Goal: Task Accomplishment & Management: Manage account settings

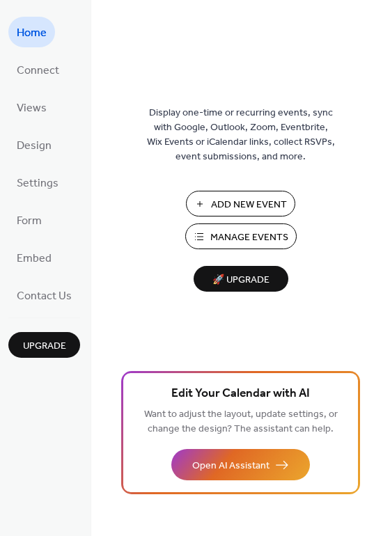
click at [278, 233] on span "Manage Events" at bounding box center [249, 238] width 78 height 15
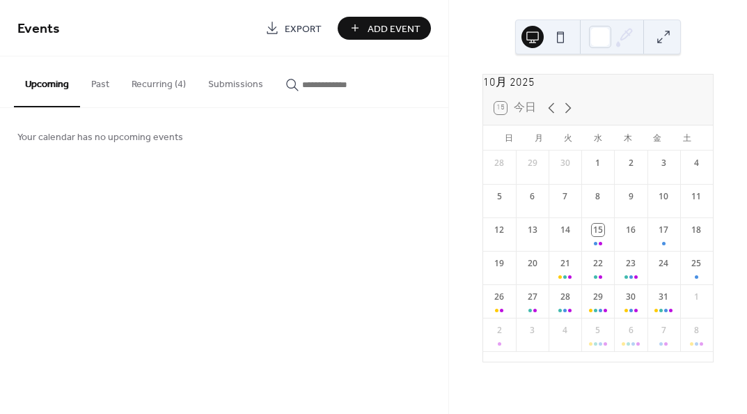
click at [144, 90] on button "Recurring (4)" at bounding box center [159, 80] width 77 height 49
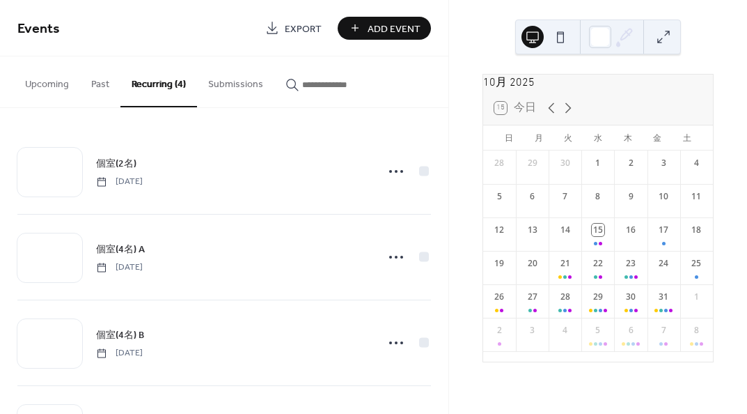
click at [144, 170] on div "個室(2名) [DATE]" at bounding box center [232, 170] width 272 height 31
click at [114, 162] on span "個室(2名)" at bounding box center [116, 164] width 40 height 15
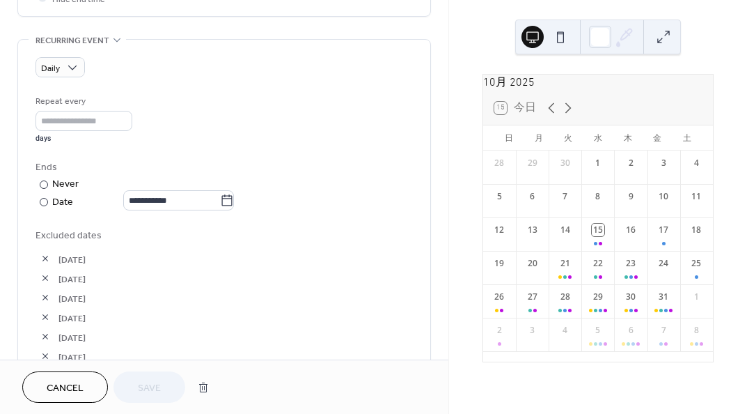
scroll to position [557, 0]
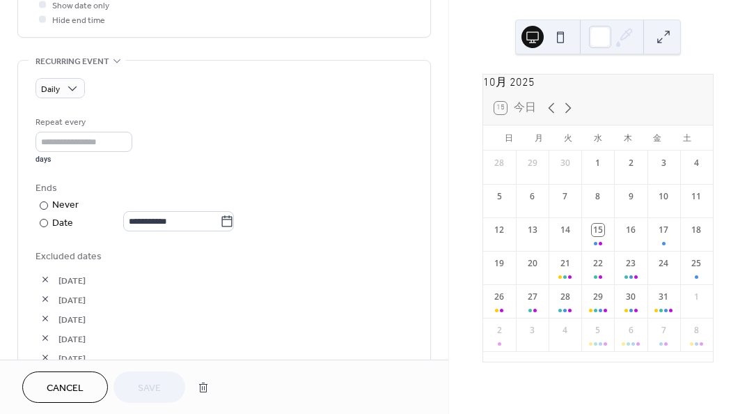
click at [234, 219] on icon at bounding box center [227, 222] width 14 height 14
click at [220, 219] on input "**********" at bounding box center [171, 221] width 97 height 20
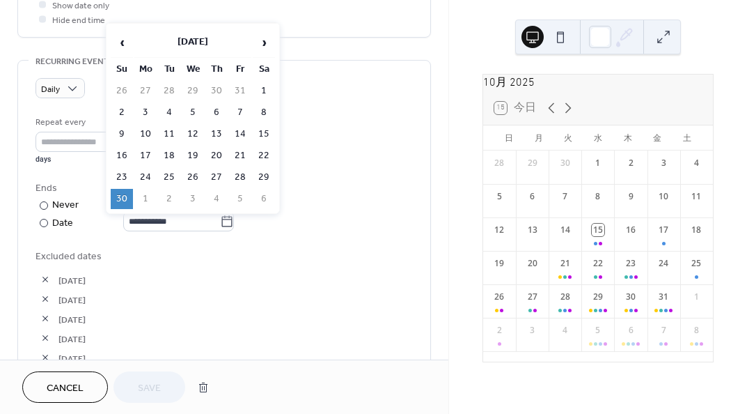
click at [267, 44] on span "›" at bounding box center [264, 43] width 21 height 28
click at [264, 48] on span "›" at bounding box center [264, 43] width 21 height 28
click at [121, 130] on td "11" at bounding box center [122, 134] width 22 height 20
type input "**********"
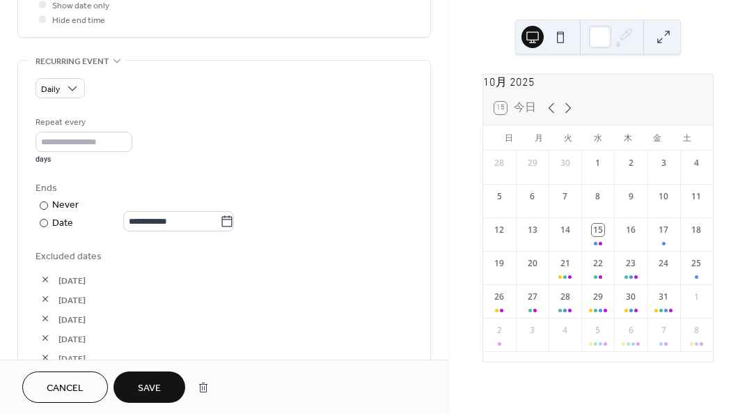
click at [150, 387] on span "Save" at bounding box center [149, 388] width 23 height 15
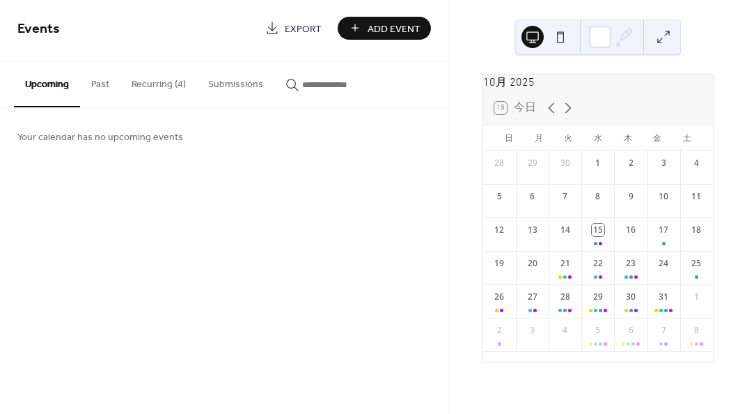
click at [567, 116] on icon at bounding box center [568, 108] width 17 height 17
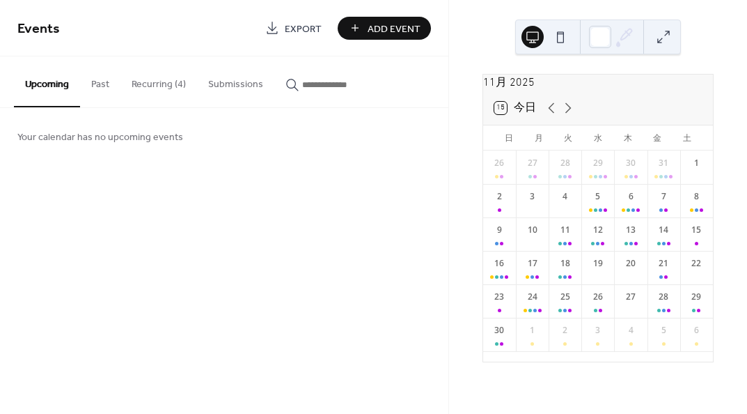
click at [568, 116] on icon at bounding box center [568, 108] width 17 height 17
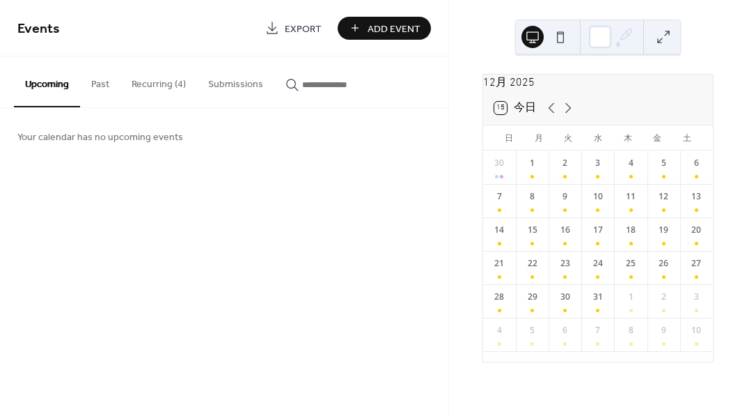
click at [568, 116] on icon at bounding box center [568, 108] width 17 height 17
click at [168, 84] on button "Recurring (4)" at bounding box center [159, 80] width 77 height 49
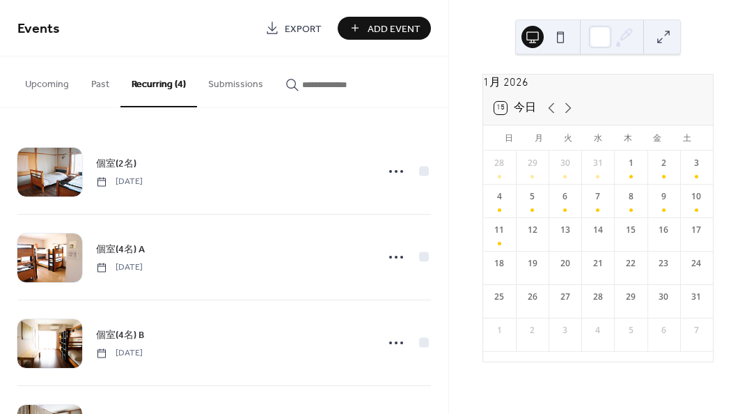
click at [551, 116] on icon at bounding box center [551, 108] width 17 height 17
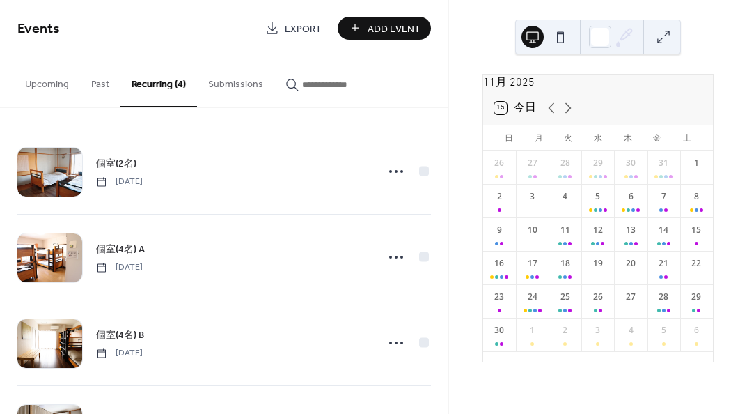
click at [551, 116] on icon at bounding box center [551, 108] width 17 height 17
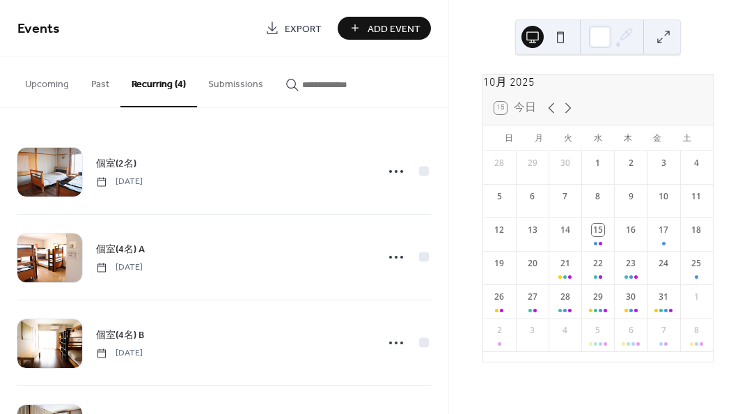
click at [112, 247] on span "個室(4名) A" at bounding box center [120, 249] width 49 height 15
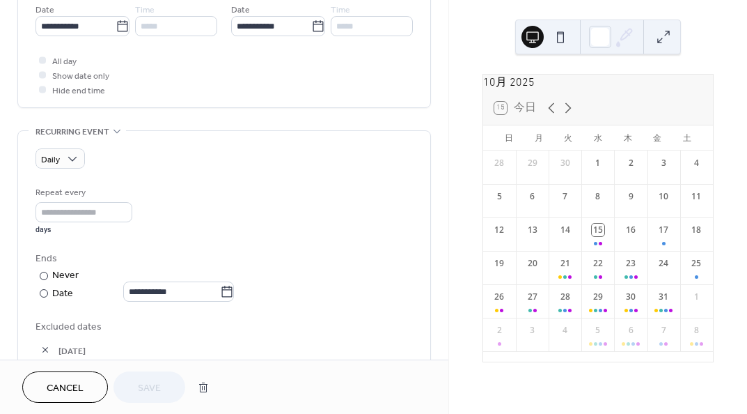
scroll to position [488, 0]
click at [233, 289] on icon at bounding box center [227, 291] width 14 height 14
click at [220, 289] on input "**********" at bounding box center [171, 291] width 97 height 20
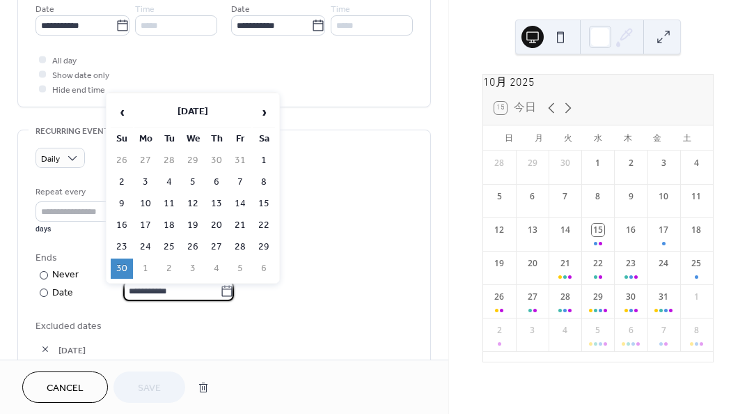
click at [267, 112] on span "›" at bounding box center [264, 112] width 21 height 28
click at [125, 200] on td "11" at bounding box center [122, 204] width 22 height 20
type input "**********"
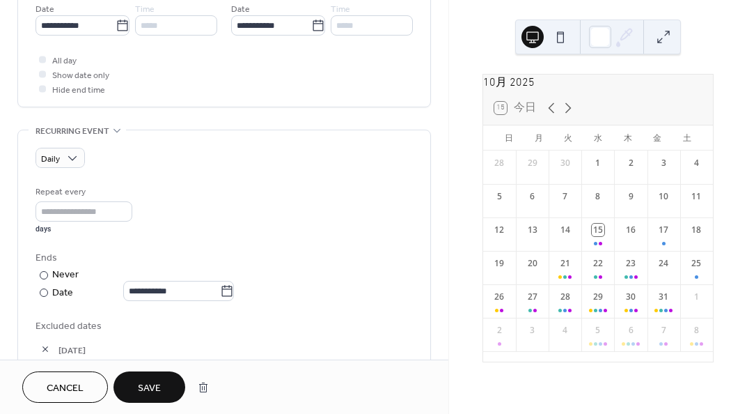
click at [154, 392] on span "Save" at bounding box center [149, 388] width 23 height 15
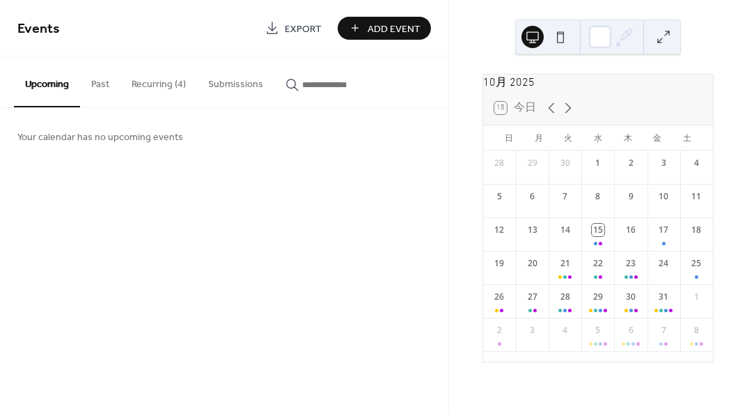
click at [162, 95] on button "Recurring (4)" at bounding box center [159, 80] width 77 height 49
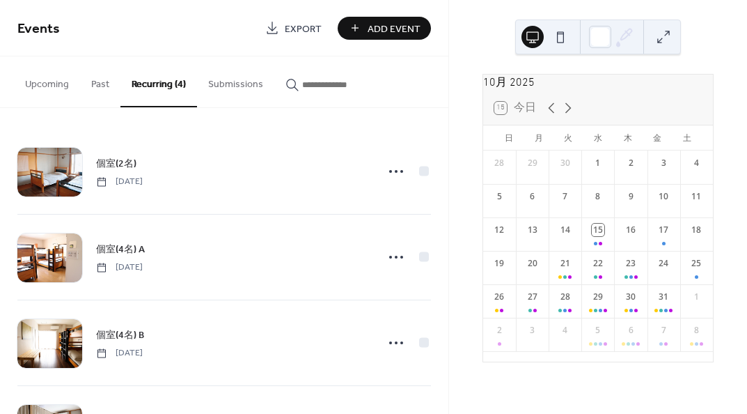
click at [122, 332] on span "個室(4名) B" at bounding box center [120, 335] width 48 height 15
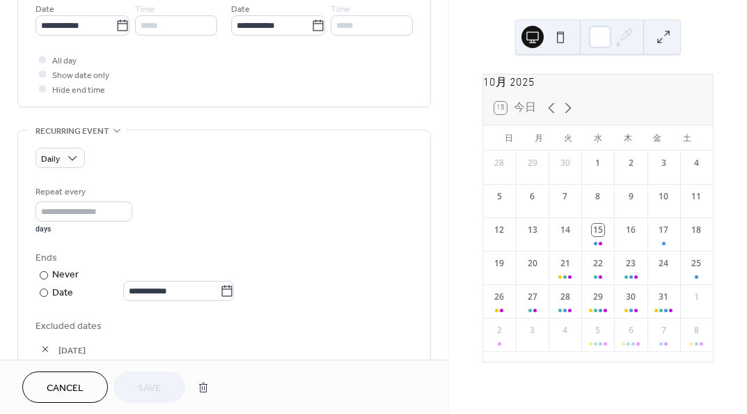
scroll to position [557, 0]
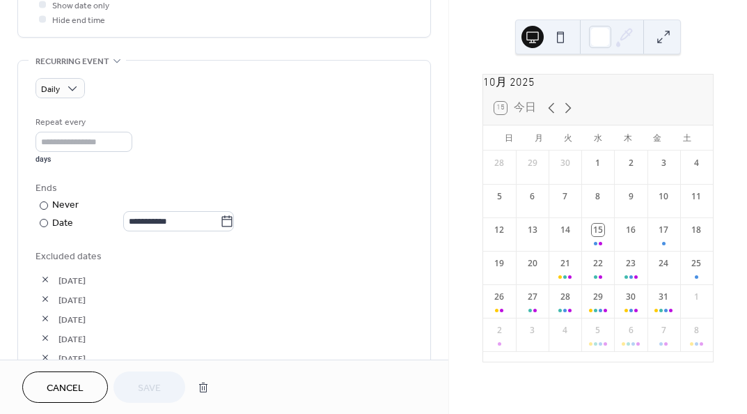
click at [231, 223] on icon at bounding box center [227, 222] width 14 height 14
click at [220, 223] on input "**********" at bounding box center [171, 221] width 97 height 20
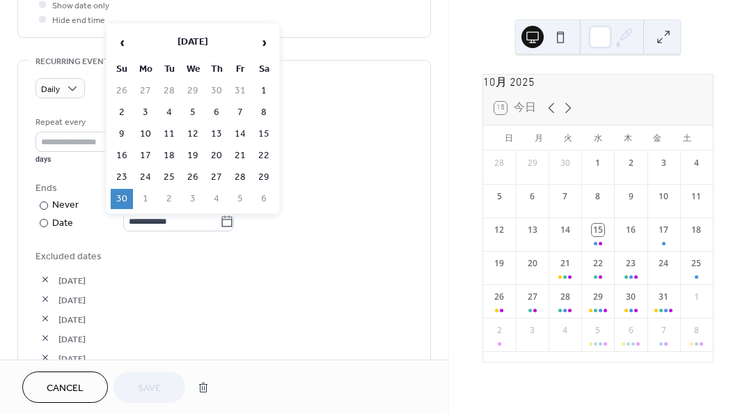
click at [263, 44] on span "›" at bounding box center [264, 43] width 21 height 28
click at [121, 130] on td "11" at bounding box center [122, 134] width 22 height 20
type input "**********"
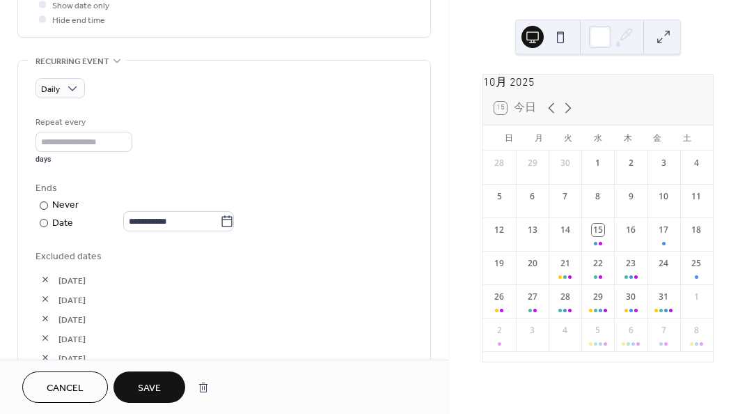
click at [152, 391] on span "Save" at bounding box center [149, 388] width 23 height 15
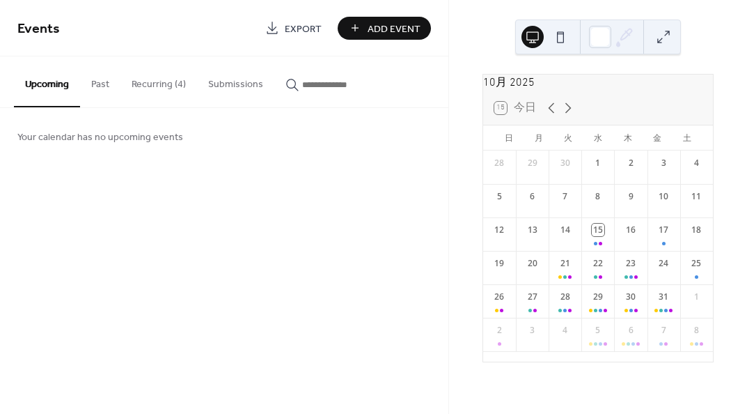
click at [150, 90] on button "Recurring (4)" at bounding box center [159, 80] width 77 height 49
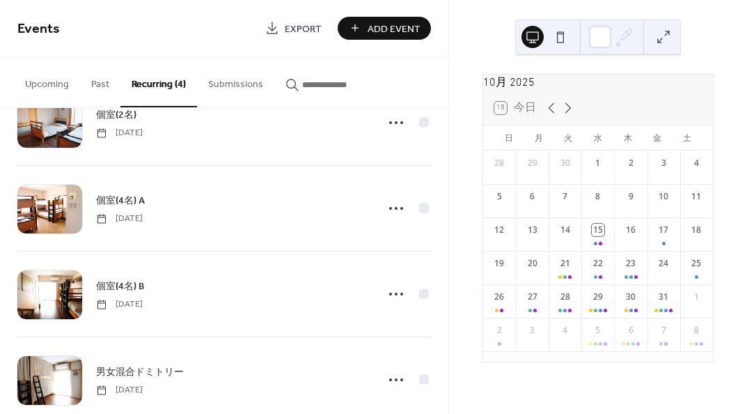
scroll to position [77, 0]
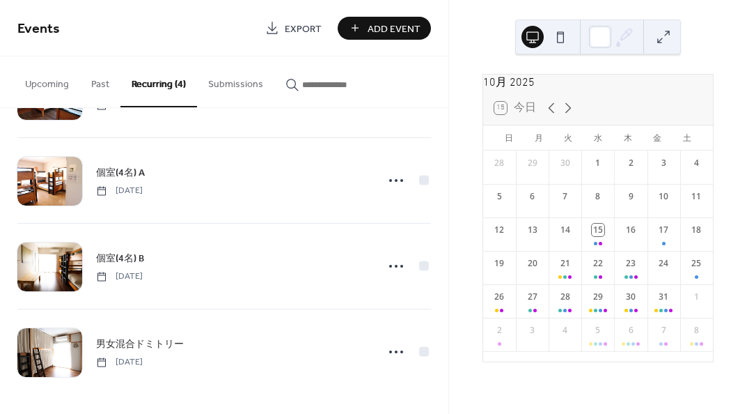
click at [131, 337] on span "男女混合ドミトリー" at bounding box center [140, 344] width 88 height 15
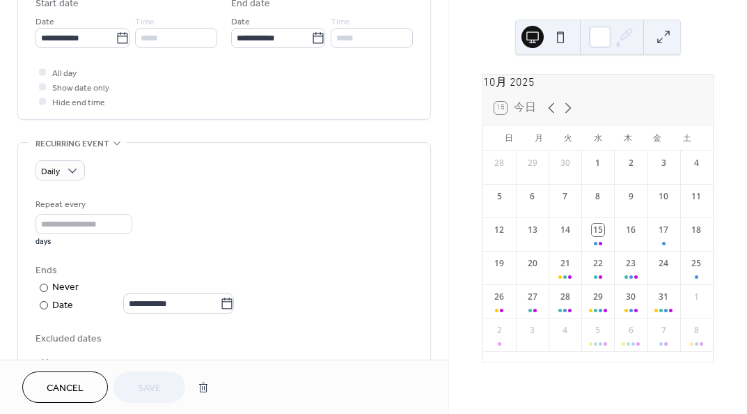
scroll to position [488, 0]
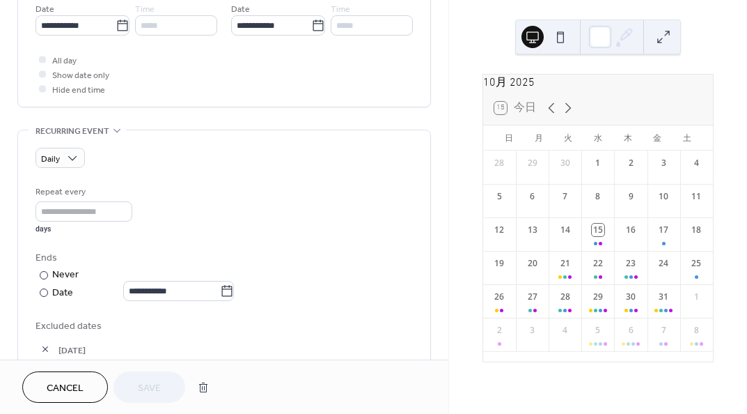
click at [233, 285] on icon at bounding box center [227, 291] width 14 height 14
click at [220, 285] on input "**********" at bounding box center [171, 291] width 97 height 20
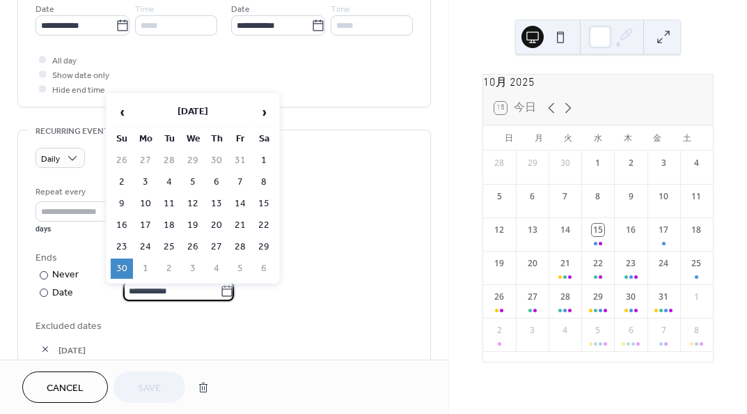
click at [256, 101] on span "›" at bounding box center [264, 112] width 21 height 28
click at [258, 105] on span "›" at bounding box center [264, 112] width 21 height 28
click at [116, 204] on td "11" at bounding box center [122, 204] width 22 height 20
type input "**********"
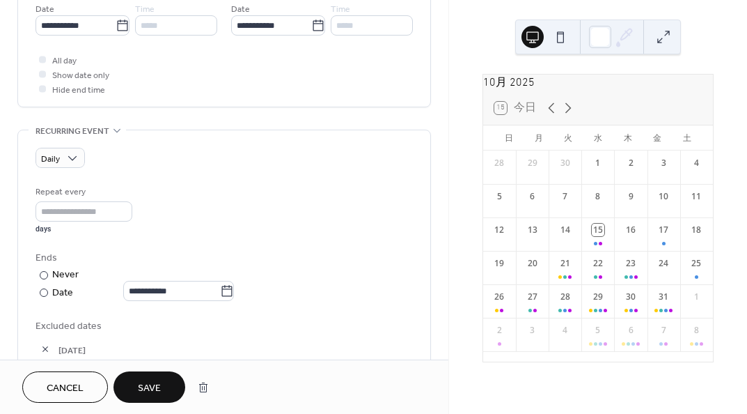
click at [134, 378] on button "Save" at bounding box center [150, 386] width 72 height 31
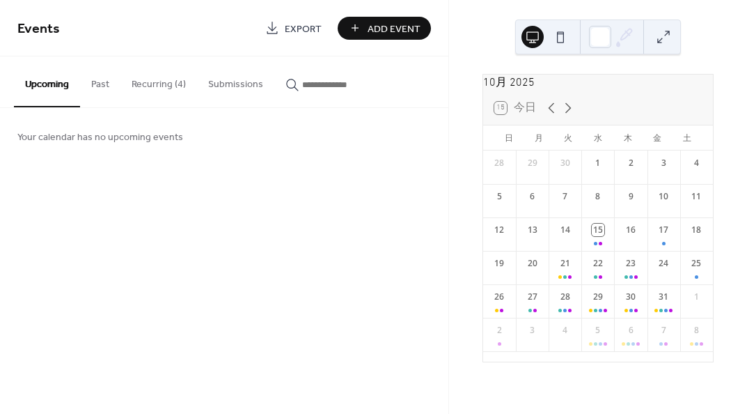
click at [569, 113] on icon at bounding box center [568, 108] width 17 height 17
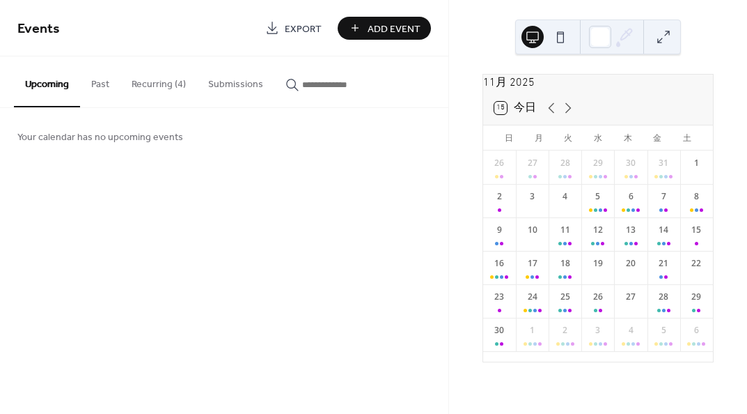
click at [568, 113] on icon at bounding box center [568, 108] width 17 height 17
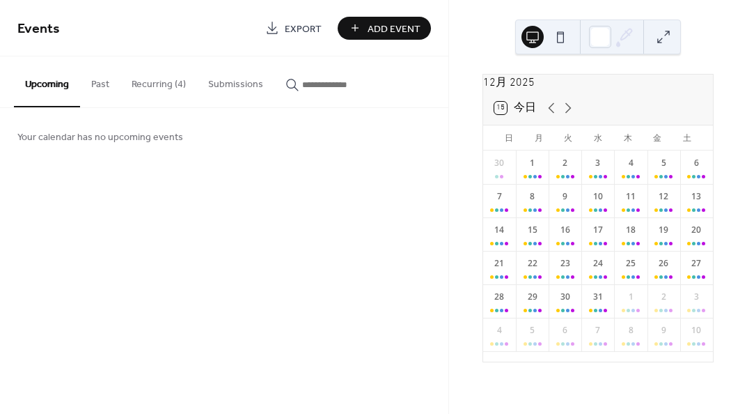
click at [568, 113] on icon at bounding box center [569, 108] width 6 height 10
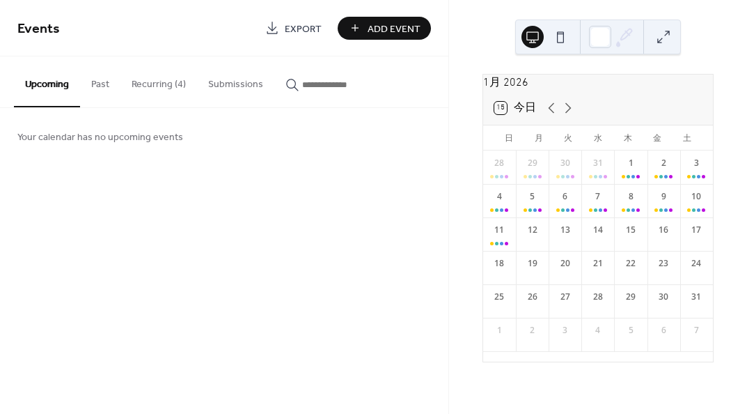
click at [167, 91] on button "Recurring (4)" at bounding box center [159, 80] width 77 height 49
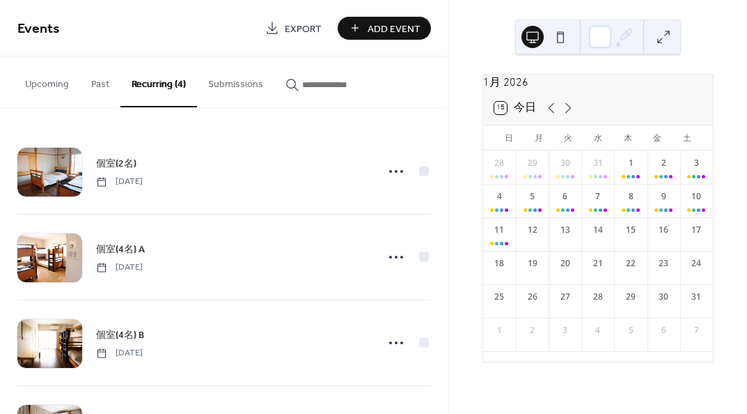
click at [124, 167] on span "個室(2名)" at bounding box center [116, 164] width 40 height 15
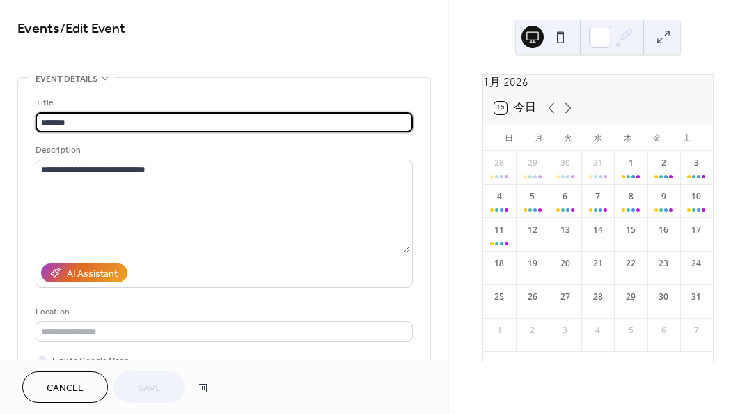
type input "**********"
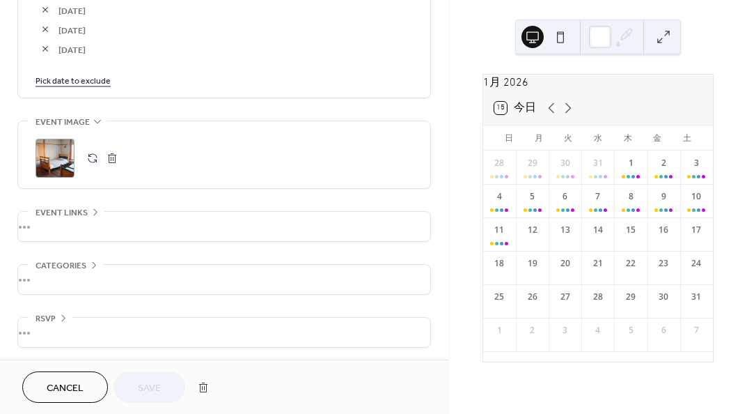
scroll to position [2794, 0]
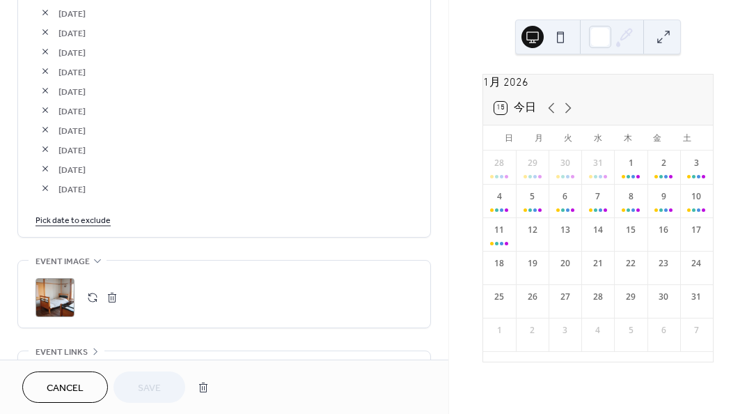
click at [96, 223] on link "Pick date to exclude" at bounding box center [73, 219] width 75 height 15
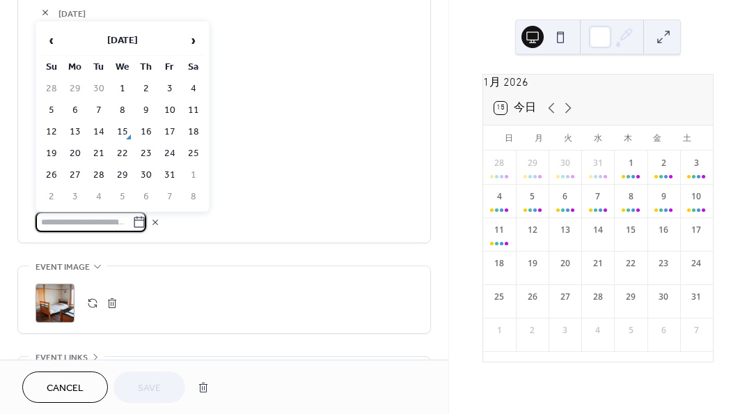
click at [189, 37] on span "›" at bounding box center [193, 40] width 21 height 28
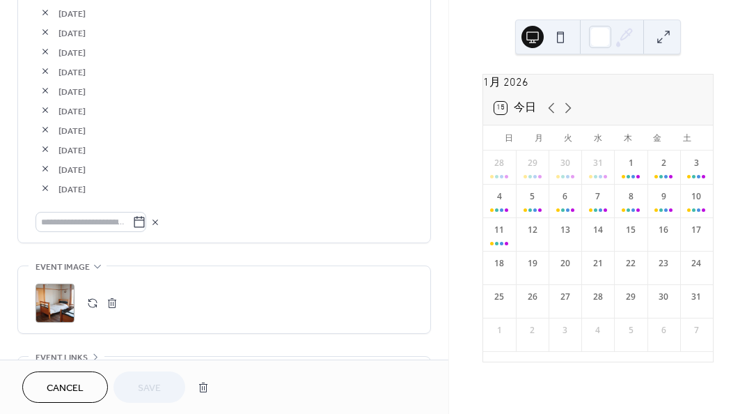
click at [146, 224] on icon at bounding box center [139, 222] width 14 height 14
click at [132, 224] on input "text" at bounding box center [84, 222] width 97 height 20
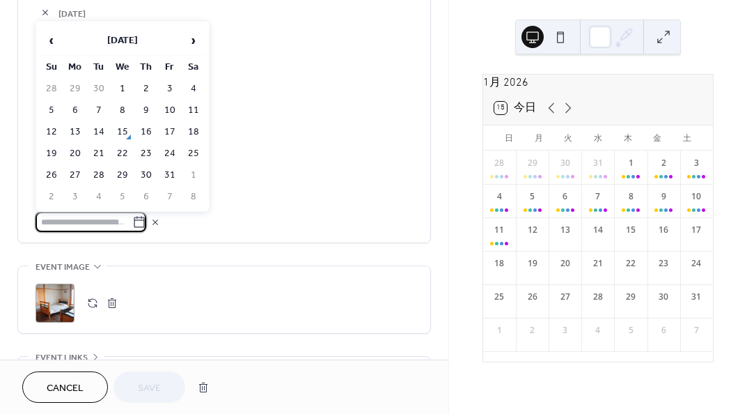
click at [200, 40] on span "›" at bounding box center [193, 40] width 21 height 28
click at [199, 88] on td "6" at bounding box center [193, 89] width 22 height 20
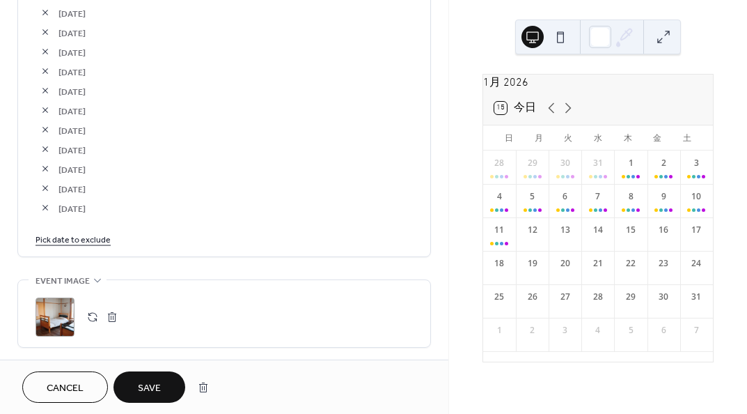
click at [111, 236] on div "Pick date to exclude" at bounding box center [225, 238] width 378 height 15
click at [107, 235] on link "Pick date to exclude" at bounding box center [73, 238] width 75 height 15
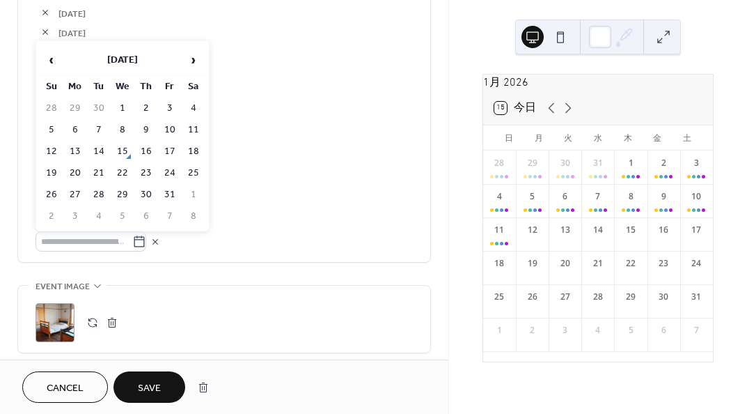
click at [187, 63] on span "›" at bounding box center [193, 60] width 21 height 28
click at [197, 66] on span "›" at bounding box center [193, 60] width 21 height 28
click at [52, 127] on td "7" at bounding box center [51, 130] width 22 height 20
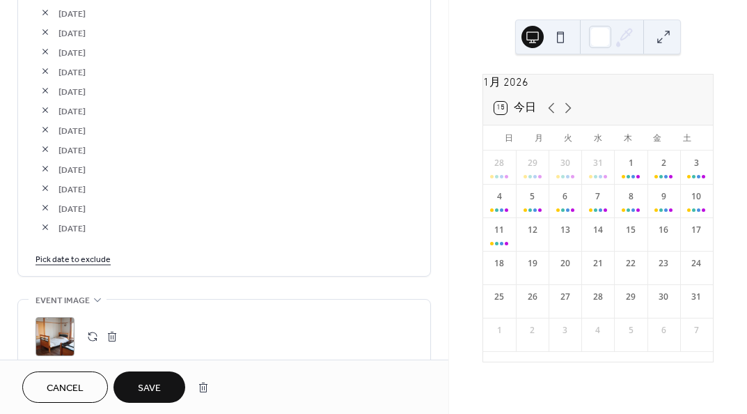
click at [79, 261] on link "Pick date to exclude" at bounding box center [73, 258] width 75 height 15
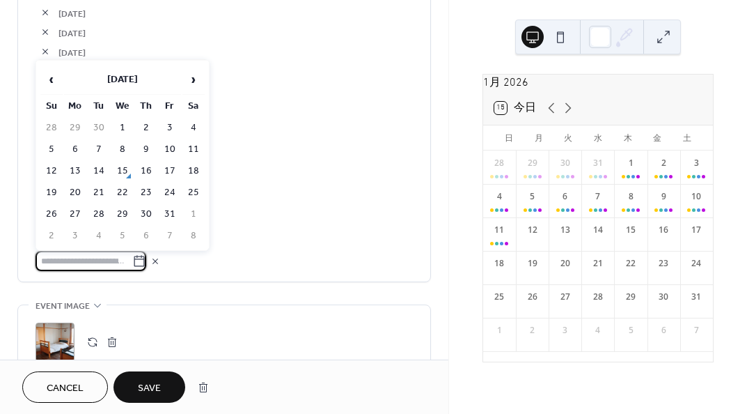
click at [192, 80] on span "›" at bounding box center [193, 79] width 21 height 28
click at [72, 148] on td "8" at bounding box center [75, 149] width 22 height 20
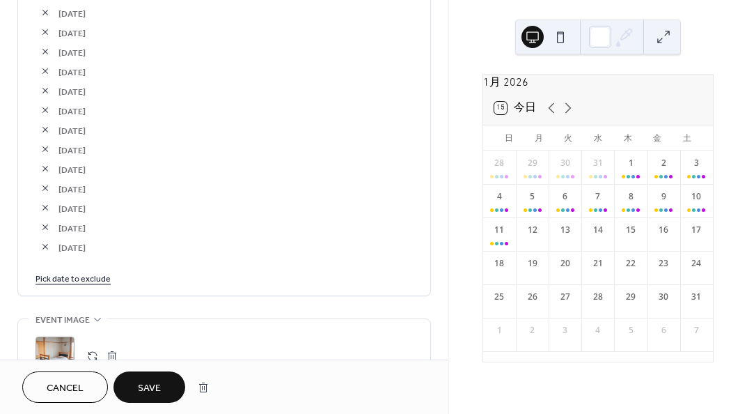
click at [100, 278] on link "Pick date to exclude" at bounding box center [73, 277] width 75 height 15
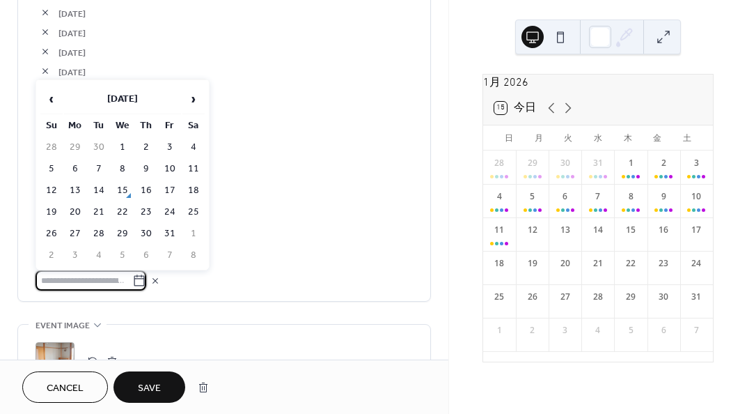
click at [189, 107] on span "›" at bounding box center [193, 99] width 21 height 28
click at [199, 100] on span "›" at bounding box center [193, 99] width 21 height 28
click at [101, 163] on td "9" at bounding box center [99, 169] width 22 height 20
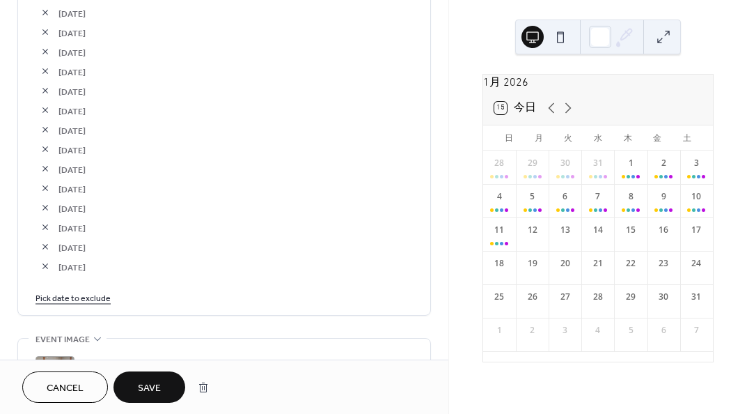
click at [105, 294] on link "Pick date to exclude" at bounding box center [73, 297] width 75 height 15
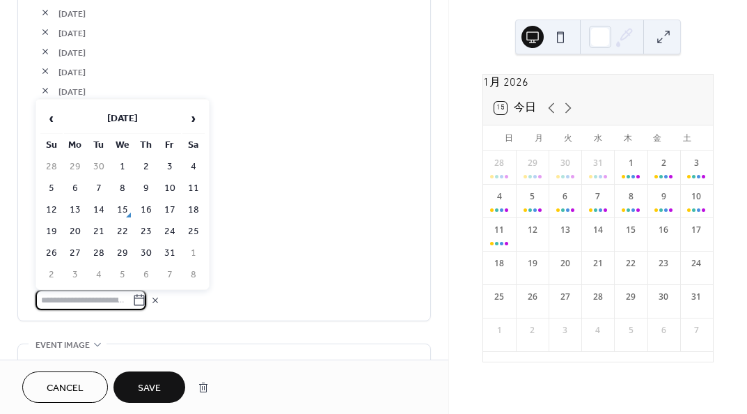
click at [201, 128] on span "›" at bounding box center [193, 118] width 21 height 28
click at [115, 187] on td "10" at bounding box center [122, 188] width 22 height 20
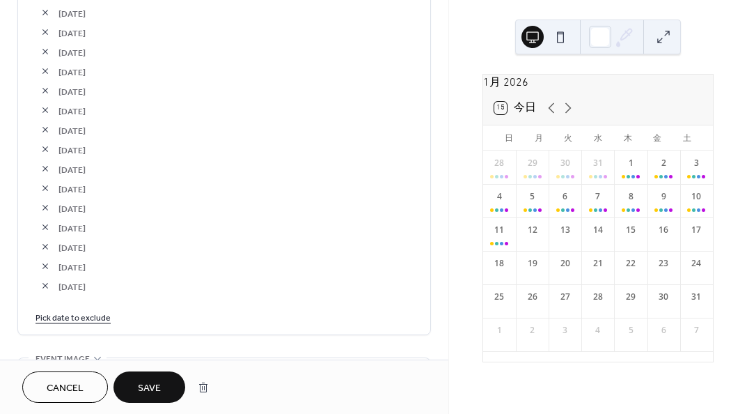
click at [77, 309] on link "Pick date to exclude" at bounding box center [73, 316] width 75 height 15
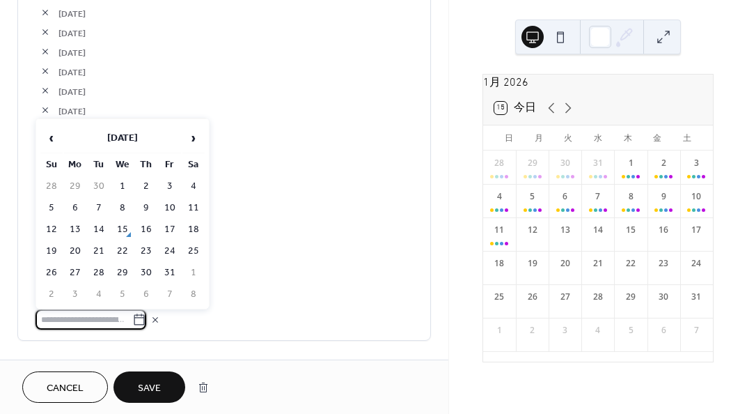
click at [189, 134] on span "›" at bounding box center [193, 138] width 21 height 28
click at [148, 205] on td "11" at bounding box center [146, 208] width 22 height 20
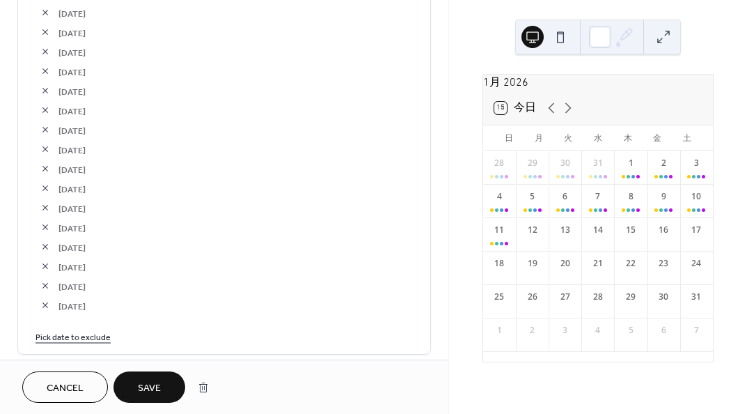
click at [93, 332] on link "Pick date to exclude" at bounding box center [73, 336] width 75 height 15
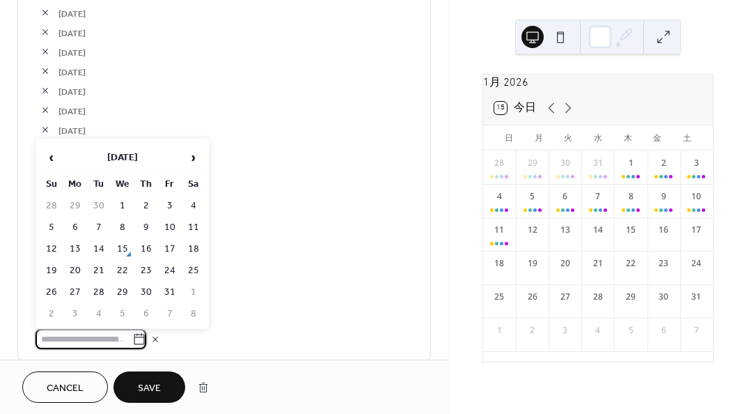
click at [191, 156] on span "›" at bounding box center [193, 157] width 21 height 28
click at [193, 158] on span "›" at bounding box center [193, 157] width 21 height 28
click at [162, 222] on td "12" at bounding box center [170, 227] width 22 height 20
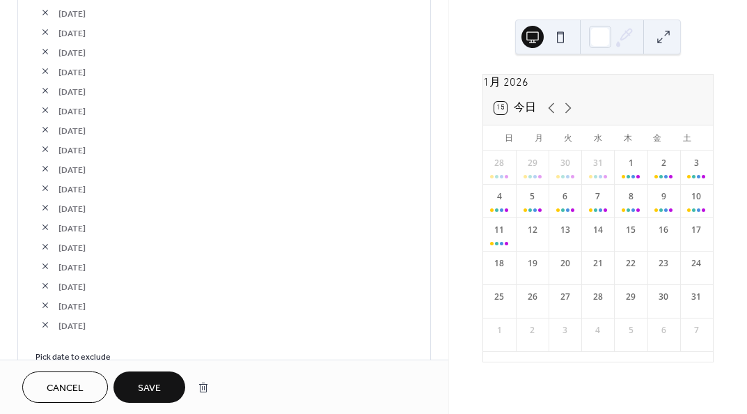
scroll to position [2933, 0]
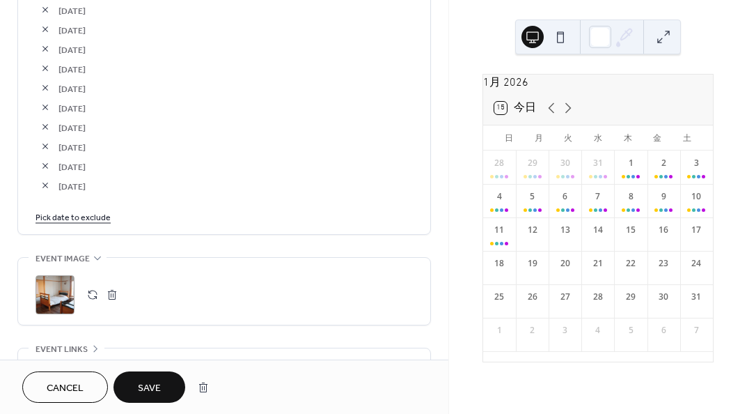
click at [90, 218] on link "Pick date to exclude" at bounding box center [73, 216] width 75 height 15
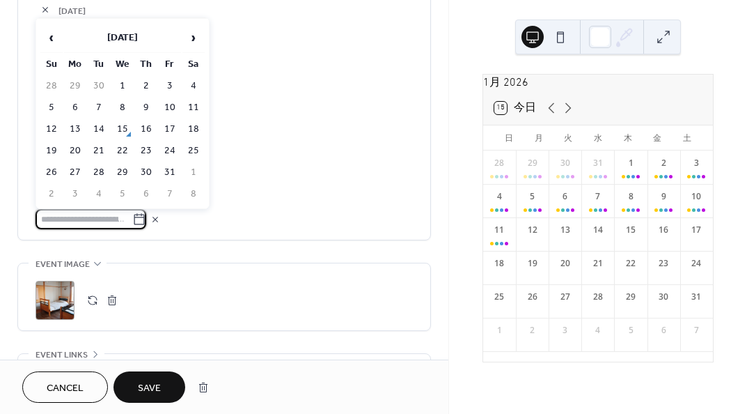
click at [189, 40] on span "›" at bounding box center [193, 38] width 21 height 28
click at [194, 111] on td "13" at bounding box center [193, 108] width 22 height 20
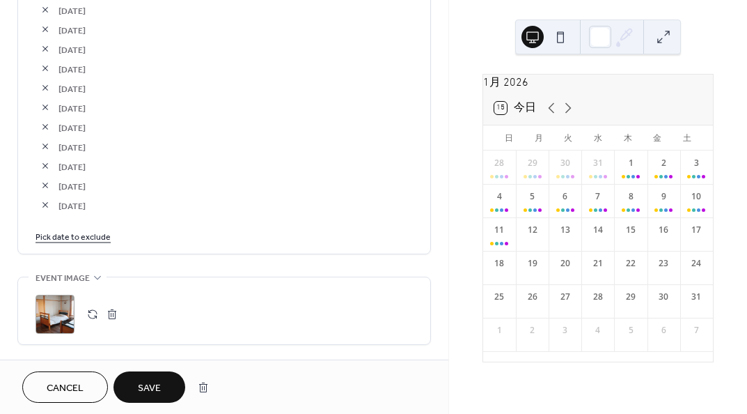
click at [75, 233] on link "Pick date to exclude" at bounding box center [73, 235] width 75 height 15
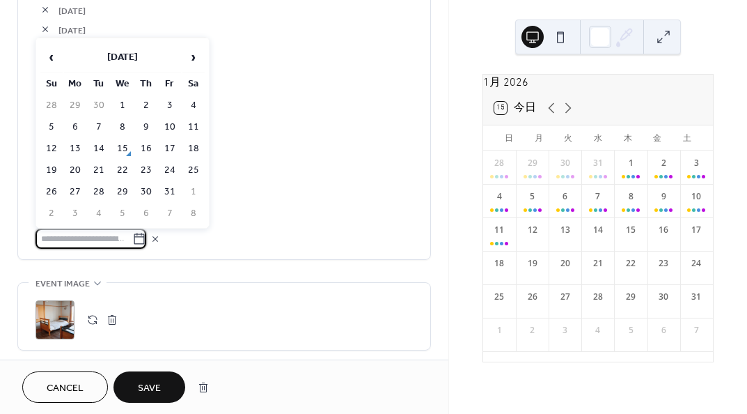
click at [196, 59] on span "›" at bounding box center [193, 57] width 21 height 28
click at [196, 60] on span "›" at bounding box center [193, 57] width 21 height 28
click at [49, 150] on td "14" at bounding box center [51, 149] width 22 height 20
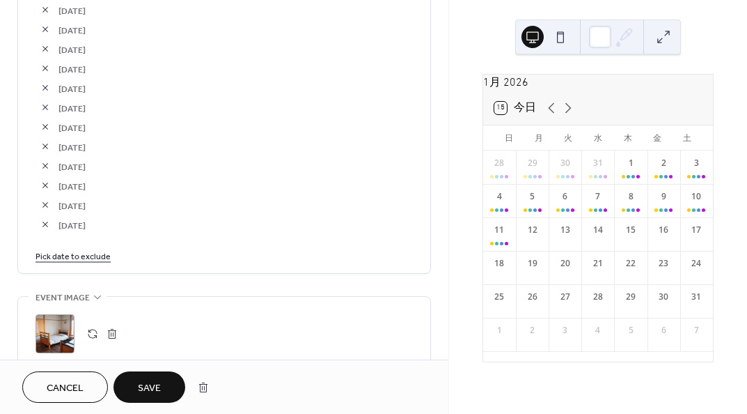
click at [88, 254] on link "Pick date to exclude" at bounding box center [73, 255] width 75 height 15
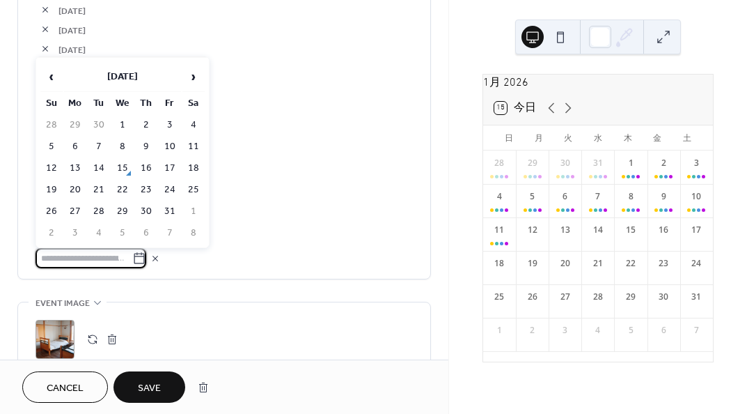
click at [194, 79] on span "›" at bounding box center [193, 77] width 21 height 28
click at [68, 166] on td "15" at bounding box center [75, 168] width 22 height 20
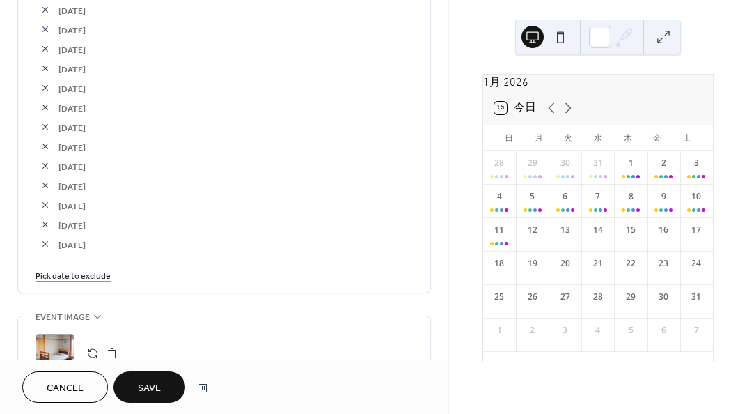
click at [89, 277] on link "Pick date to exclude" at bounding box center [73, 274] width 75 height 15
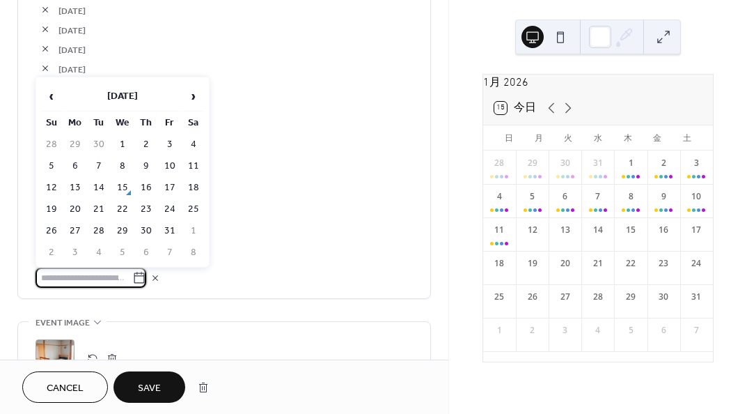
click at [193, 94] on span "›" at bounding box center [193, 96] width 21 height 28
click at [98, 182] on td "16" at bounding box center [99, 188] width 22 height 20
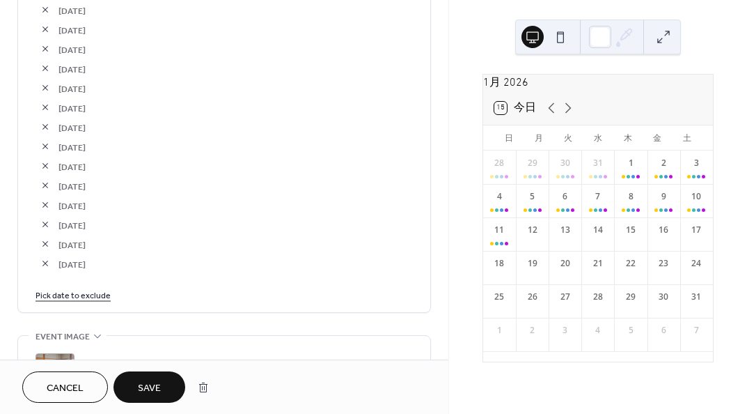
click at [95, 291] on link "Pick date to exclude" at bounding box center [73, 294] width 75 height 15
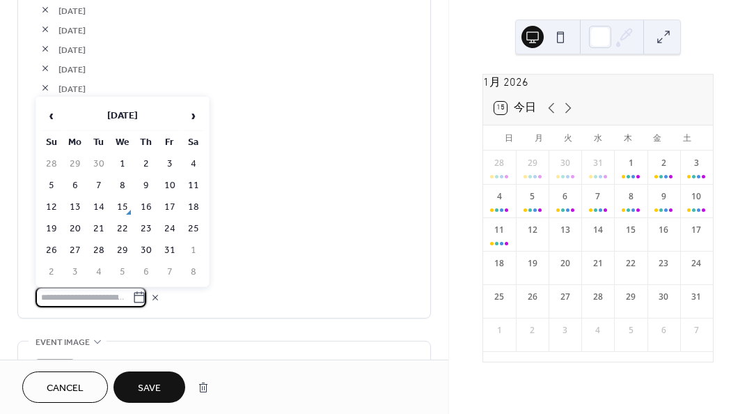
click at [191, 114] on span "›" at bounding box center [193, 116] width 21 height 28
click at [187, 118] on span "›" at bounding box center [193, 116] width 21 height 28
click at [122, 209] on td "17" at bounding box center [122, 207] width 22 height 20
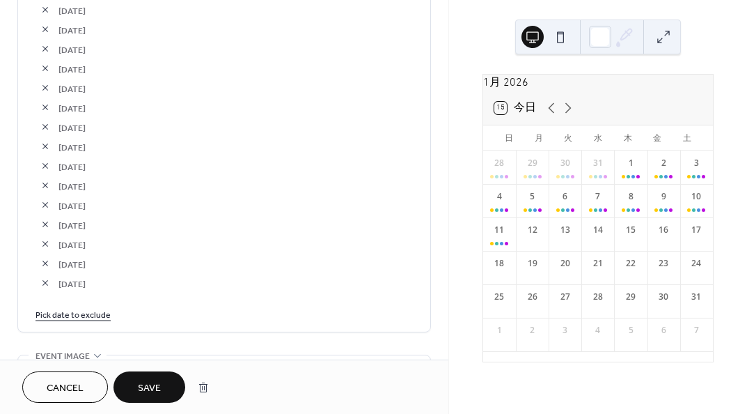
click at [101, 311] on link "Pick date to exclude" at bounding box center [73, 313] width 75 height 15
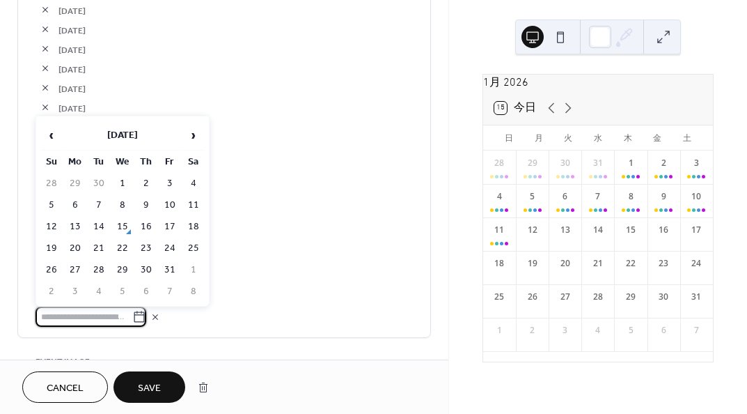
click at [192, 141] on span "›" at bounding box center [193, 135] width 21 height 28
click at [145, 229] on td "18" at bounding box center [146, 227] width 22 height 20
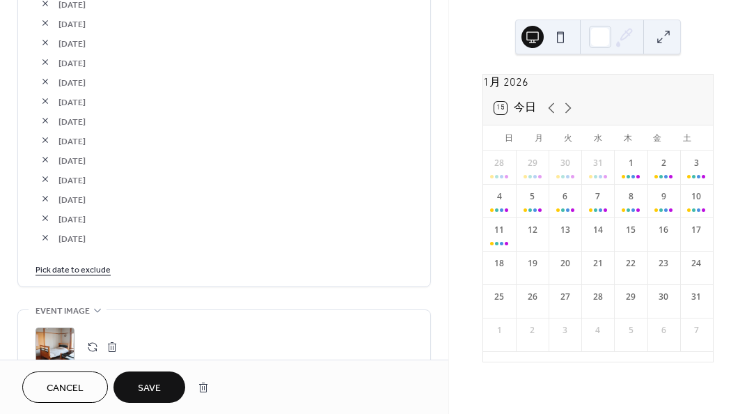
scroll to position [3003, 0]
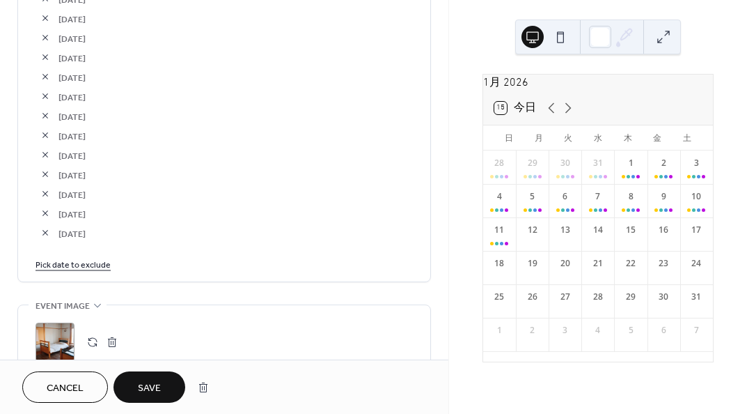
click at [102, 256] on link "Pick date to exclude" at bounding box center [73, 263] width 75 height 15
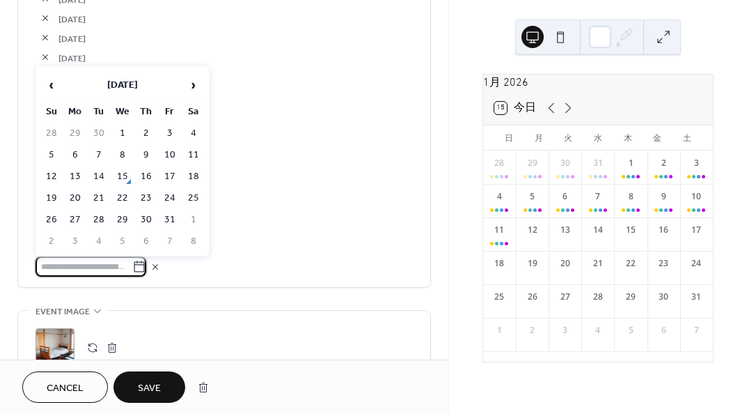
click at [197, 91] on span "›" at bounding box center [193, 85] width 21 height 28
click at [174, 176] on td "19" at bounding box center [170, 176] width 22 height 20
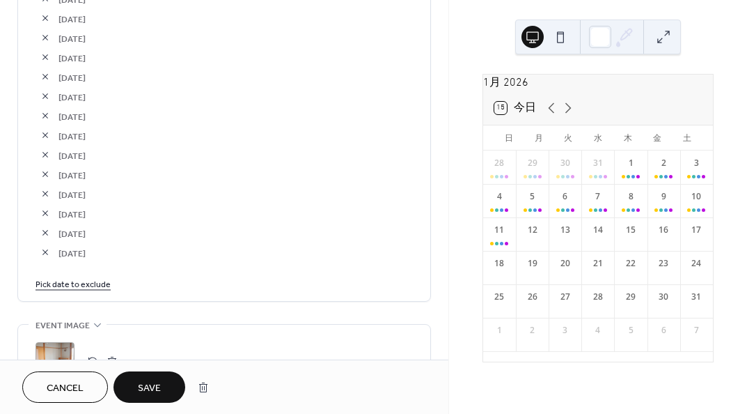
click at [105, 277] on link "Pick date to exclude" at bounding box center [73, 283] width 75 height 15
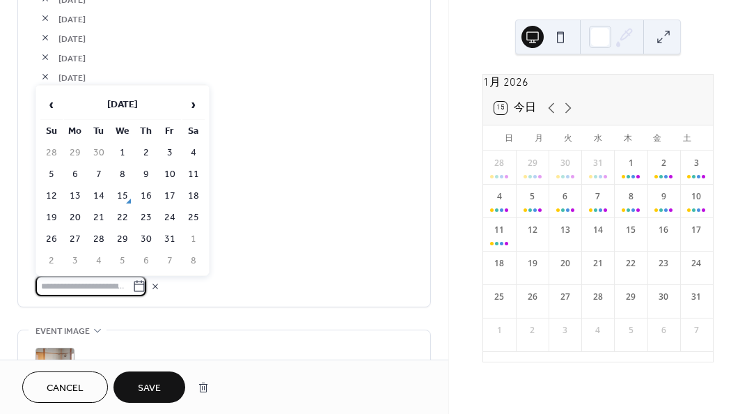
click at [196, 102] on span "›" at bounding box center [193, 105] width 21 height 28
click at [192, 199] on td "20" at bounding box center [193, 196] width 22 height 20
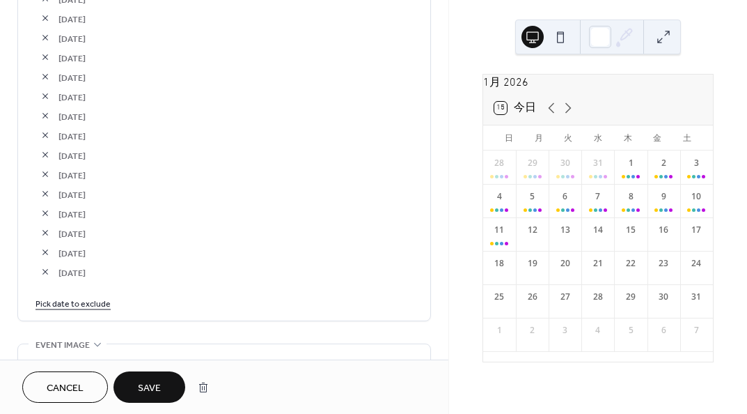
click at [93, 297] on link "Pick date to exclude" at bounding box center [73, 302] width 75 height 15
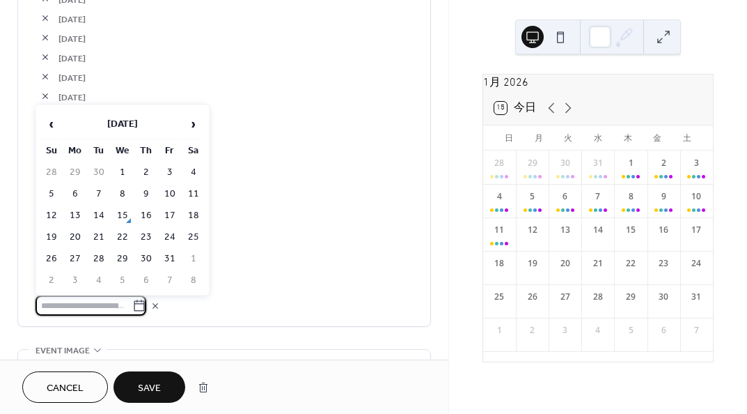
click at [189, 120] on span "›" at bounding box center [193, 124] width 21 height 28
click at [190, 121] on span "›" at bounding box center [193, 124] width 21 height 28
click at [51, 227] on td "21" at bounding box center [51, 237] width 22 height 20
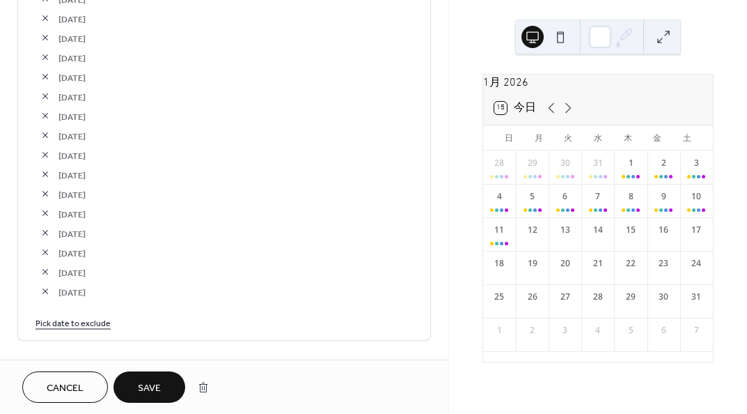
click at [86, 319] on link "Pick date to exclude" at bounding box center [73, 322] width 75 height 15
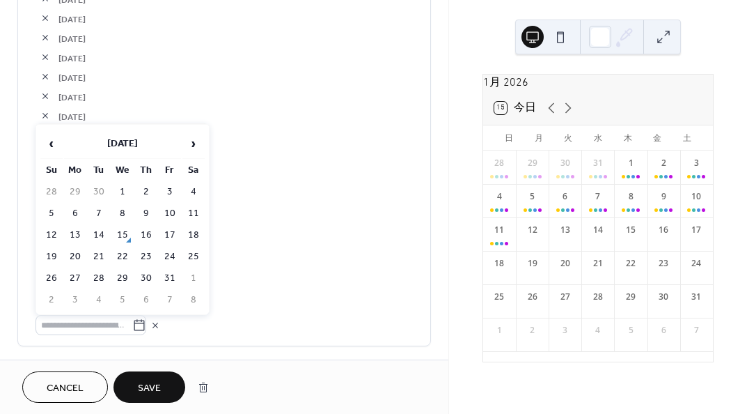
click at [185, 139] on span "›" at bounding box center [193, 144] width 21 height 28
click at [189, 139] on span "›" at bounding box center [193, 144] width 21 height 28
click at [148, 258] on td "25" at bounding box center [146, 257] width 22 height 20
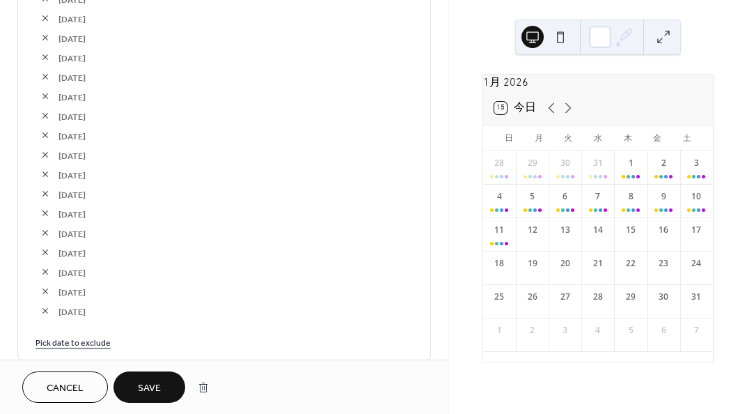
click at [75, 342] on link "Pick date to exclude" at bounding box center [73, 341] width 75 height 15
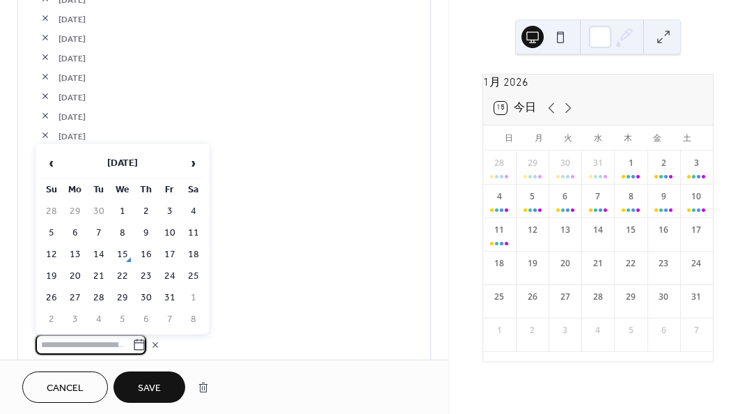
click at [189, 163] on span "›" at bounding box center [193, 163] width 21 height 28
click at [189, 164] on span "›" at bounding box center [193, 163] width 21 height 28
click at [166, 281] on td "26" at bounding box center [170, 276] width 22 height 20
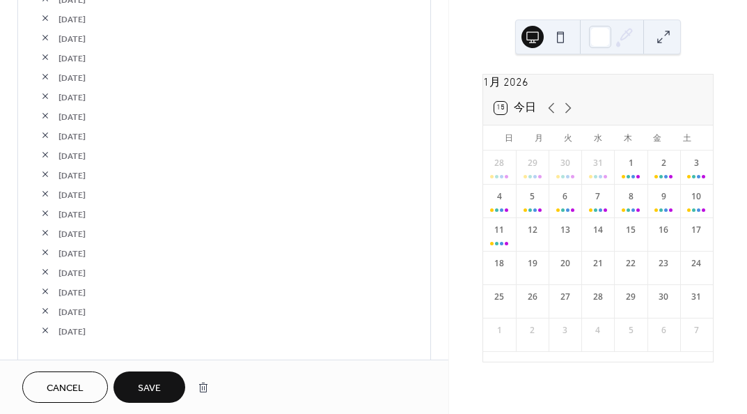
scroll to position [3073, 0]
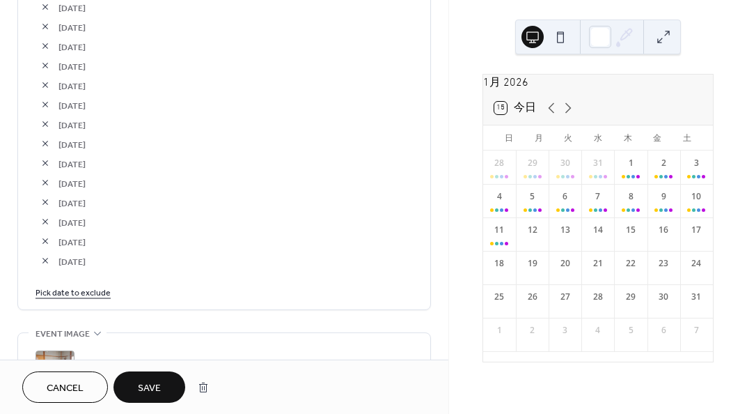
click at [87, 294] on link "Pick date to exclude" at bounding box center [73, 291] width 75 height 15
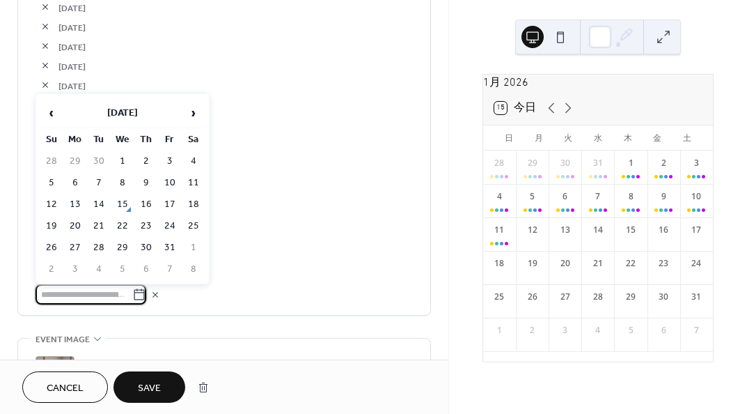
click at [203, 112] on span "›" at bounding box center [193, 113] width 21 height 28
click at [190, 222] on td "27" at bounding box center [193, 226] width 22 height 20
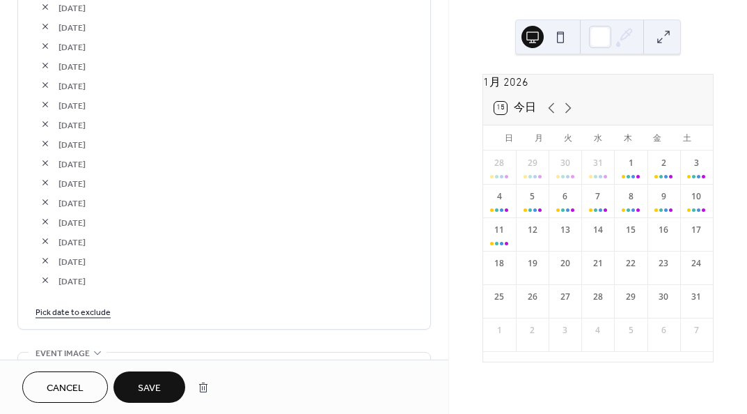
click at [107, 309] on div "Pick date to exclude" at bounding box center [225, 311] width 378 height 15
click at [100, 309] on link "Pick date to exclude" at bounding box center [73, 311] width 75 height 15
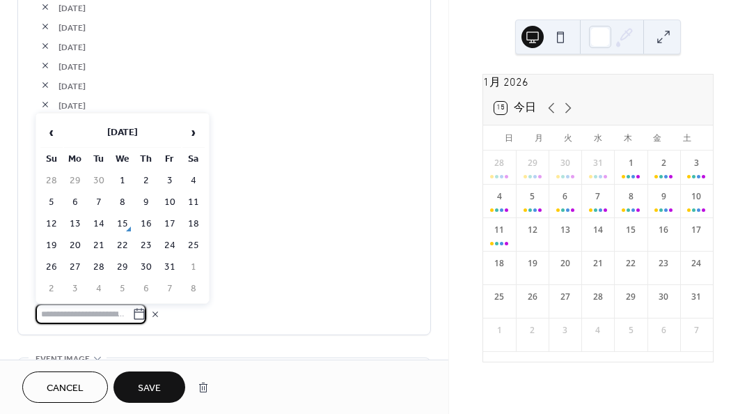
click at [189, 137] on span "›" at bounding box center [193, 132] width 21 height 28
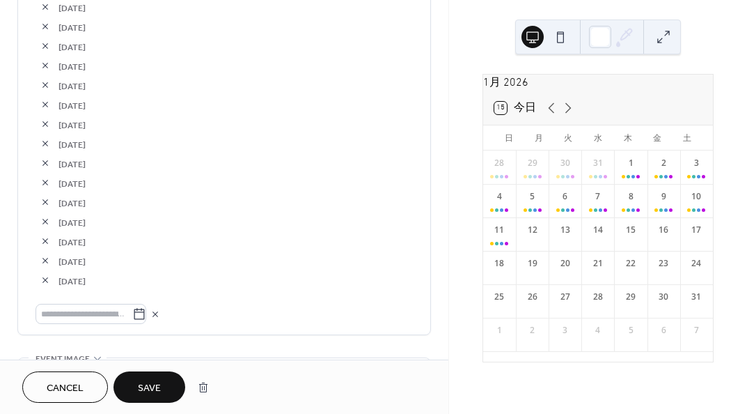
click at [146, 309] on icon at bounding box center [139, 314] width 14 height 14
click at [132, 309] on input "text" at bounding box center [84, 314] width 97 height 20
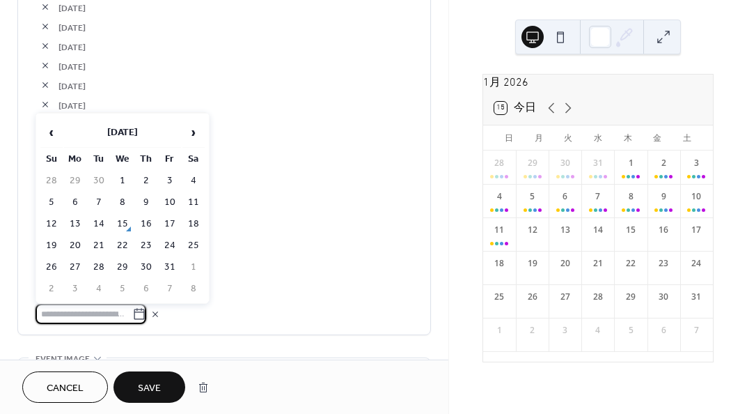
click at [190, 136] on span "›" at bounding box center [193, 132] width 21 height 28
click at [88, 267] on td "30" at bounding box center [99, 267] width 22 height 20
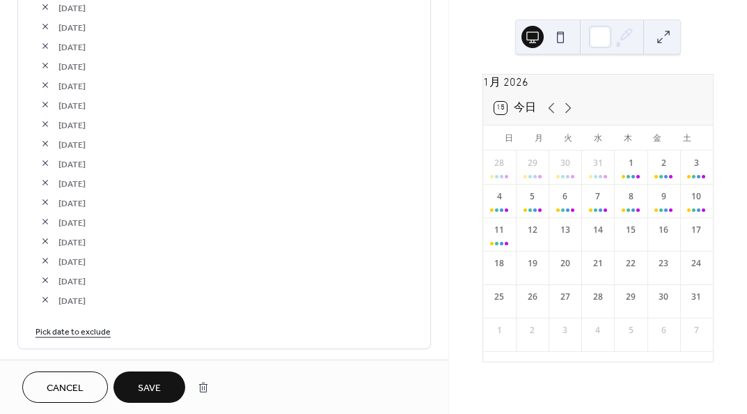
click at [82, 324] on link "Pick date to exclude" at bounding box center [73, 330] width 75 height 15
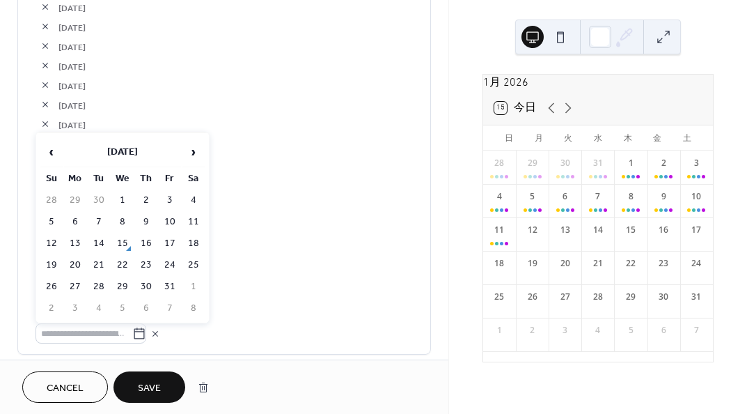
click at [191, 149] on span "›" at bounding box center [193, 152] width 21 height 28
click at [191, 150] on span "›" at bounding box center [193, 152] width 21 height 28
click at [125, 290] on td "31" at bounding box center [122, 287] width 22 height 20
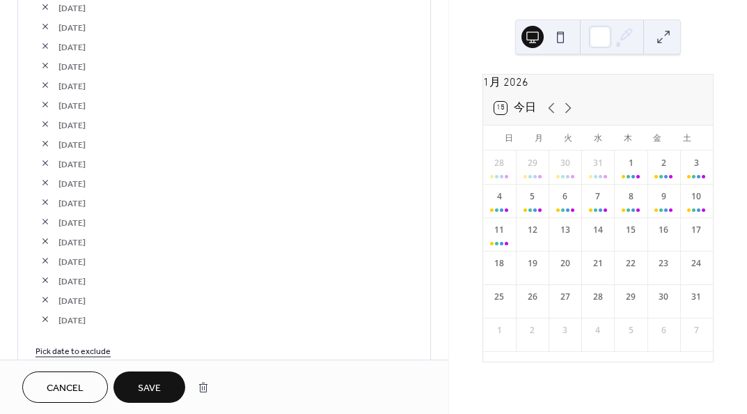
scroll to position [3142, 0]
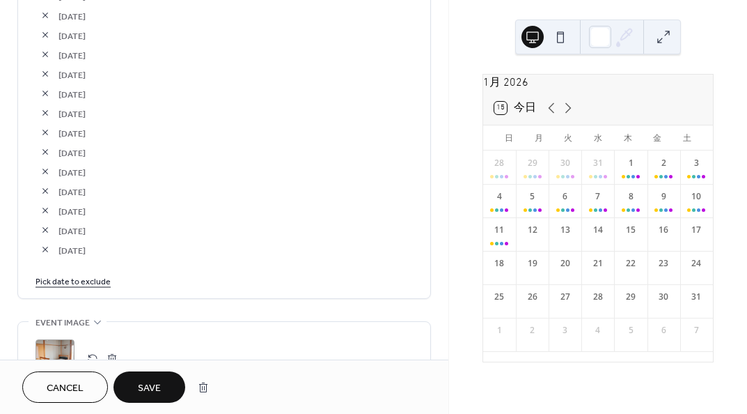
click at [100, 283] on link "Pick date to exclude" at bounding box center [73, 280] width 75 height 15
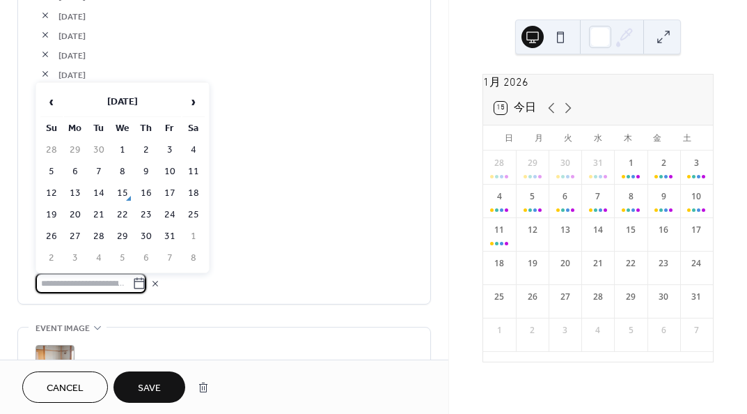
click at [188, 104] on span "›" at bounding box center [193, 102] width 21 height 28
click at [169, 146] on td "2" at bounding box center [170, 150] width 22 height 20
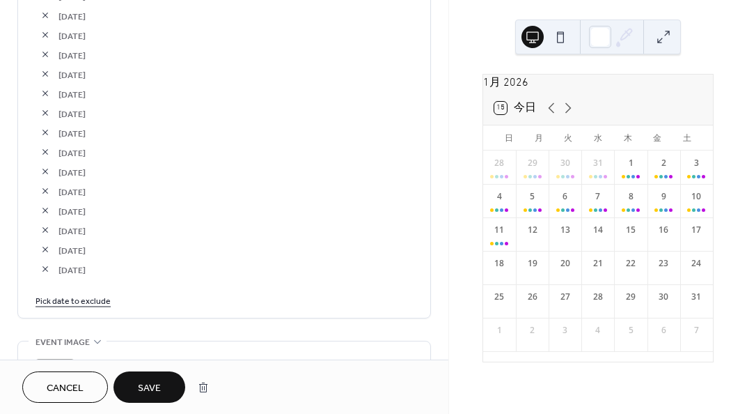
click at [94, 296] on link "Pick date to exclude" at bounding box center [73, 300] width 75 height 15
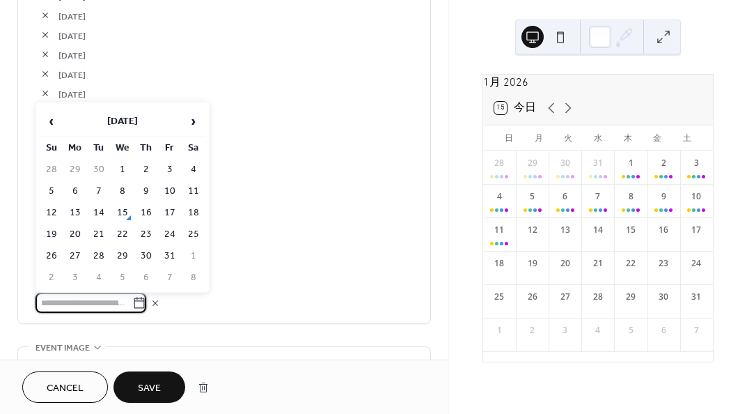
click at [190, 121] on span "›" at bounding box center [193, 121] width 21 height 28
click at [197, 128] on span "›" at bounding box center [193, 121] width 21 height 28
click at [187, 171] on td "3" at bounding box center [193, 170] width 22 height 20
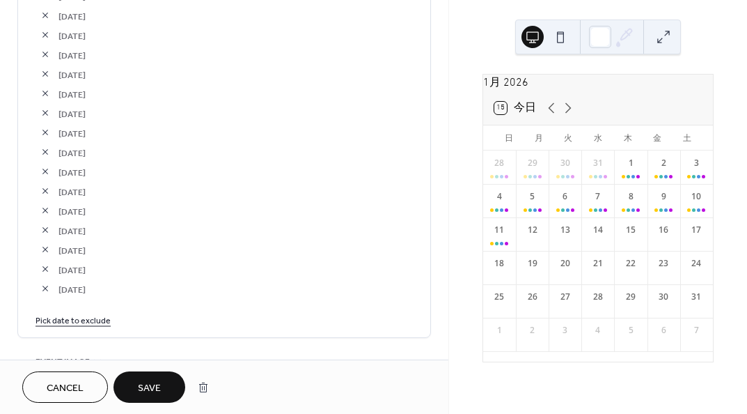
click at [102, 320] on link "Pick date to exclude" at bounding box center [73, 319] width 75 height 15
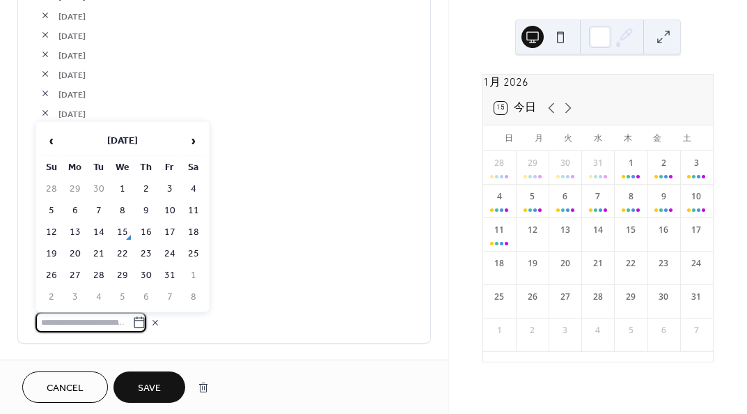
click at [194, 137] on span "›" at bounding box center [193, 141] width 21 height 28
click at [194, 146] on span "›" at bounding box center [193, 141] width 21 height 28
click at [57, 209] on td "4" at bounding box center [51, 211] width 22 height 20
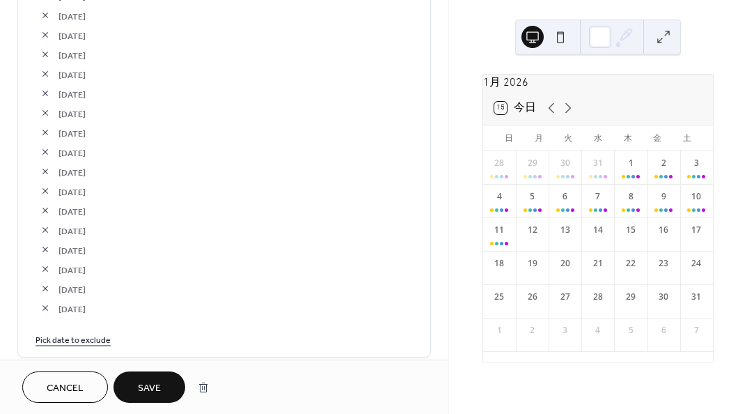
click at [97, 337] on link "Pick date to exclude" at bounding box center [73, 339] width 75 height 15
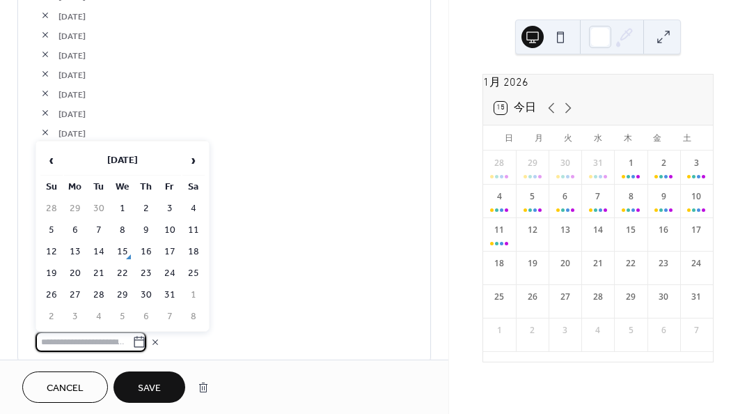
click at [194, 154] on span "›" at bounding box center [193, 160] width 21 height 28
click at [74, 232] on td "5" at bounding box center [75, 230] width 22 height 20
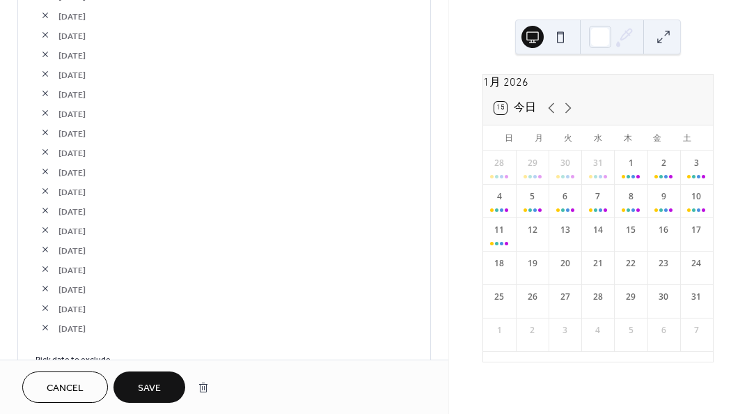
scroll to position [3212, 0]
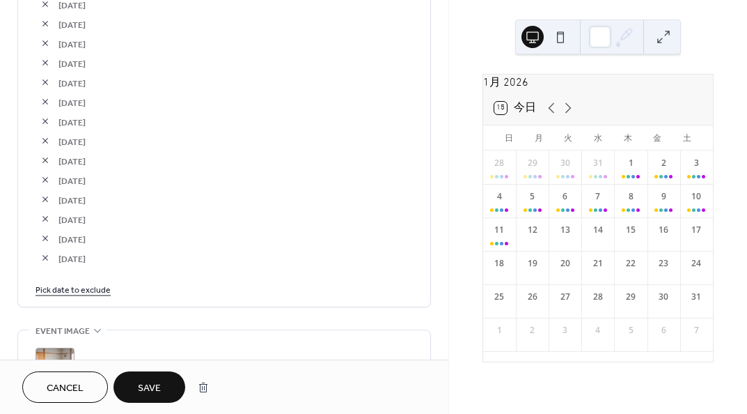
click at [93, 285] on link "Pick date to exclude" at bounding box center [73, 288] width 75 height 15
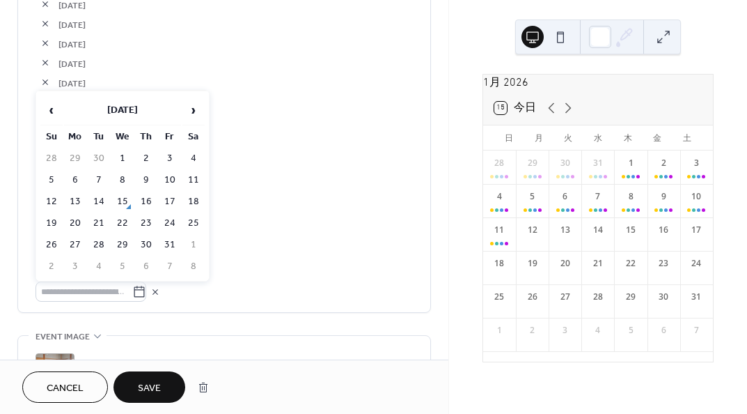
click at [194, 112] on span "›" at bounding box center [193, 110] width 21 height 28
click at [99, 178] on td "6" at bounding box center [99, 180] width 22 height 20
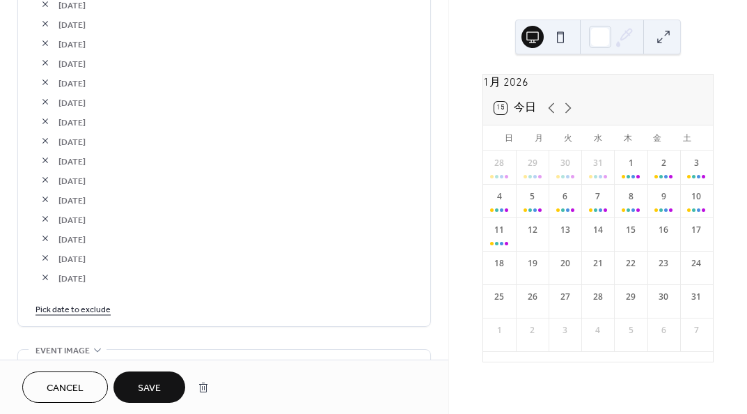
scroll to position [3281, 0]
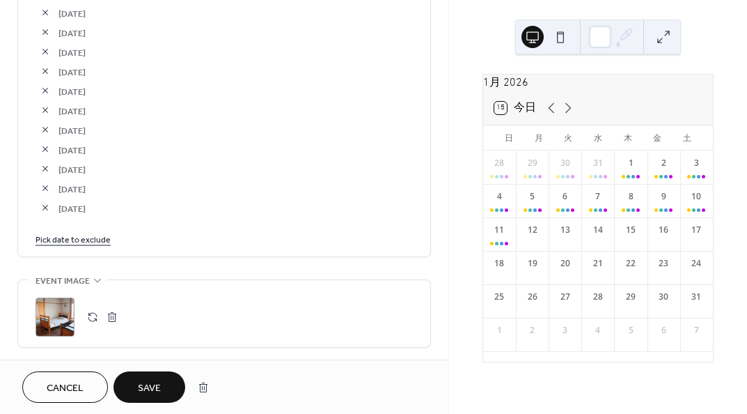
click at [100, 231] on link "Pick date to exclude" at bounding box center [73, 238] width 75 height 15
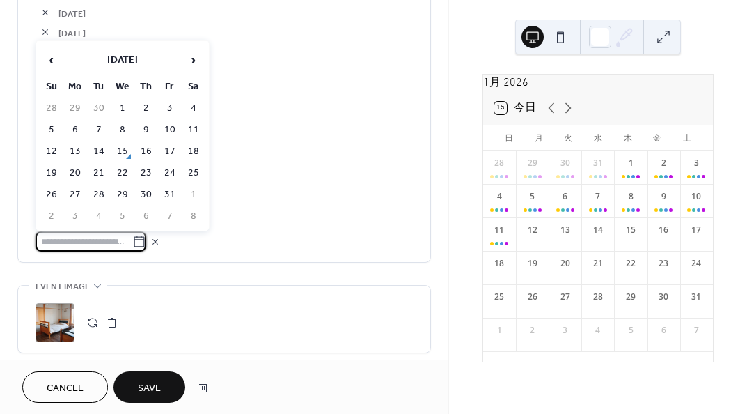
click at [196, 62] on span "›" at bounding box center [193, 60] width 21 height 28
click at [124, 139] on td "7" at bounding box center [122, 130] width 22 height 20
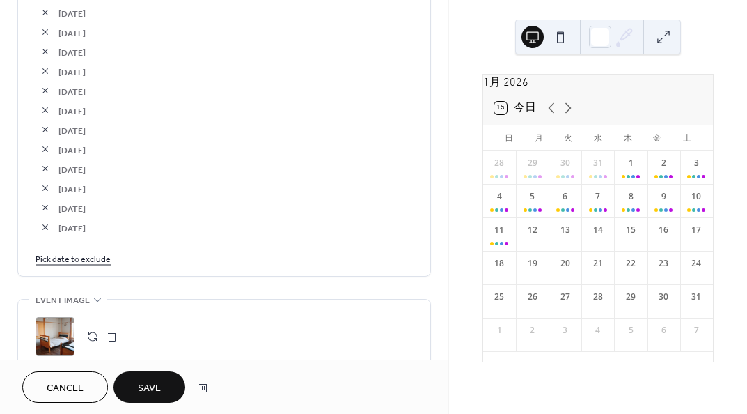
click at [95, 258] on link "Pick date to exclude" at bounding box center [73, 258] width 75 height 15
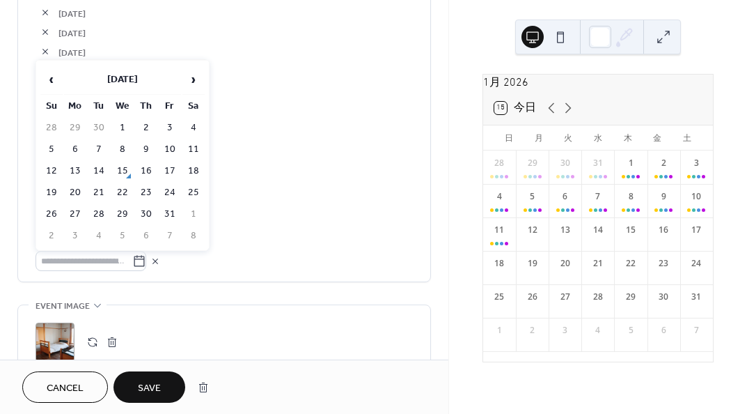
click at [197, 84] on span "›" at bounding box center [193, 79] width 21 height 28
click at [194, 144] on td "10" at bounding box center [193, 149] width 22 height 20
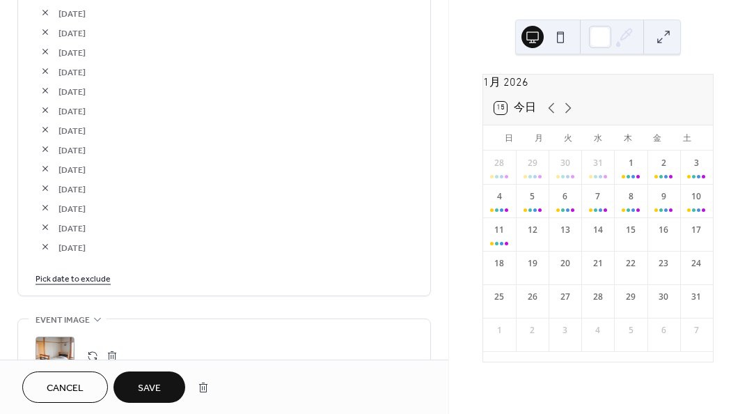
click at [104, 271] on link "Pick date to exclude" at bounding box center [73, 277] width 75 height 15
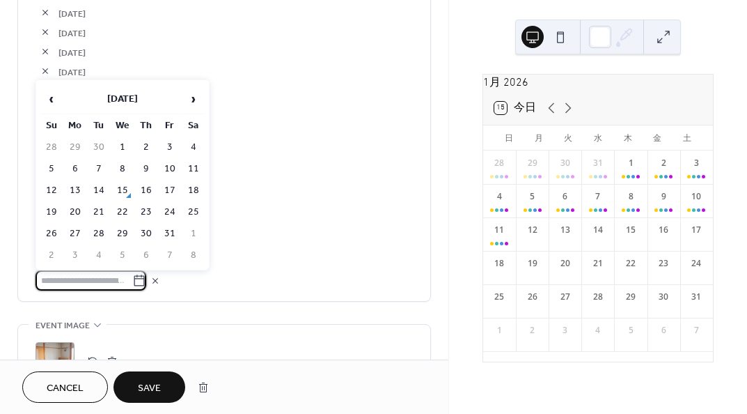
click at [190, 100] on span "›" at bounding box center [193, 99] width 21 height 28
click at [61, 101] on span "‹" at bounding box center [51, 99] width 21 height 28
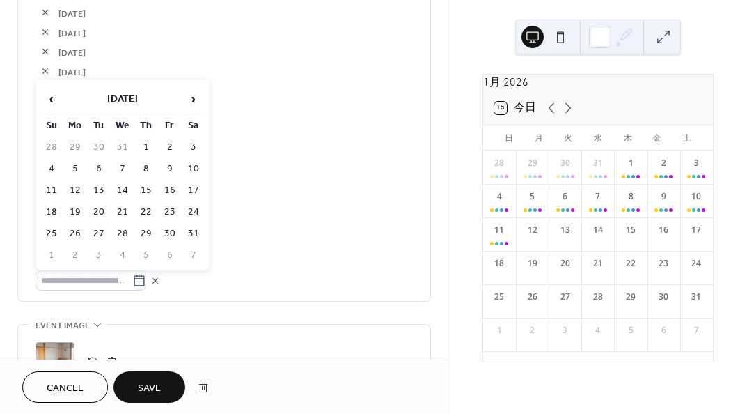
click at [57, 186] on td "11" at bounding box center [51, 190] width 22 height 20
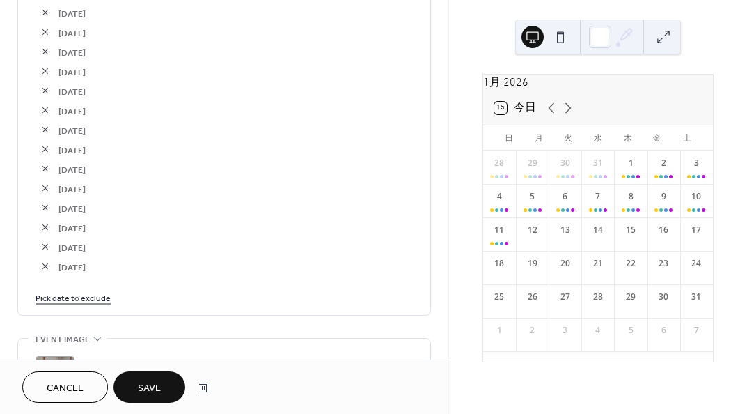
click at [151, 381] on span "Save" at bounding box center [149, 388] width 23 height 15
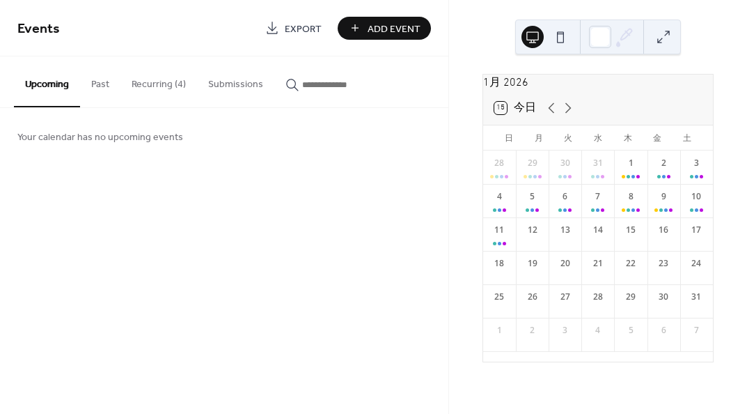
click at [146, 87] on button "Recurring (4)" at bounding box center [159, 80] width 77 height 49
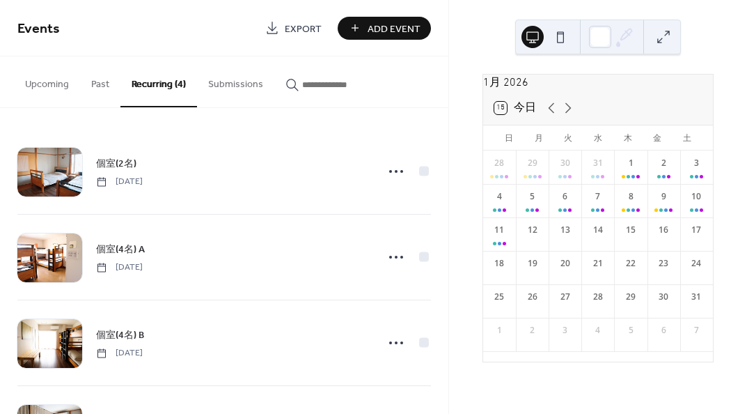
click at [131, 251] on span "個室(4名) A" at bounding box center [120, 249] width 49 height 15
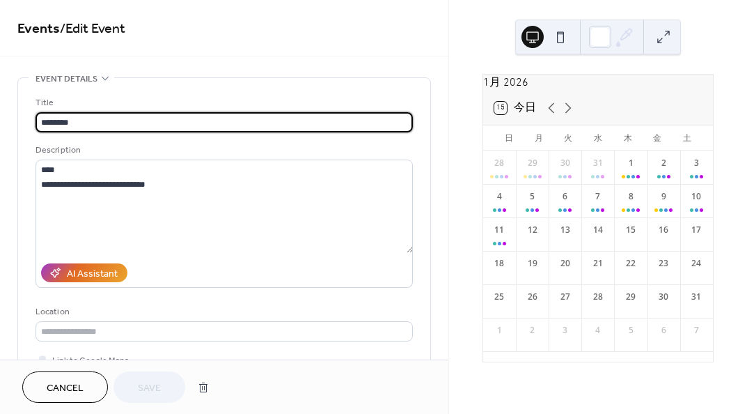
type input "**********"
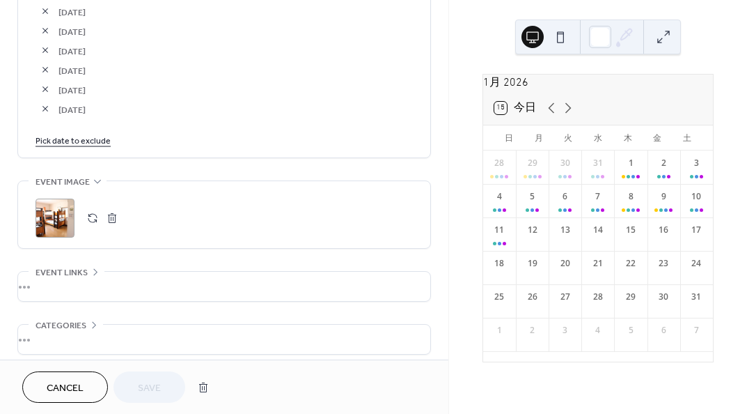
scroll to position [2649, 0]
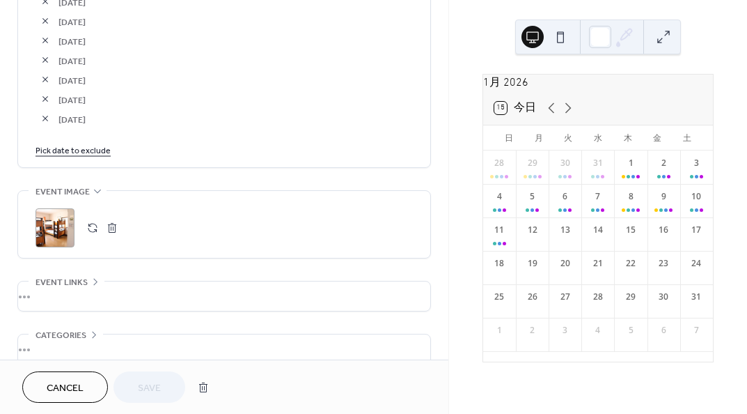
click at [93, 147] on link "Pick date to exclude" at bounding box center [73, 149] width 75 height 15
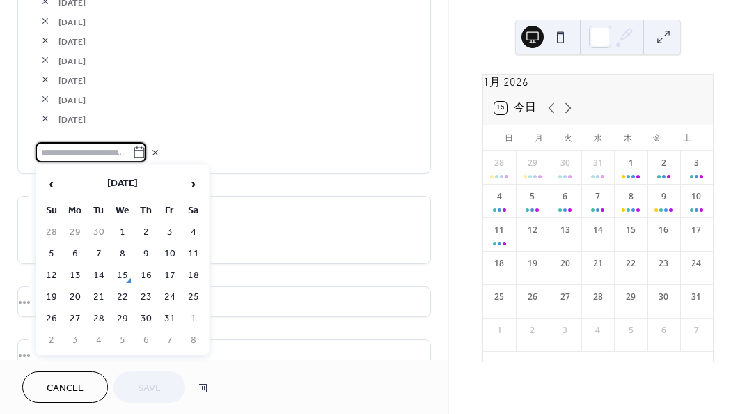
click at [194, 182] on span "›" at bounding box center [193, 184] width 21 height 28
click at [45, 180] on span "‹" at bounding box center [51, 184] width 21 height 28
click at [52, 247] on td "7" at bounding box center [51, 254] width 22 height 20
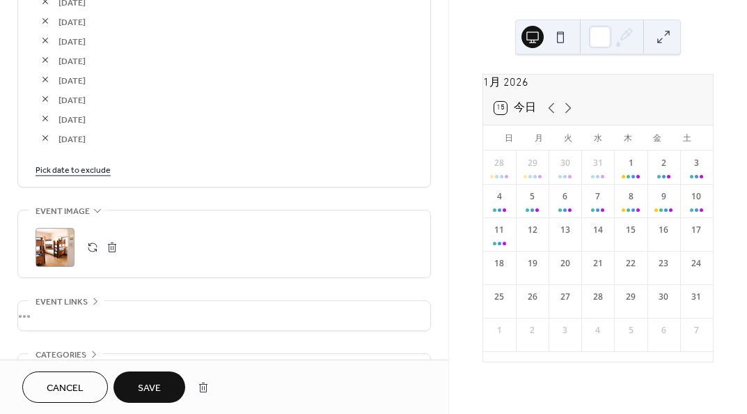
click at [95, 167] on link "Pick date to exclude" at bounding box center [73, 169] width 75 height 15
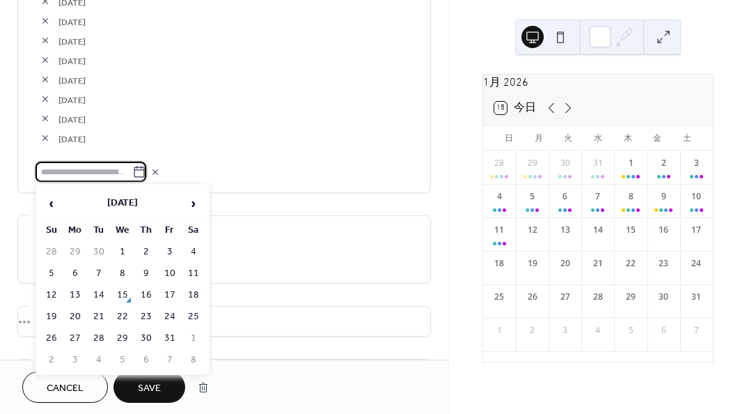
click at [180, 199] on th "[DATE]" at bounding box center [122, 204] width 117 height 30
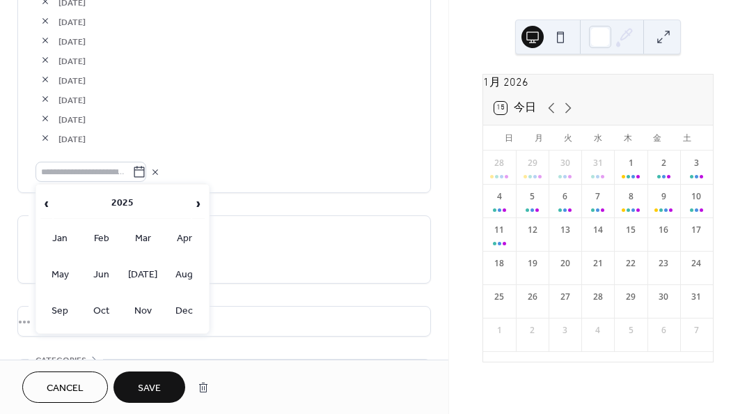
click at [180, 323] on td "Dec" at bounding box center [184, 311] width 40 height 35
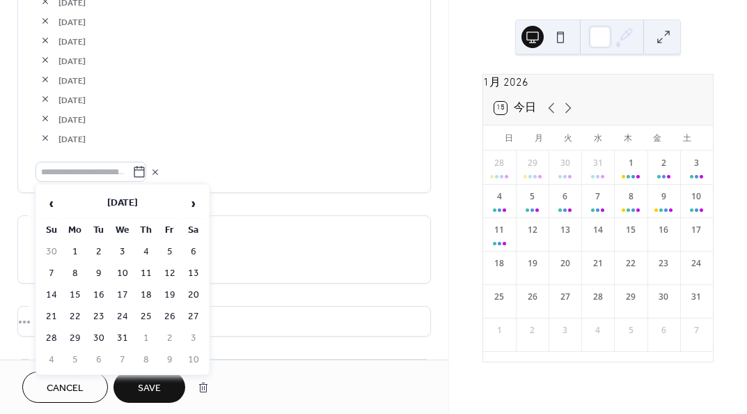
click at [74, 271] on td "8" at bounding box center [75, 273] width 22 height 20
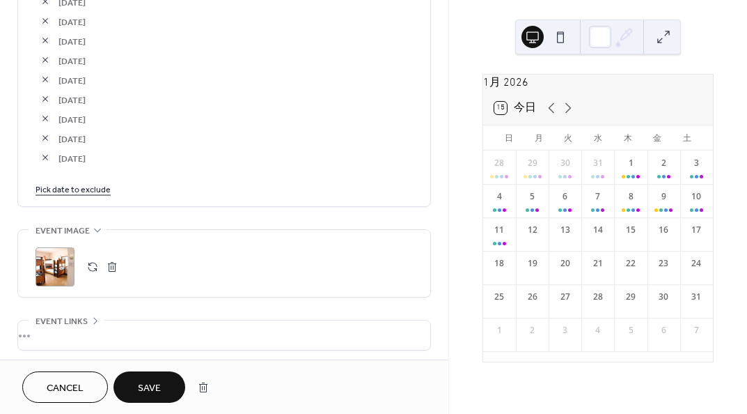
click at [94, 188] on link "Pick date to exclude" at bounding box center [73, 188] width 75 height 15
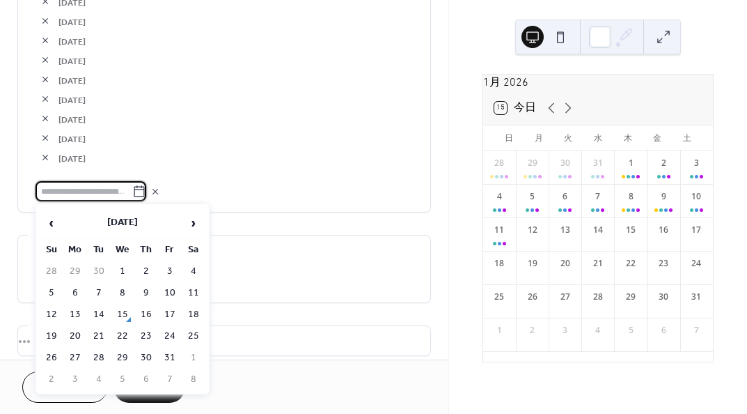
click at [187, 224] on span "›" at bounding box center [193, 223] width 21 height 28
click at [100, 285] on td "9" at bounding box center [99, 293] width 22 height 20
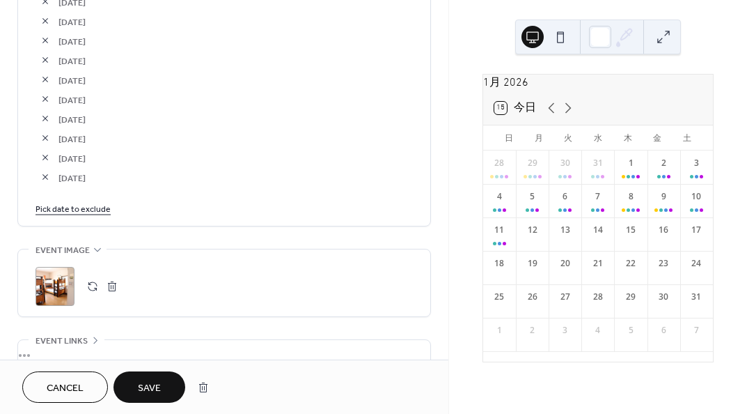
click at [89, 206] on link "Pick date to exclude" at bounding box center [73, 208] width 75 height 15
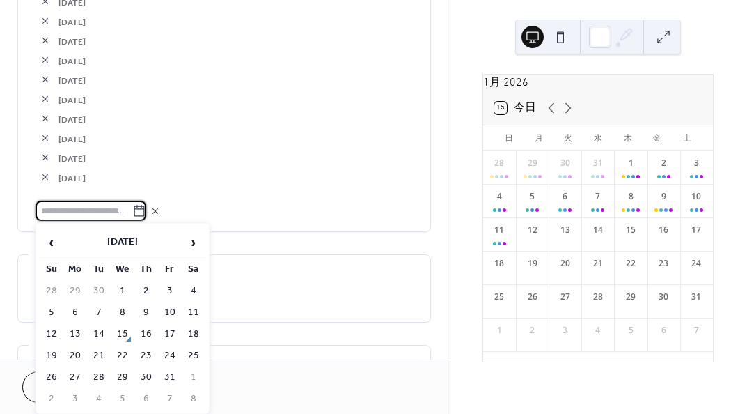
click at [187, 243] on span "›" at bounding box center [193, 242] width 21 height 28
click at [127, 306] on td "10" at bounding box center [122, 312] width 22 height 20
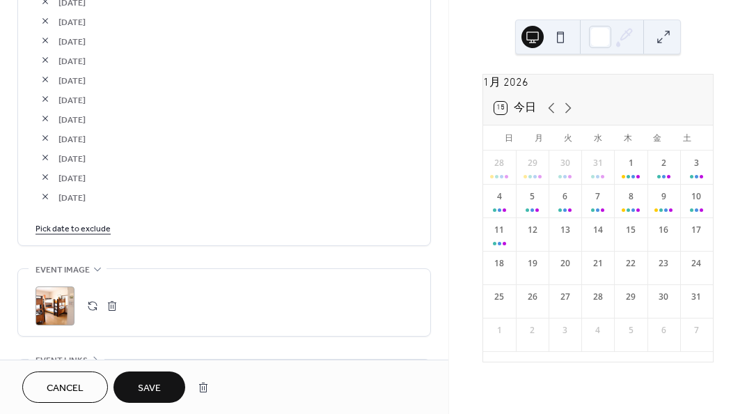
click at [93, 220] on link "Pick date to exclude" at bounding box center [73, 227] width 75 height 15
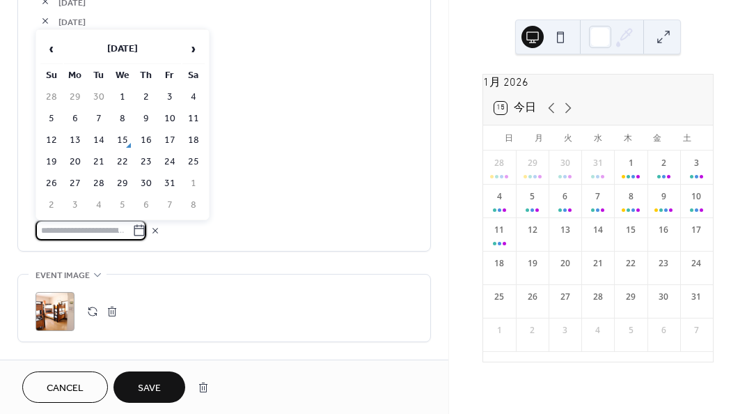
click at [190, 49] on span "›" at bounding box center [193, 49] width 21 height 28
click at [141, 118] on td "11" at bounding box center [146, 119] width 22 height 20
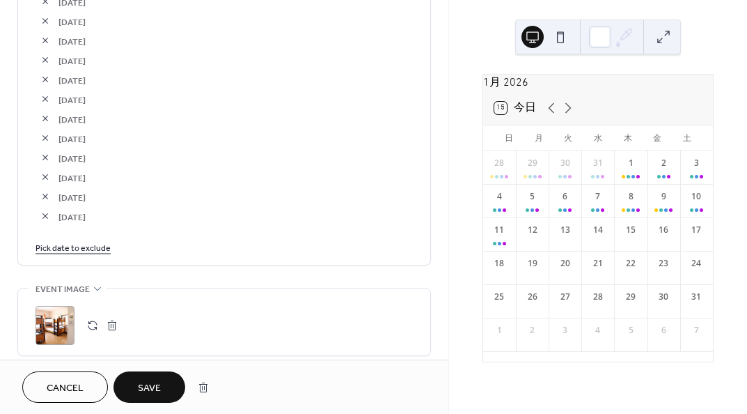
click at [77, 246] on link "Pick date to exclude" at bounding box center [73, 247] width 75 height 15
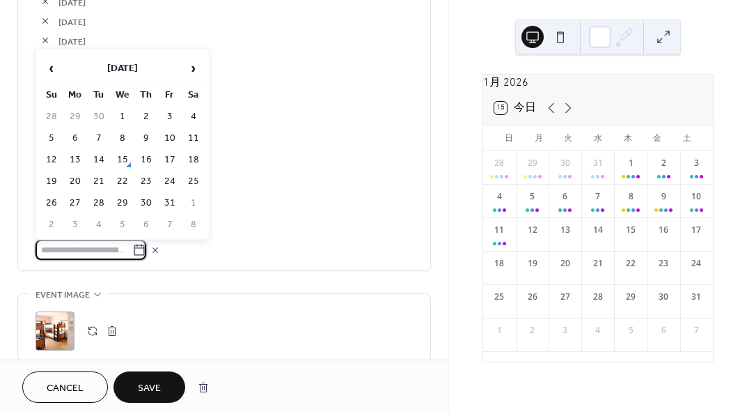
click at [186, 70] on span "›" at bounding box center [193, 68] width 21 height 28
click at [171, 137] on td "12" at bounding box center [170, 138] width 22 height 20
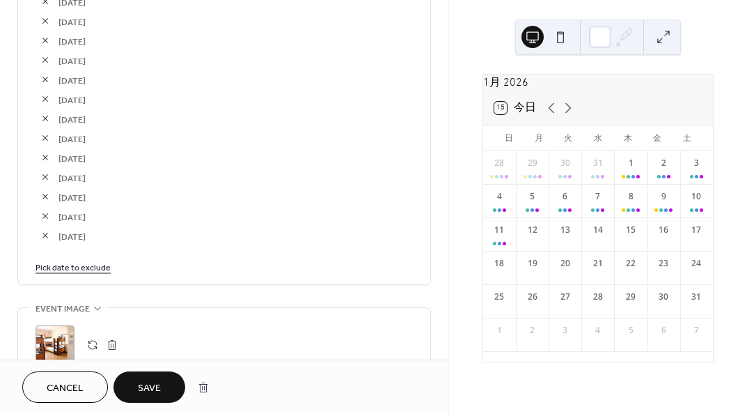
click at [88, 265] on link "Pick date to exclude" at bounding box center [73, 266] width 75 height 15
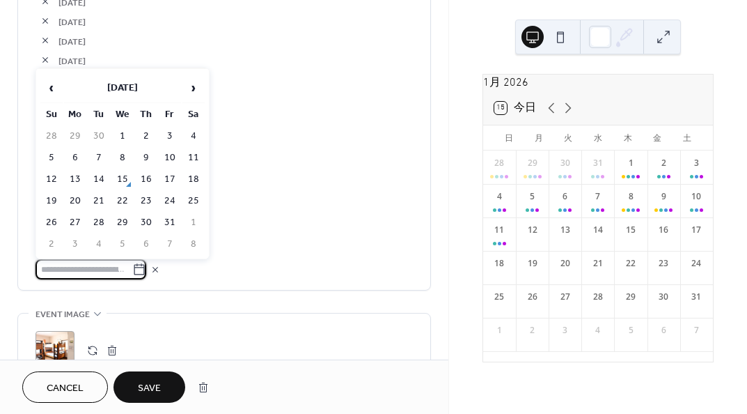
click at [190, 83] on span "›" at bounding box center [193, 88] width 21 height 28
click at [189, 158] on td "13" at bounding box center [193, 158] width 22 height 20
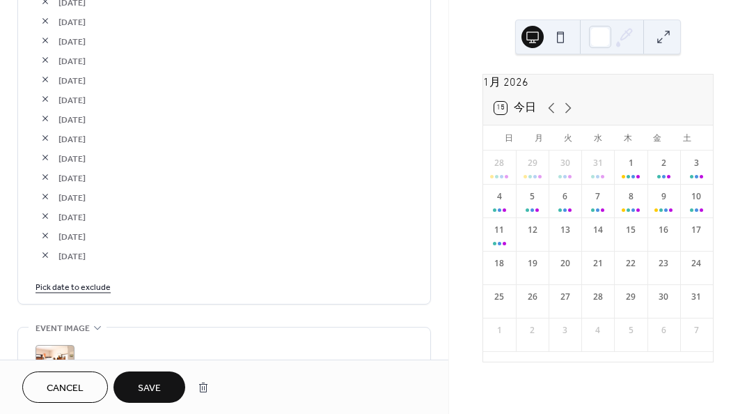
click at [93, 281] on link "Pick date to exclude" at bounding box center [73, 286] width 75 height 15
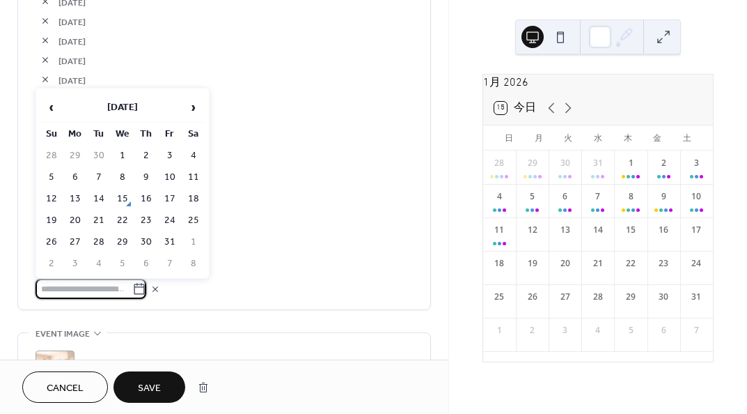
click at [189, 106] on span "›" at bounding box center [193, 107] width 21 height 28
click at [188, 105] on span "›" at bounding box center [193, 107] width 21 height 28
click at [47, 197] on td "14" at bounding box center [51, 199] width 22 height 20
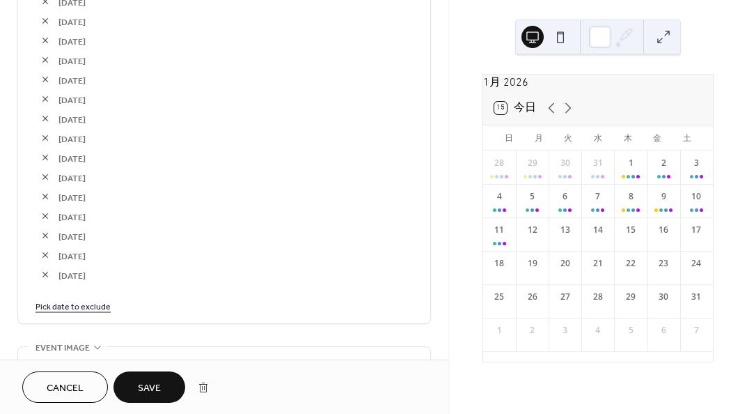
click at [86, 299] on link "Pick date to exclude" at bounding box center [73, 305] width 75 height 15
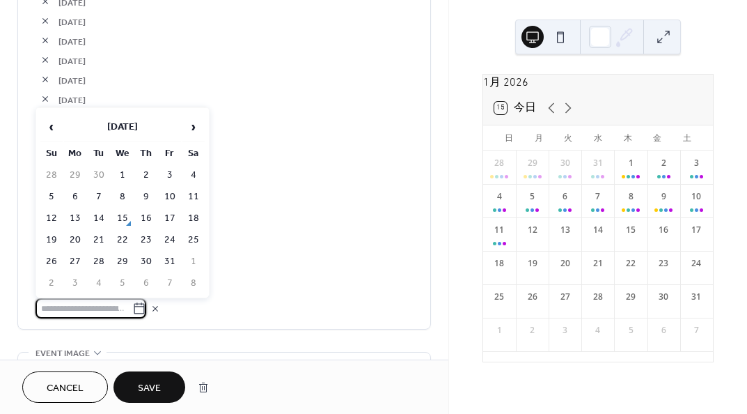
click at [189, 121] on span "›" at bounding box center [193, 127] width 21 height 28
click at [72, 221] on td "15" at bounding box center [75, 218] width 22 height 20
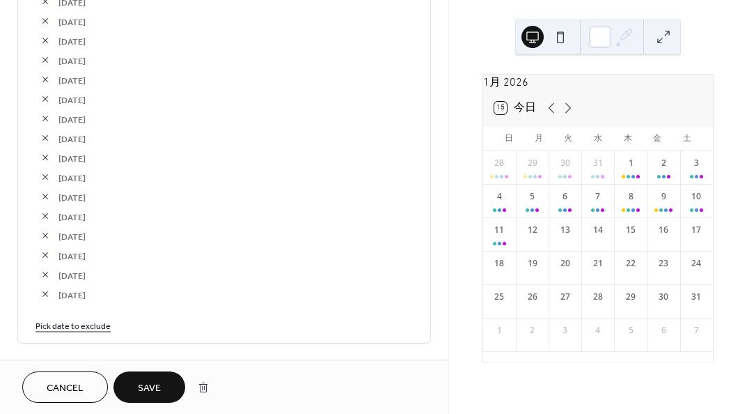
click at [94, 320] on link "Pick date to exclude" at bounding box center [73, 325] width 75 height 15
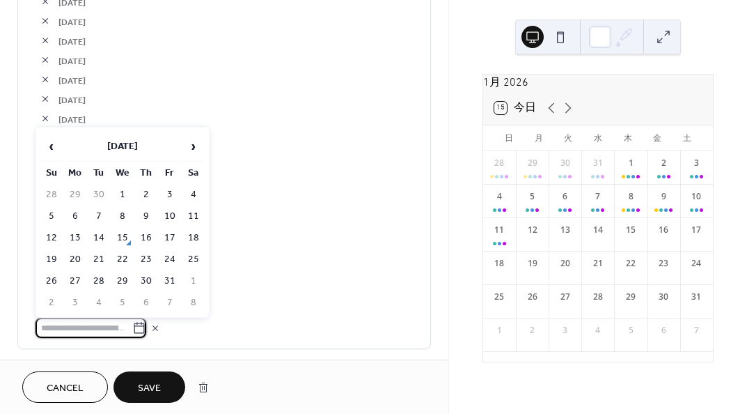
click at [196, 143] on span "›" at bounding box center [193, 146] width 21 height 28
drag, startPoint x: 104, startPoint y: 235, endPoint x: 104, endPoint y: 275, distance: 40.4
click at [103, 235] on td "16" at bounding box center [99, 238] width 22 height 20
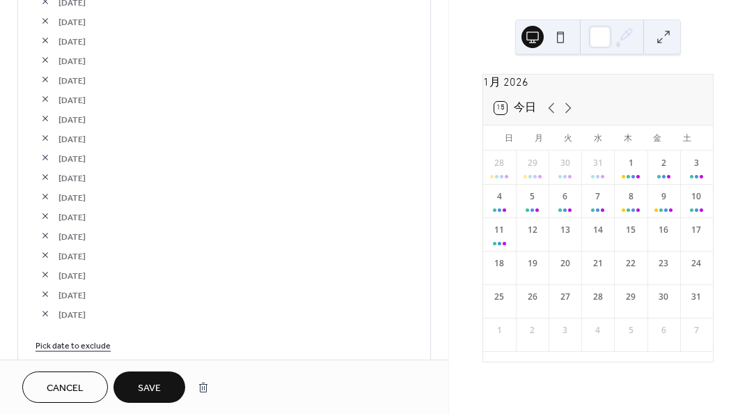
click at [93, 342] on link "Pick date to exclude" at bounding box center [73, 344] width 75 height 15
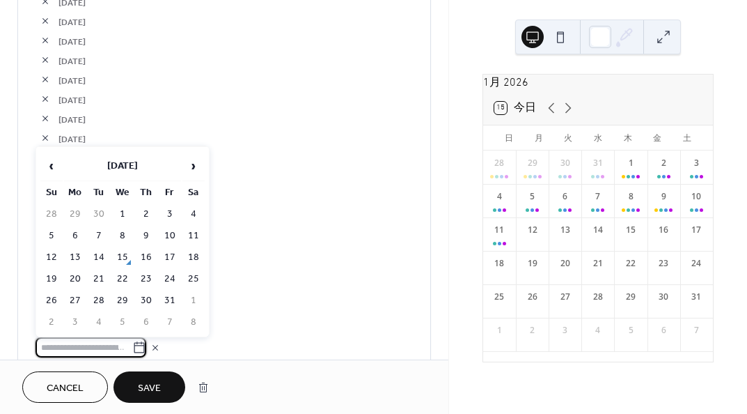
click at [193, 164] on span "›" at bounding box center [193, 166] width 21 height 28
click at [122, 261] on td "17" at bounding box center [122, 257] width 22 height 20
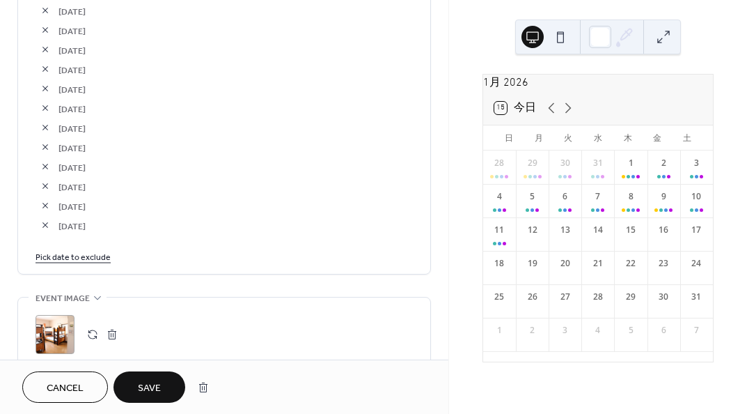
scroll to position [2788, 0]
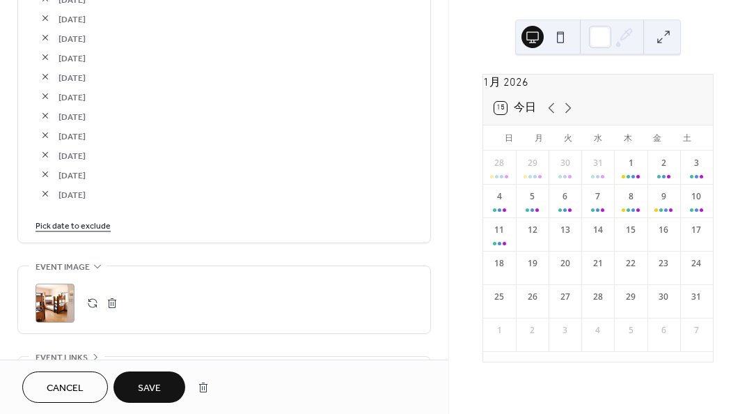
click at [103, 219] on link "Pick date to exclude" at bounding box center [73, 224] width 75 height 15
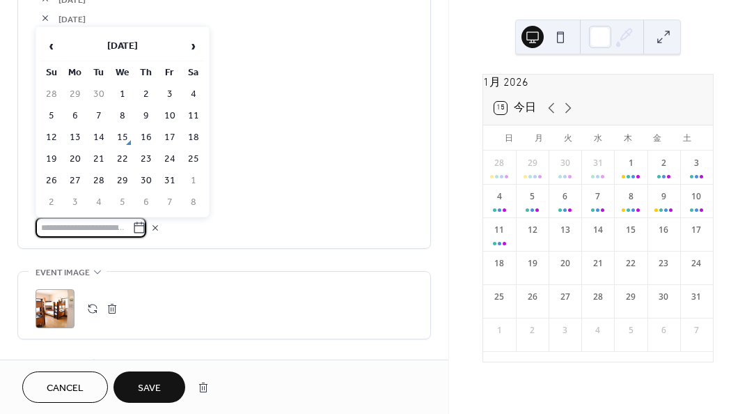
click at [192, 52] on span "›" at bounding box center [193, 46] width 21 height 28
click at [146, 140] on td "18" at bounding box center [146, 137] width 22 height 20
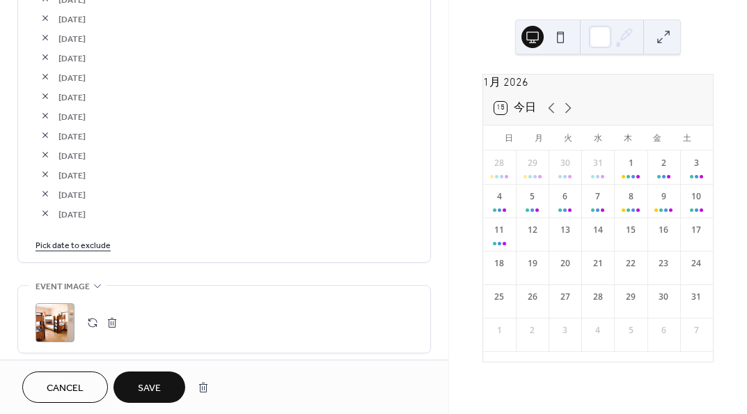
click at [88, 240] on link "Pick date to exclude" at bounding box center [73, 244] width 75 height 15
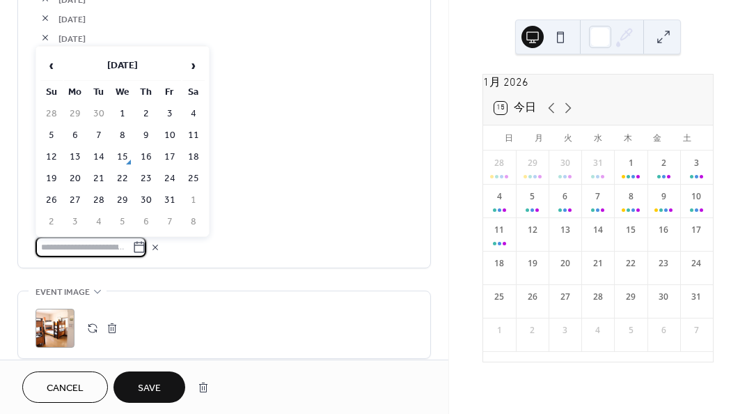
click at [193, 68] on span "›" at bounding box center [193, 66] width 21 height 28
click at [175, 161] on td "19" at bounding box center [170, 157] width 22 height 20
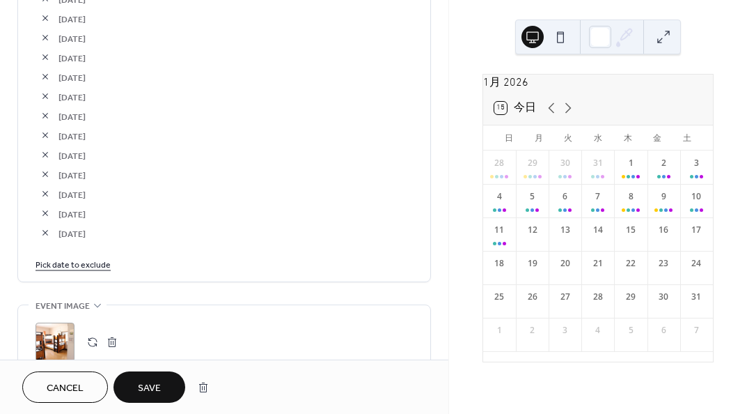
click at [98, 260] on link "Pick date to exclude" at bounding box center [73, 263] width 75 height 15
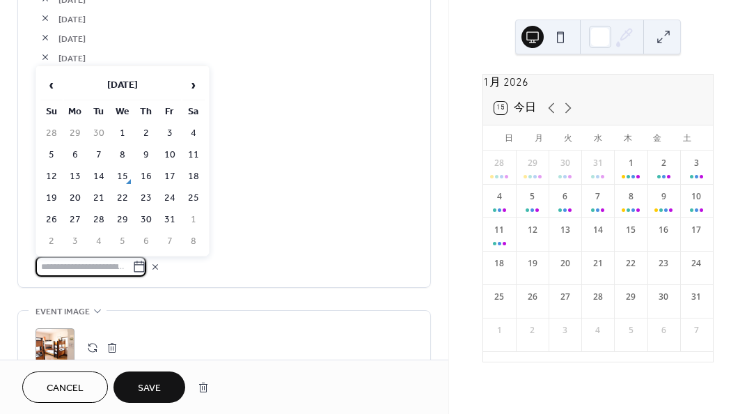
click at [193, 95] on span "›" at bounding box center [193, 85] width 21 height 28
click at [193, 96] on span "›" at bounding box center [193, 85] width 21 height 28
click at [193, 178] on td "20" at bounding box center [193, 176] width 22 height 20
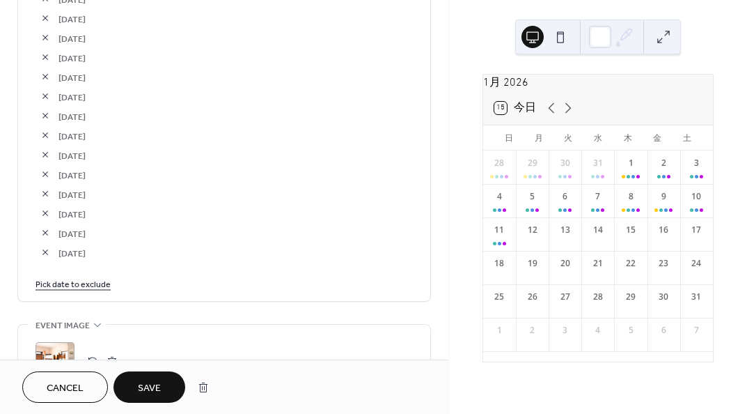
click at [94, 276] on link "Pick date to exclude" at bounding box center [73, 283] width 75 height 15
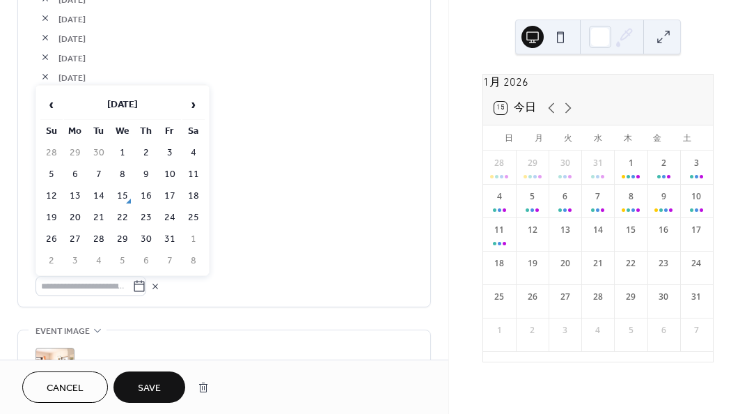
click at [188, 95] on span "›" at bounding box center [193, 105] width 21 height 28
click at [189, 95] on span "›" at bounding box center [193, 105] width 21 height 28
click at [150, 217] on td "25" at bounding box center [146, 218] width 22 height 20
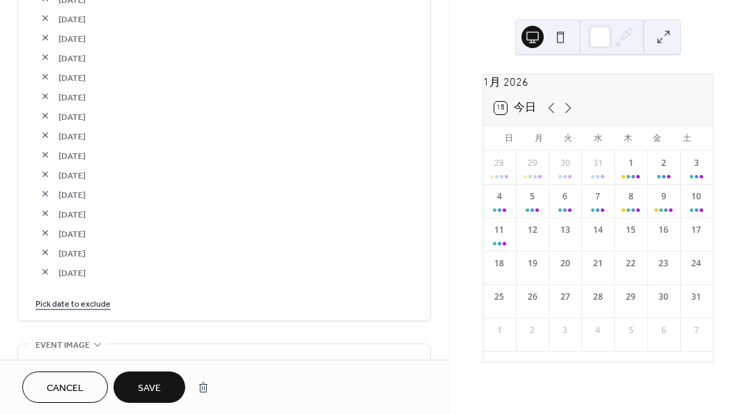
click at [105, 297] on link "Pick date to exclude" at bounding box center [73, 302] width 75 height 15
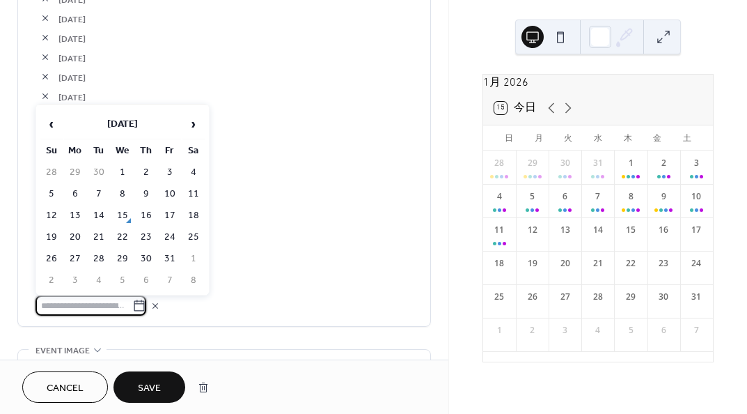
click at [197, 119] on span "›" at bounding box center [193, 124] width 21 height 28
click at [173, 235] on td "26" at bounding box center [170, 237] width 22 height 20
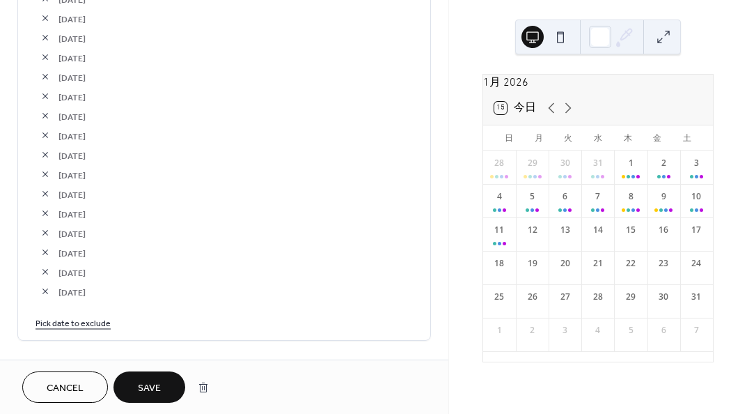
click at [90, 316] on link "Pick date to exclude" at bounding box center [73, 322] width 75 height 15
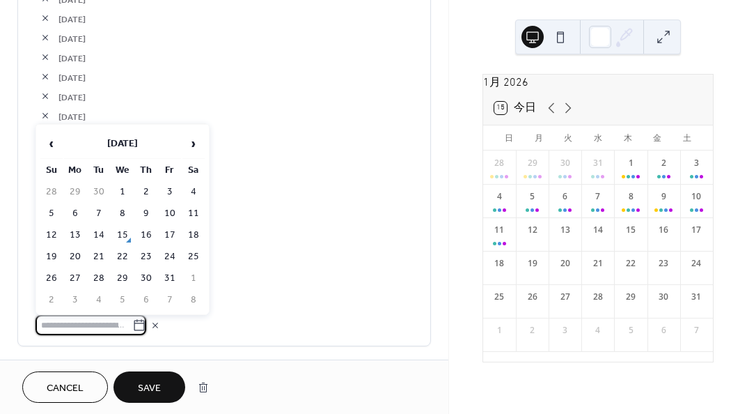
click at [193, 143] on span "›" at bounding box center [193, 144] width 21 height 28
click at [194, 143] on span "›" at bounding box center [193, 144] width 21 height 28
click at [98, 282] on td "30" at bounding box center [99, 278] width 22 height 20
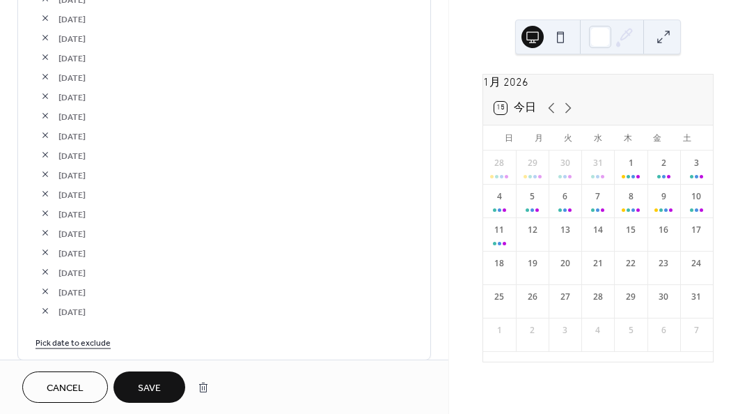
click at [93, 335] on link "Pick date to exclude" at bounding box center [73, 341] width 75 height 15
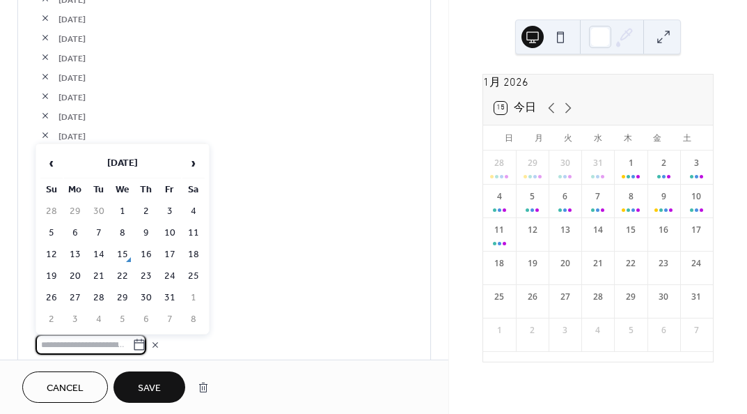
click at [192, 162] on span "›" at bounding box center [193, 163] width 21 height 28
click at [192, 161] on span "›" at bounding box center [193, 163] width 21 height 28
click at [126, 297] on td "31" at bounding box center [122, 298] width 22 height 20
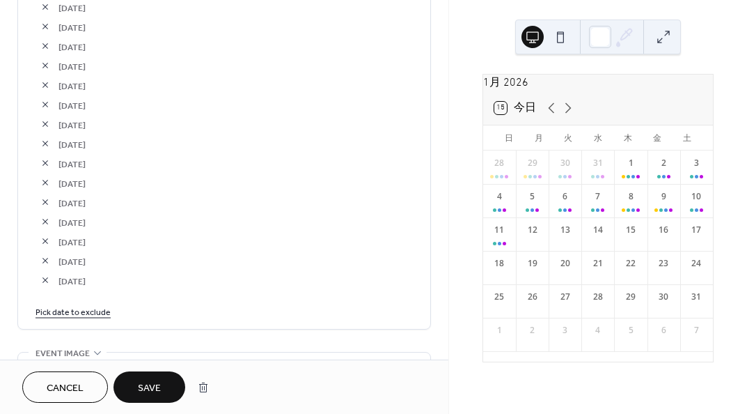
scroll to position [2858, 0]
click at [92, 288] on link "Pick date to exclude" at bounding box center [73, 291] width 75 height 15
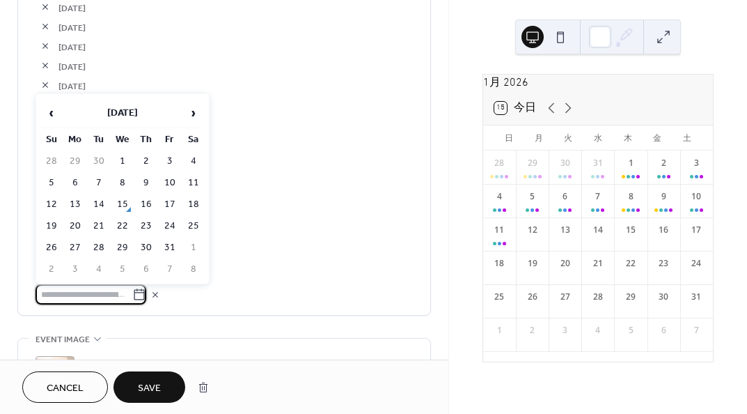
click at [190, 114] on span "›" at bounding box center [193, 113] width 21 height 28
click at [146, 154] on td "1" at bounding box center [146, 161] width 22 height 20
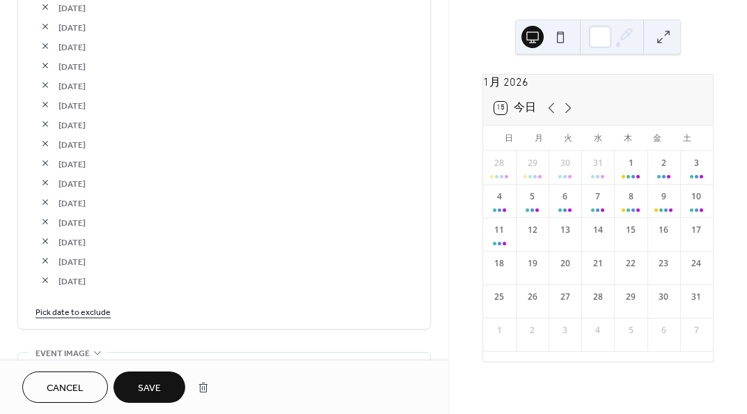
click at [93, 305] on link "Pick date to exclude" at bounding box center [73, 311] width 75 height 15
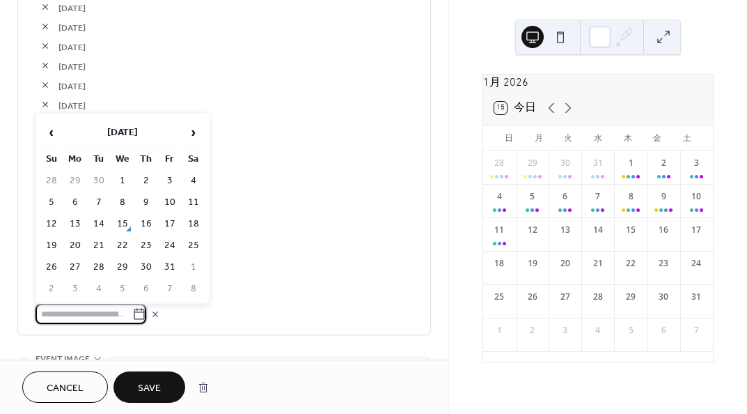
click at [188, 130] on span "›" at bounding box center [193, 132] width 21 height 28
click at [166, 185] on td "2" at bounding box center [170, 181] width 22 height 20
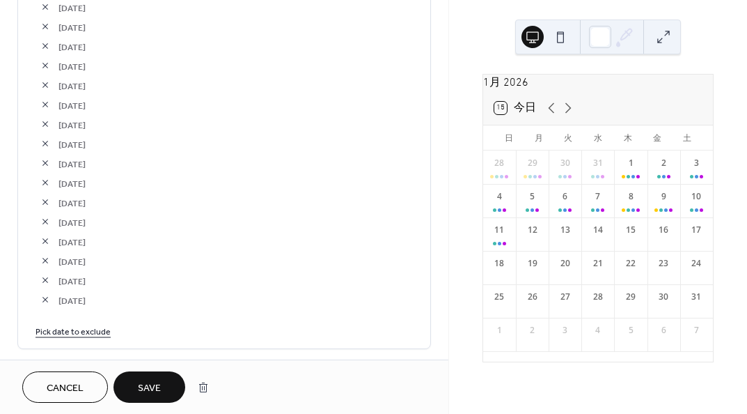
click at [86, 328] on link "Pick date to exclude" at bounding box center [73, 330] width 75 height 15
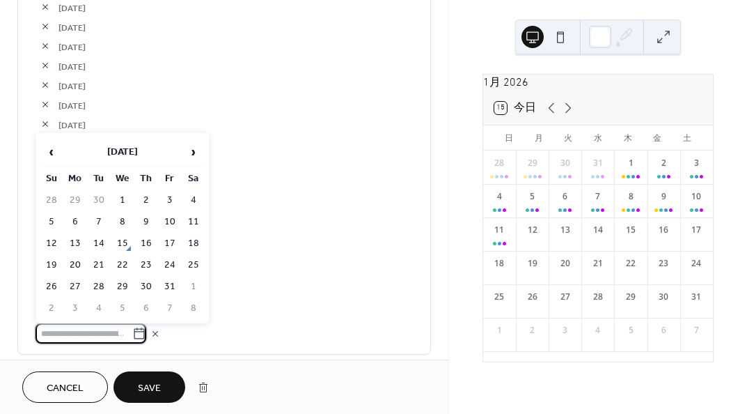
click at [201, 150] on span "›" at bounding box center [193, 152] width 21 height 28
click at [189, 199] on td "3" at bounding box center [193, 200] width 22 height 20
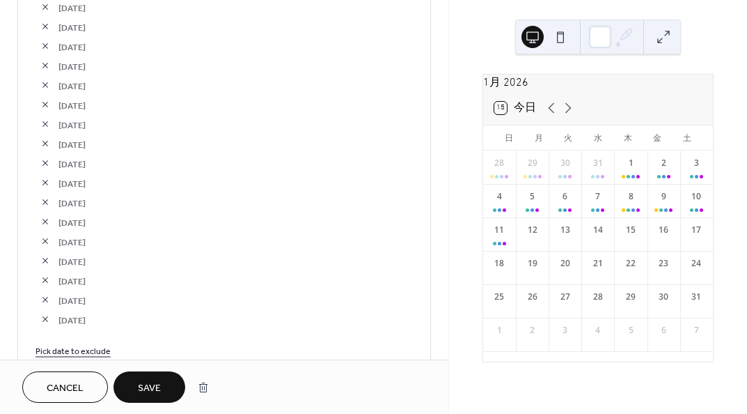
click at [86, 344] on link "Pick date to exclude" at bounding box center [73, 350] width 75 height 15
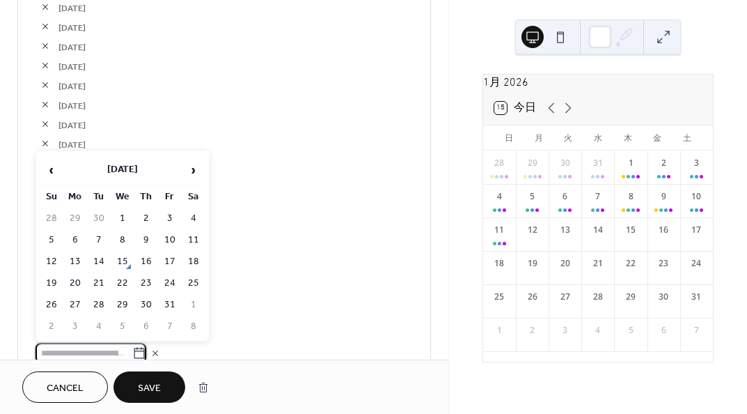
scroll to position [2860, 0]
click at [190, 168] on span "›" at bounding box center [193, 170] width 21 height 28
drag, startPoint x: 55, startPoint y: 239, endPoint x: 141, endPoint y: 189, distance: 99.9
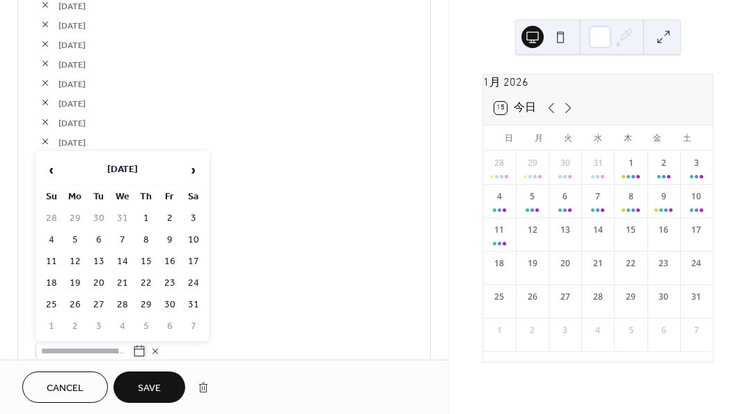
click at [56, 240] on td "4" at bounding box center [51, 240] width 22 height 20
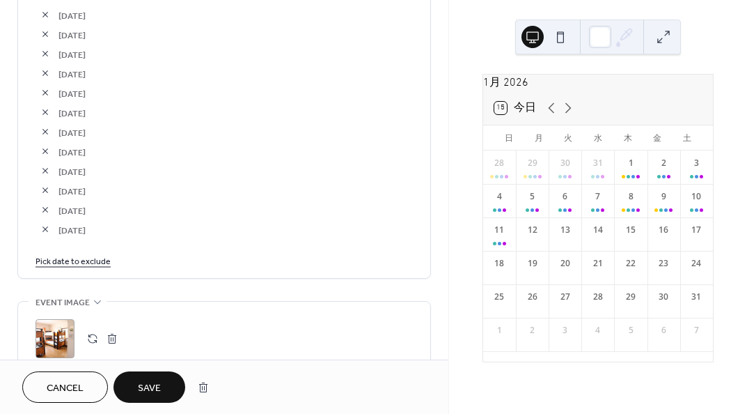
scroll to position [2999, 0]
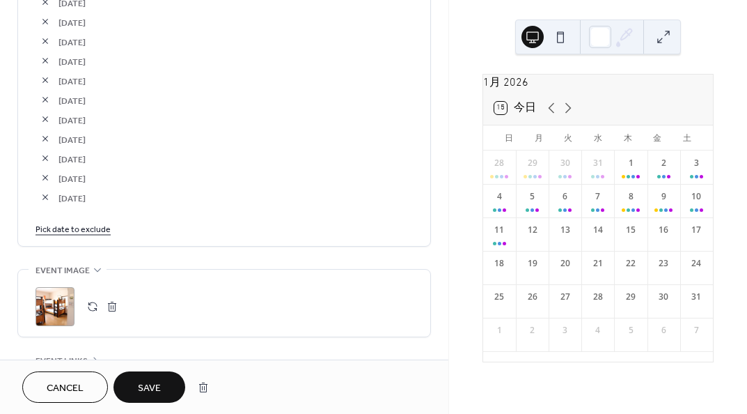
click at [92, 221] on link "Pick date to exclude" at bounding box center [73, 228] width 75 height 15
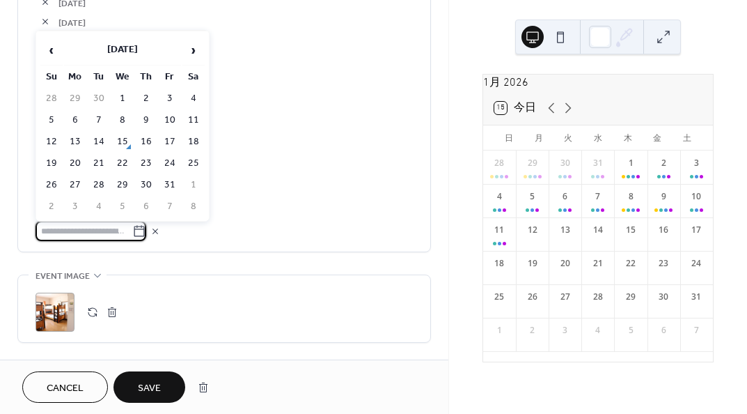
click at [194, 45] on span "›" at bounding box center [193, 50] width 21 height 28
click at [74, 116] on td "5" at bounding box center [75, 120] width 22 height 20
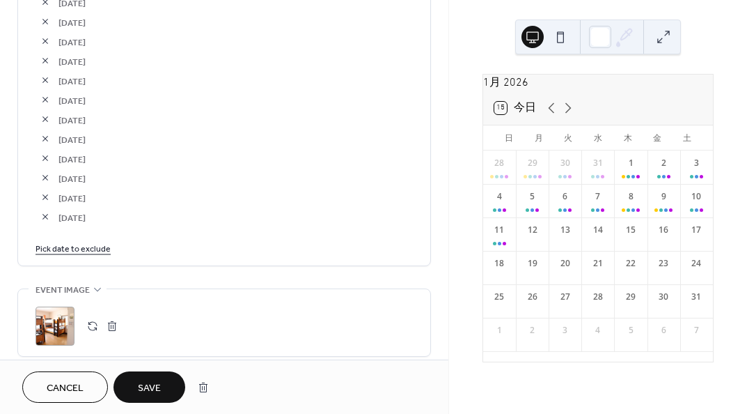
click at [91, 249] on link "Pick date to exclude" at bounding box center [73, 247] width 75 height 15
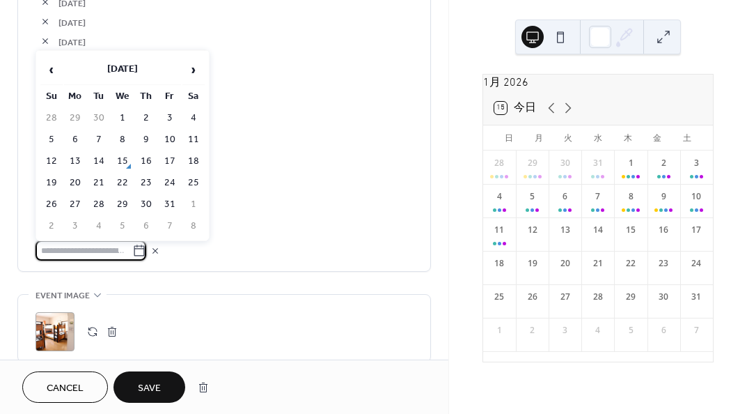
click at [194, 70] on span "›" at bounding box center [193, 70] width 21 height 28
click at [194, 69] on span "›" at bounding box center [193, 70] width 21 height 28
click at [98, 137] on td "6" at bounding box center [99, 140] width 22 height 20
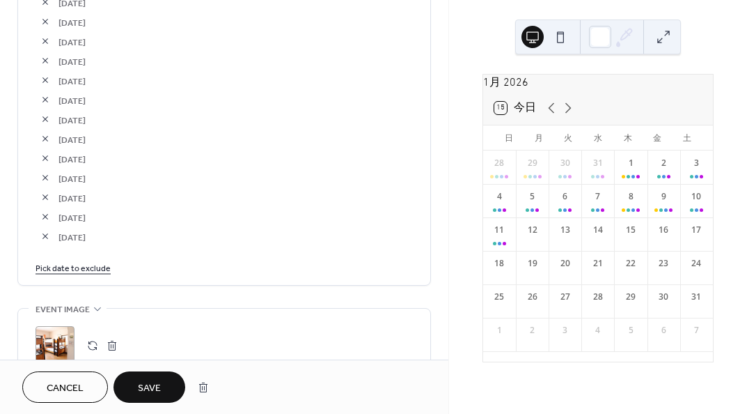
click at [93, 260] on link "Pick date to exclude" at bounding box center [73, 267] width 75 height 15
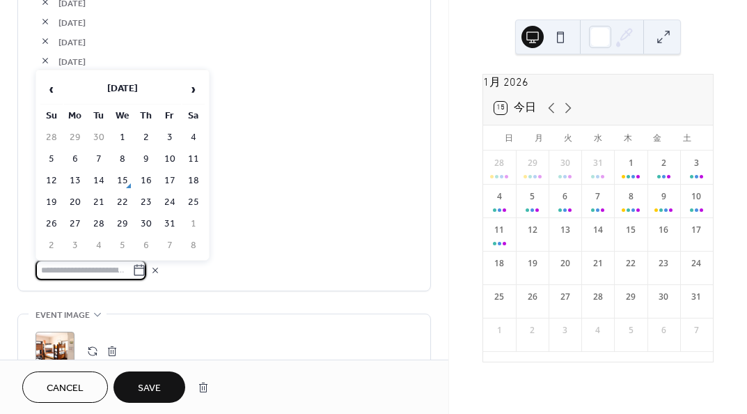
click at [190, 90] on span "›" at bounding box center [193, 89] width 21 height 28
click at [117, 155] on td "7" at bounding box center [122, 159] width 22 height 20
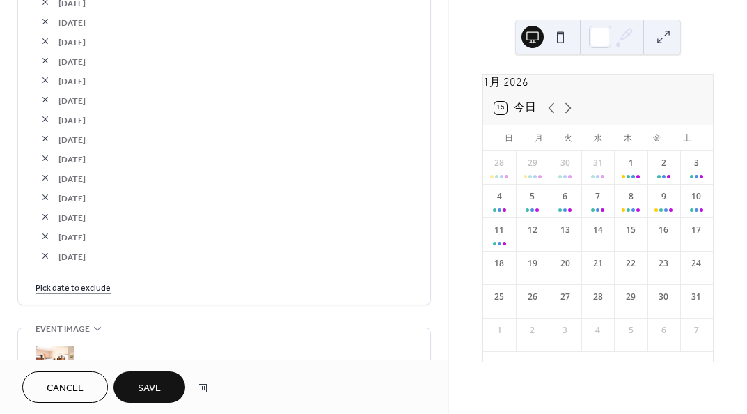
click at [97, 291] on link "Pick date to exclude" at bounding box center [73, 286] width 75 height 15
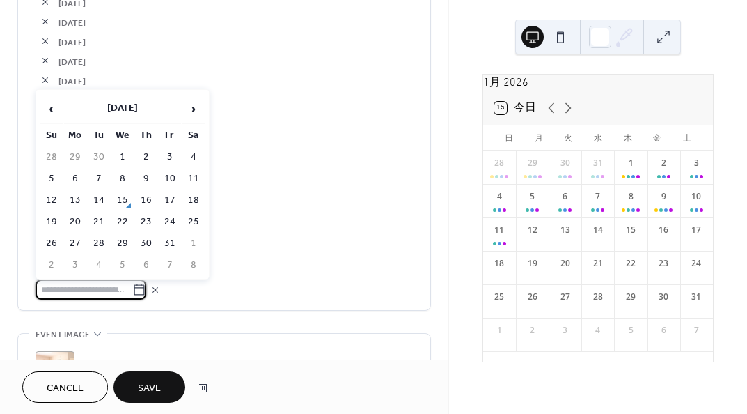
click at [189, 116] on span "›" at bounding box center [193, 109] width 21 height 28
click at [58, 203] on td "11" at bounding box center [51, 200] width 22 height 20
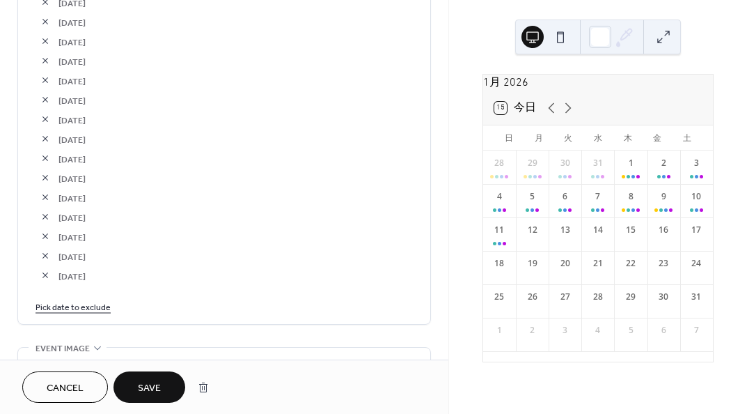
click at [150, 382] on span "Save" at bounding box center [149, 388] width 23 height 15
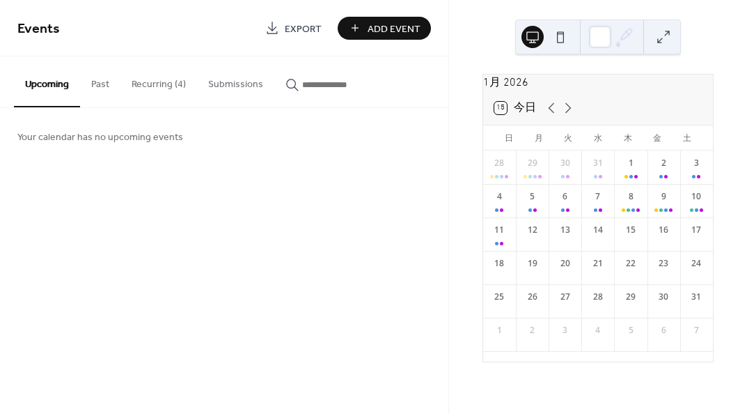
click at [162, 97] on button "Recurring (4)" at bounding box center [159, 80] width 77 height 49
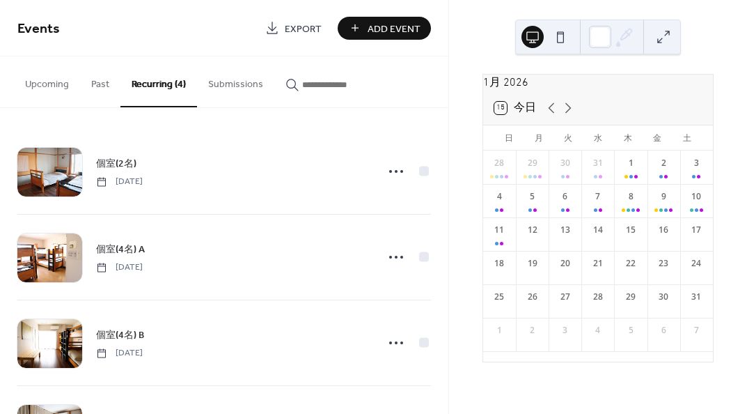
scroll to position [77, 0]
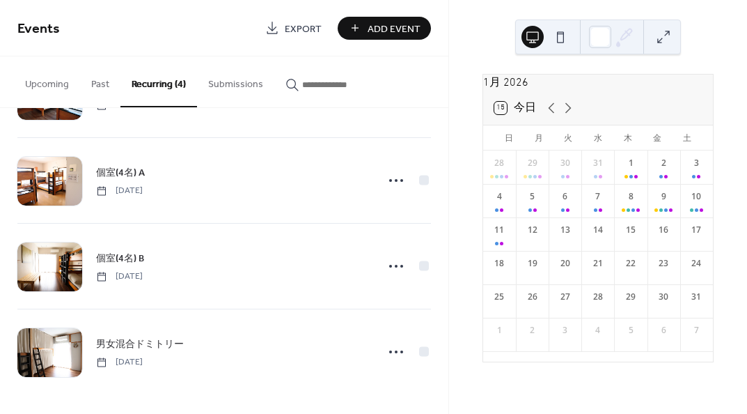
click at [127, 259] on span "個室(4名) B" at bounding box center [120, 258] width 48 height 15
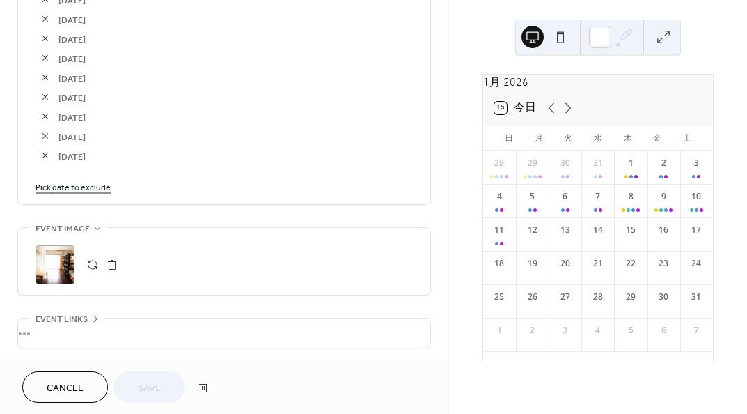
scroll to position [2577, 0]
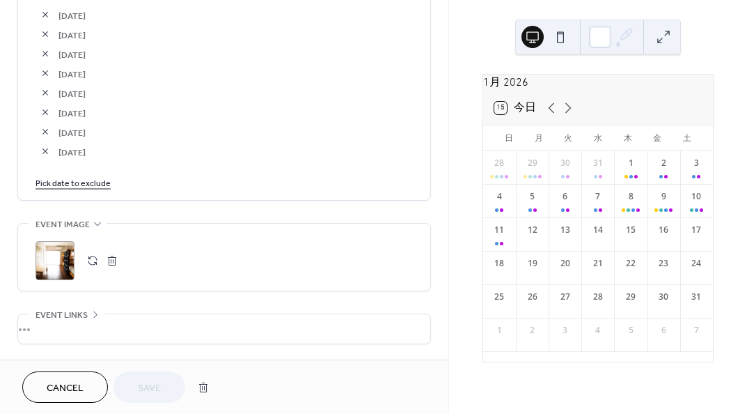
click at [95, 178] on link "Pick date to exclude" at bounding box center [73, 182] width 75 height 15
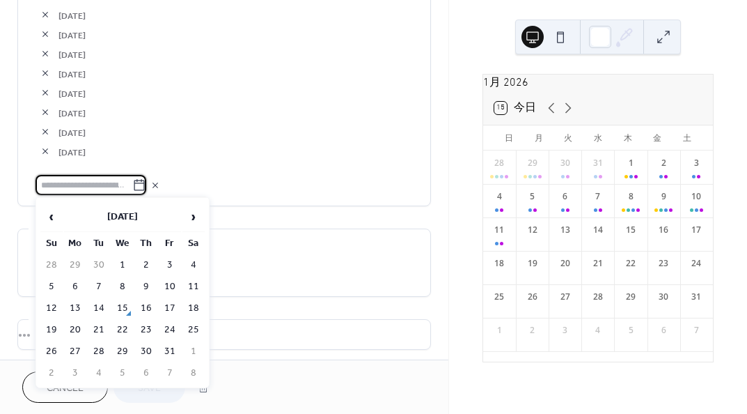
click at [196, 215] on span "›" at bounding box center [193, 217] width 21 height 28
click at [43, 292] on td "7" at bounding box center [51, 287] width 22 height 20
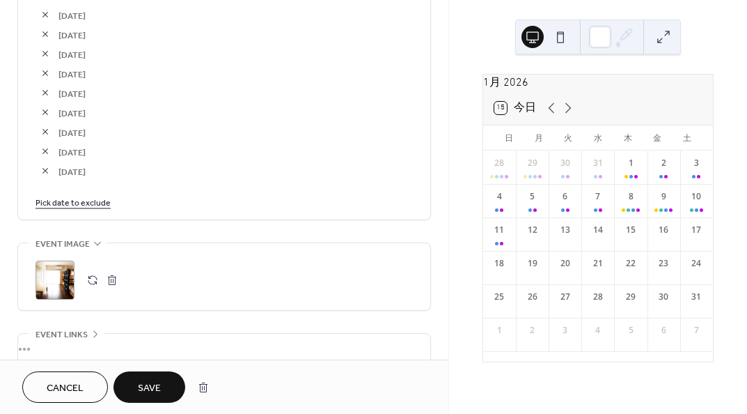
click at [90, 198] on link "Pick date to exclude" at bounding box center [73, 201] width 75 height 15
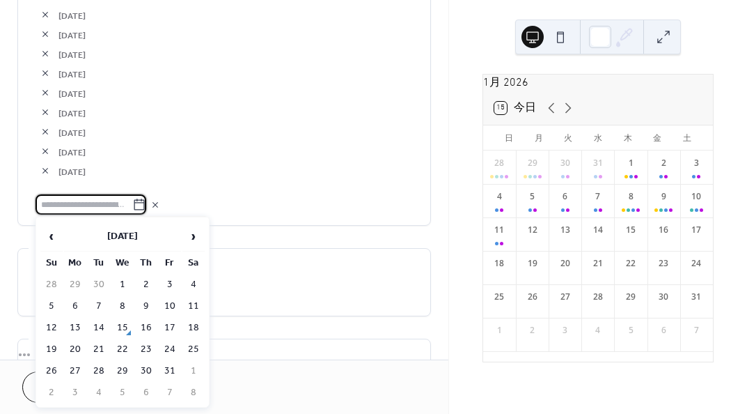
click at [196, 234] on span "›" at bounding box center [193, 236] width 21 height 28
click at [196, 233] on span "›" at bounding box center [193, 236] width 21 height 28
click at [78, 309] on td "8" at bounding box center [75, 306] width 22 height 20
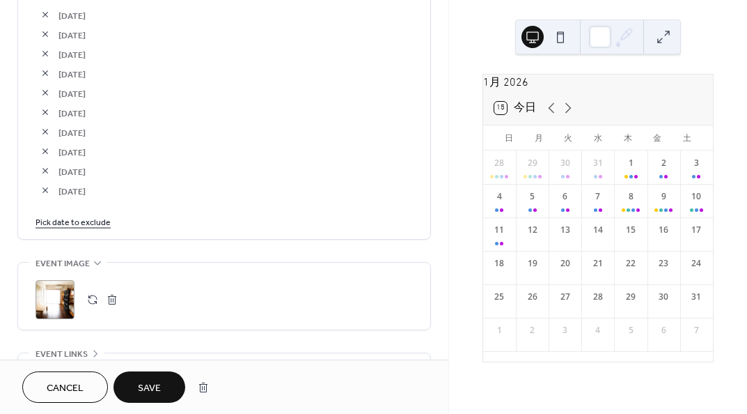
click at [94, 214] on link "Pick date to exclude" at bounding box center [73, 221] width 75 height 15
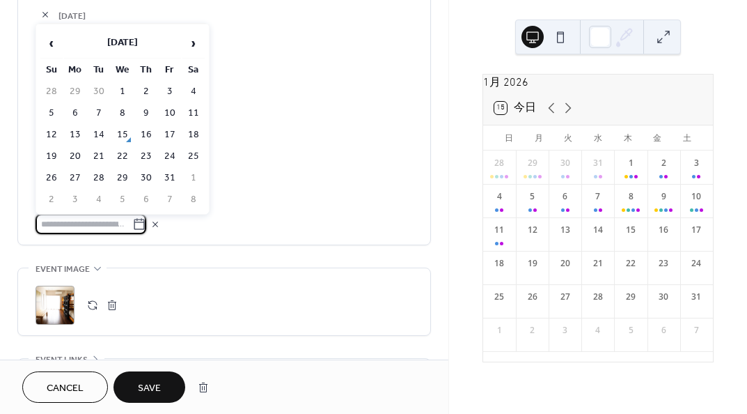
click at [202, 45] on span "›" at bounding box center [193, 43] width 21 height 28
click at [201, 45] on span "›" at bounding box center [193, 43] width 21 height 28
click at [93, 104] on td "9" at bounding box center [99, 113] width 22 height 20
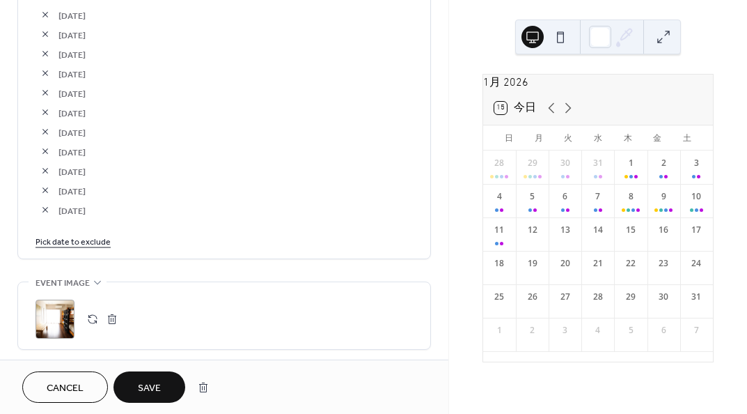
click at [100, 240] on link "Pick date to exclude" at bounding box center [73, 240] width 75 height 15
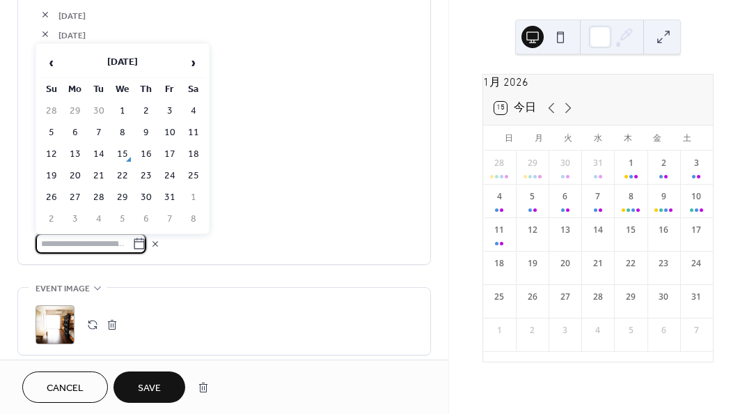
click at [192, 68] on span "›" at bounding box center [193, 63] width 21 height 28
click at [121, 134] on td "10" at bounding box center [122, 133] width 22 height 20
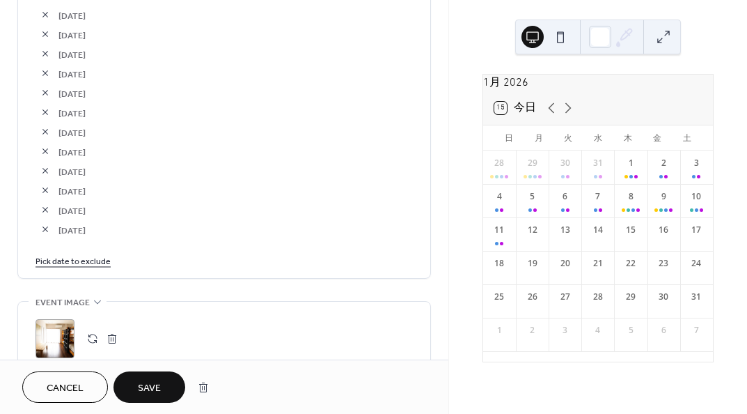
click at [97, 256] on link "Pick date to exclude" at bounding box center [73, 260] width 75 height 15
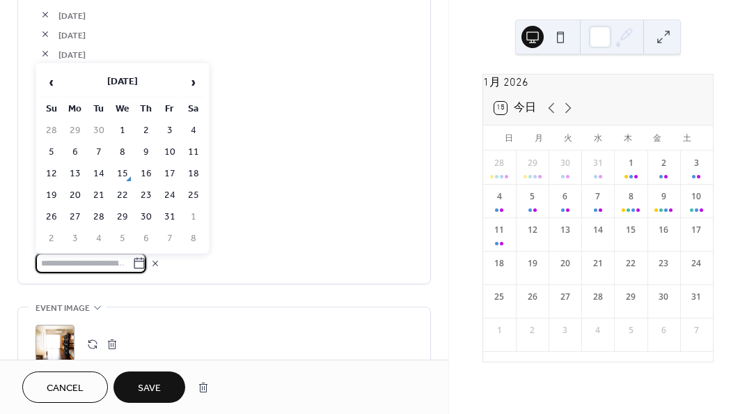
click at [194, 83] on span "›" at bounding box center [193, 82] width 21 height 28
click at [150, 144] on td "11" at bounding box center [146, 152] width 22 height 20
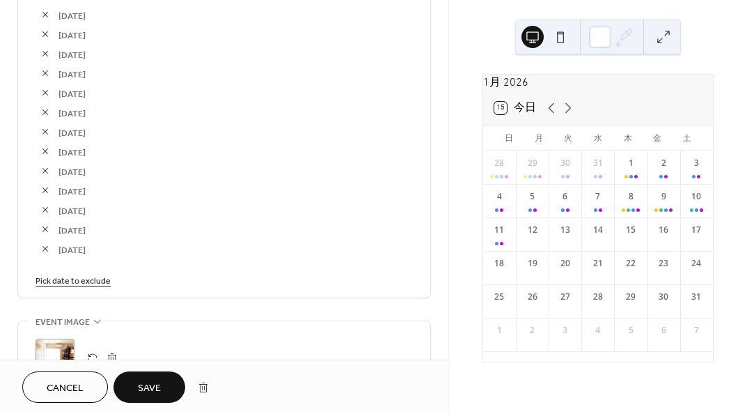
click at [88, 282] on link "Pick date to exclude" at bounding box center [73, 279] width 75 height 15
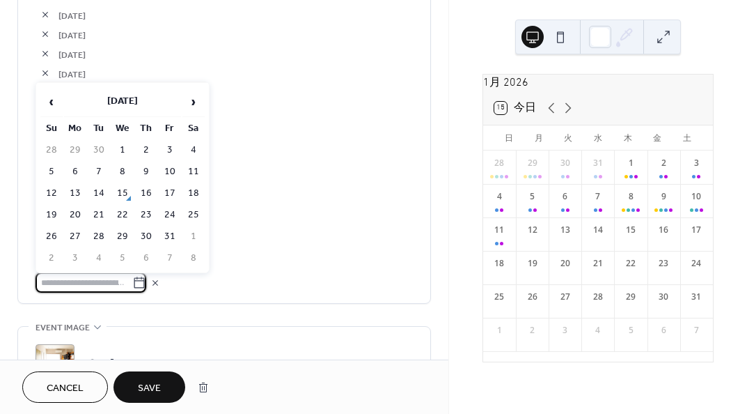
click at [194, 106] on span "›" at bounding box center [193, 102] width 21 height 28
click at [166, 176] on td "12" at bounding box center [170, 172] width 22 height 20
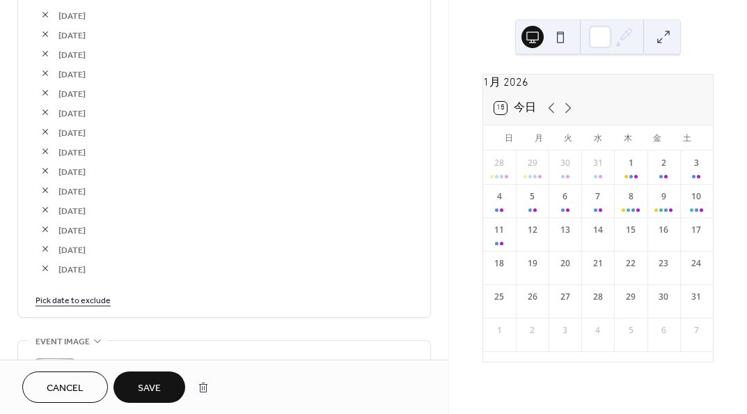
click at [93, 298] on link "Pick date to exclude" at bounding box center [73, 299] width 75 height 15
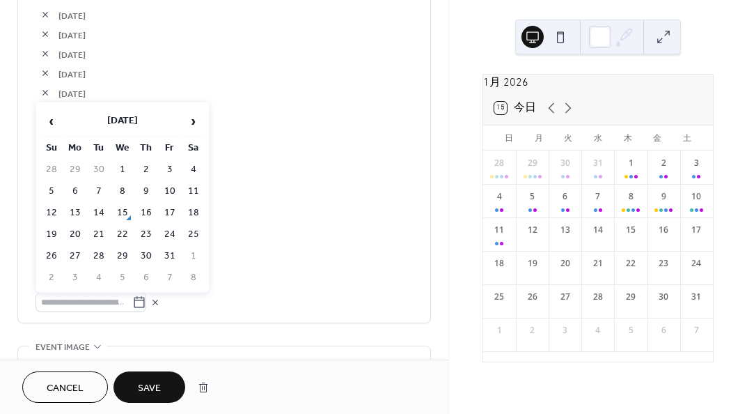
click at [193, 121] on span "›" at bounding box center [193, 121] width 21 height 28
click at [194, 189] on td "13" at bounding box center [193, 191] width 22 height 20
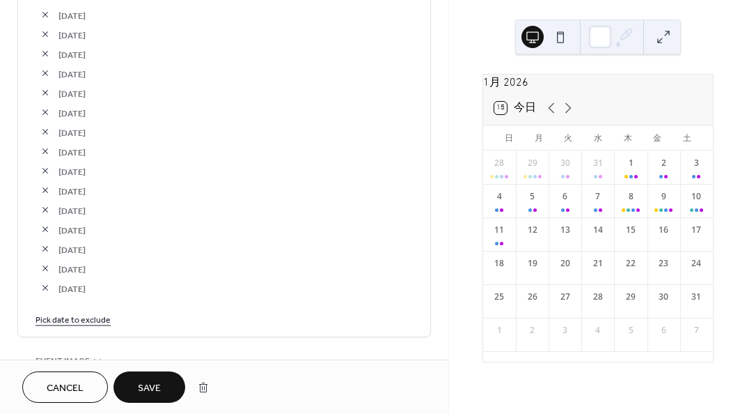
click at [75, 316] on link "Pick date to exclude" at bounding box center [73, 318] width 75 height 15
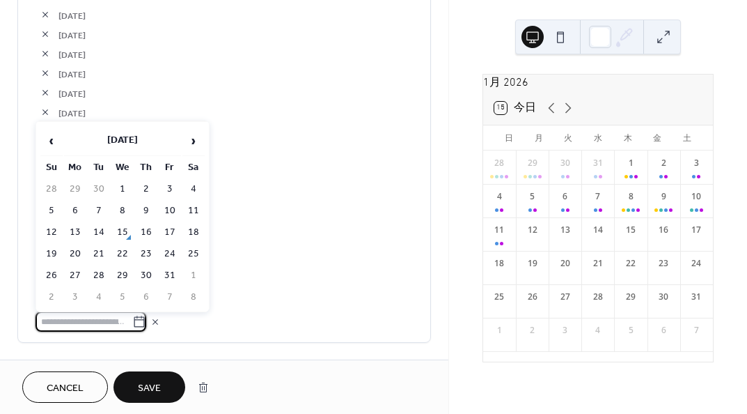
click at [189, 139] on span "›" at bounding box center [193, 141] width 21 height 28
click at [47, 229] on td "14" at bounding box center [51, 232] width 22 height 20
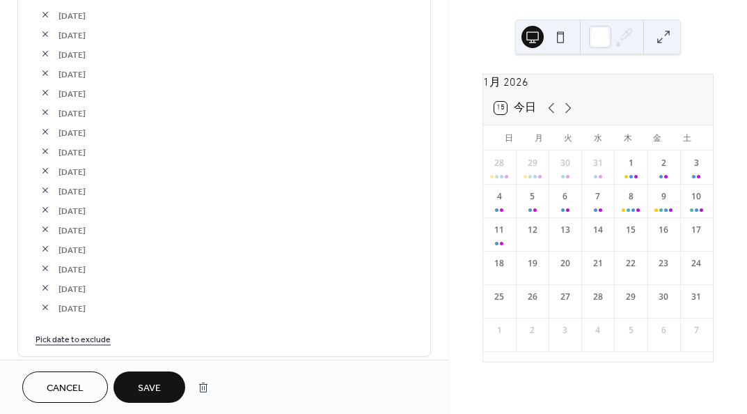
click at [98, 341] on link "Pick date to exclude" at bounding box center [73, 338] width 75 height 15
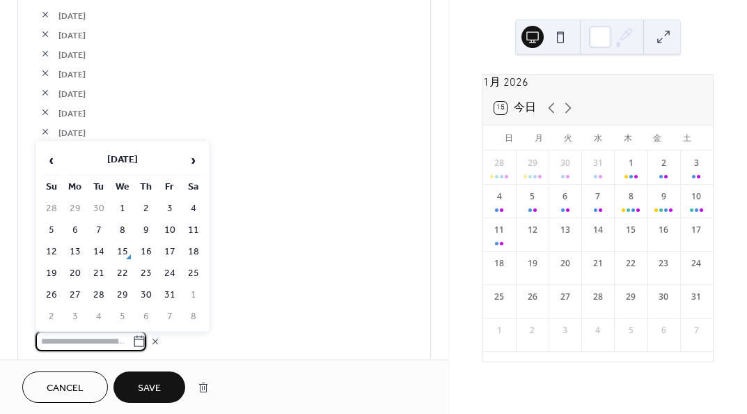
click at [196, 163] on span "›" at bounding box center [193, 160] width 21 height 28
click at [70, 250] on td "15" at bounding box center [75, 252] width 22 height 20
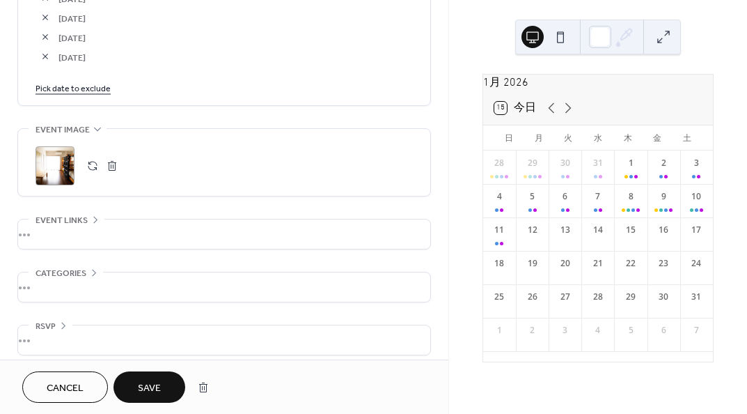
scroll to position [2855, 0]
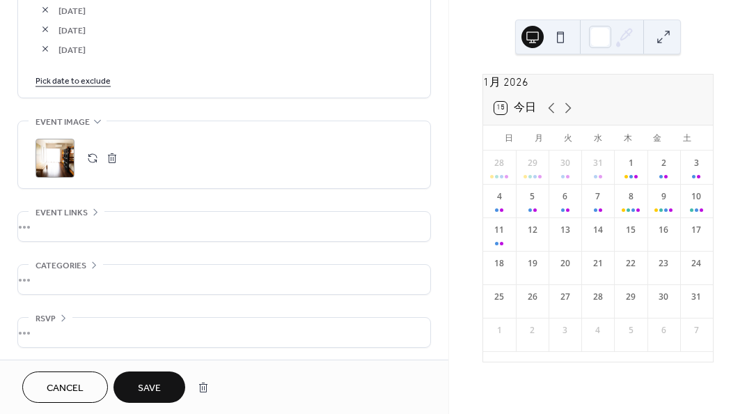
click at [93, 73] on link "Pick date to exclude" at bounding box center [73, 79] width 75 height 15
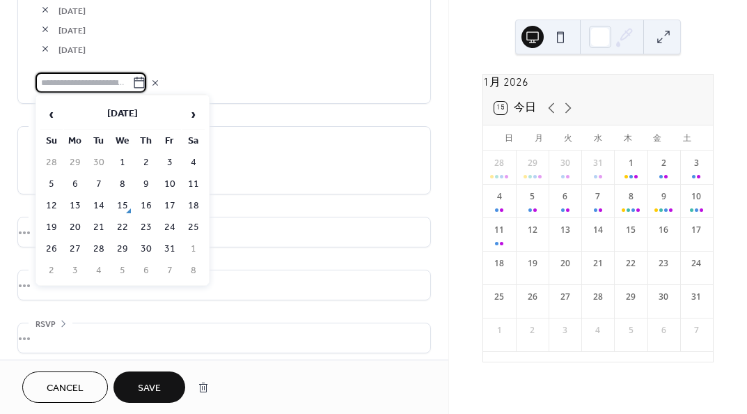
click at [192, 106] on span "›" at bounding box center [193, 114] width 21 height 28
click at [98, 204] on td "16" at bounding box center [99, 206] width 22 height 20
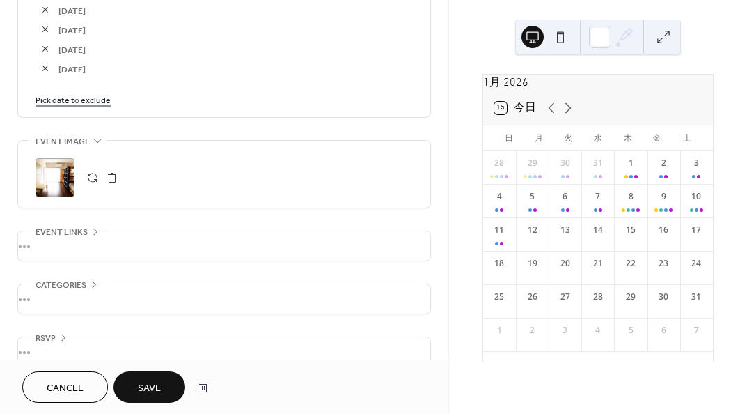
click at [56, 95] on link "Pick date to exclude" at bounding box center [73, 99] width 75 height 15
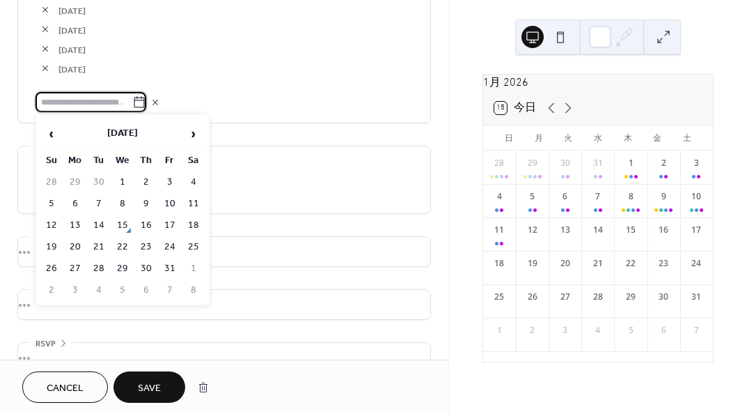
click at [193, 137] on span "›" at bounding box center [193, 134] width 21 height 28
click at [127, 222] on td "17" at bounding box center [122, 225] width 22 height 20
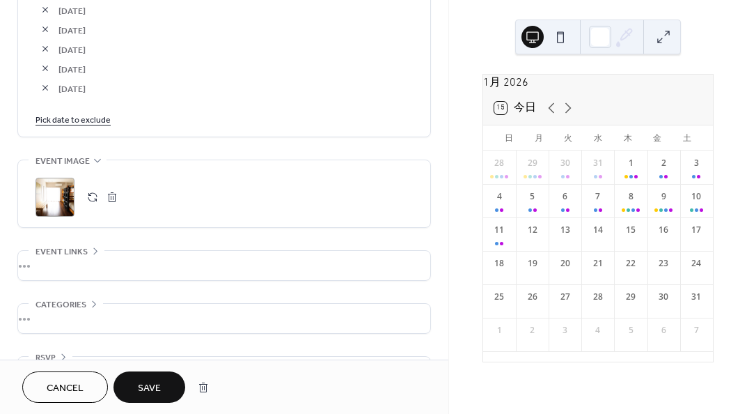
click at [92, 122] on link "Pick date to exclude" at bounding box center [73, 118] width 75 height 15
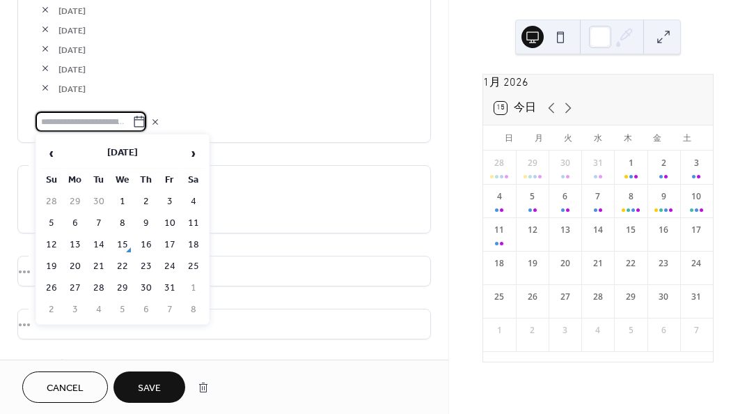
click at [190, 150] on span "›" at bounding box center [193, 153] width 21 height 28
click at [149, 245] on td "18" at bounding box center [146, 245] width 22 height 20
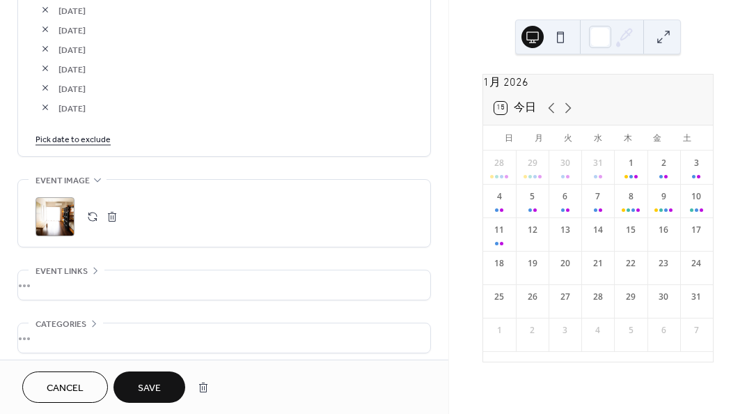
click at [91, 140] on link "Pick date to exclude" at bounding box center [73, 138] width 75 height 15
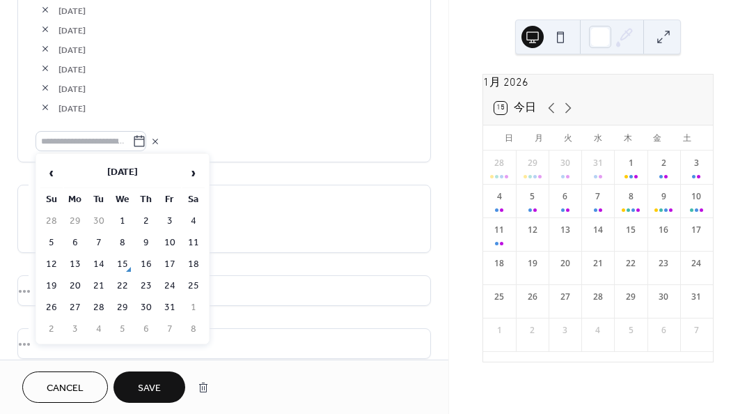
click at [196, 164] on span "›" at bounding box center [193, 173] width 21 height 28
click at [173, 255] on td "19" at bounding box center [170, 264] width 22 height 20
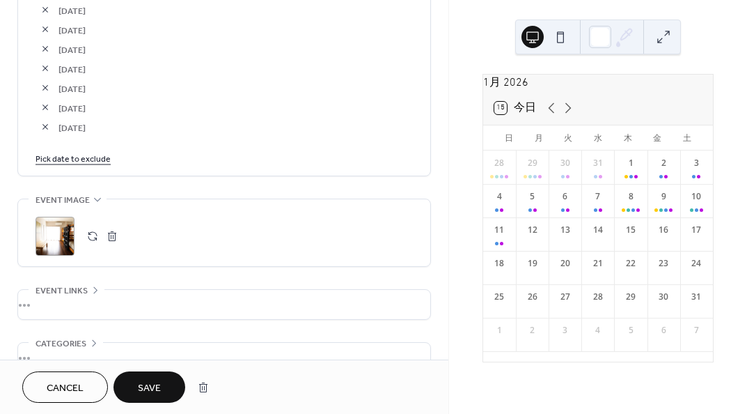
click at [93, 157] on link "Pick date to exclude" at bounding box center [73, 157] width 75 height 15
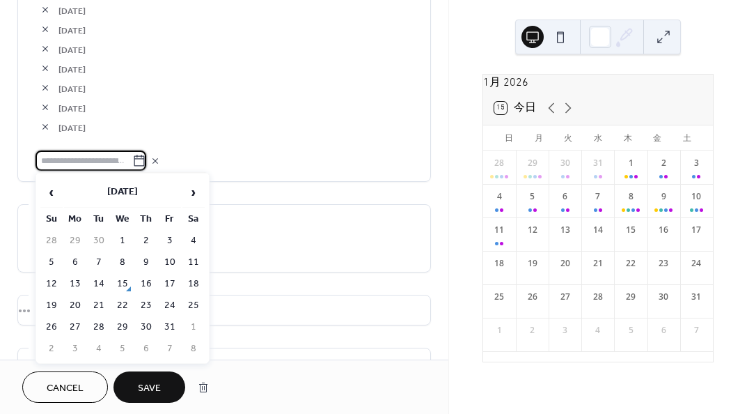
click at [196, 196] on span "›" at bounding box center [193, 192] width 21 height 28
click at [187, 282] on td "20" at bounding box center [193, 284] width 22 height 20
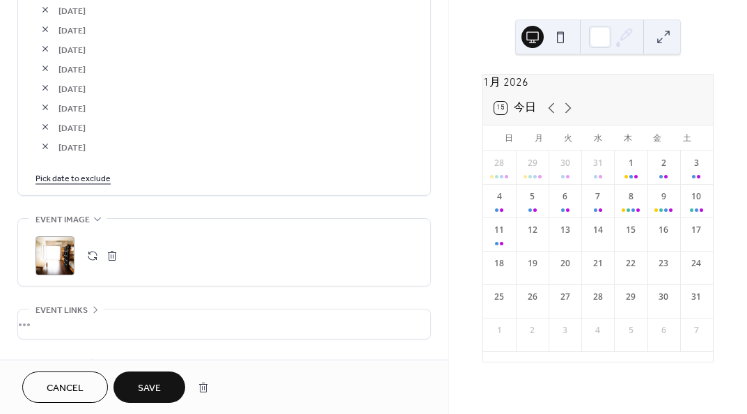
click at [109, 178] on div "Pick date to exclude" at bounding box center [225, 177] width 378 height 15
click at [106, 178] on link "Pick date to exclude" at bounding box center [73, 177] width 75 height 15
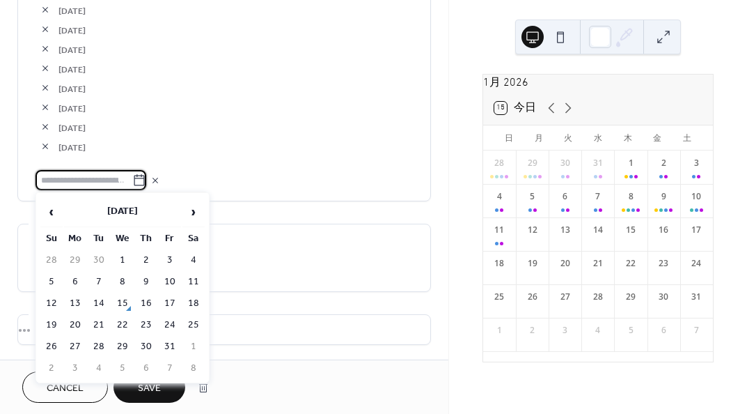
click at [204, 212] on th "›" at bounding box center [193, 212] width 22 height 30
click at [153, 325] on td "25" at bounding box center [146, 325] width 22 height 20
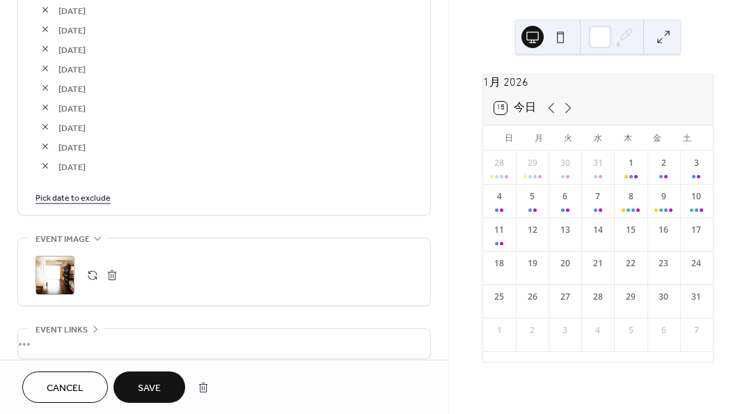
click at [106, 196] on link "Pick date to exclude" at bounding box center [73, 196] width 75 height 15
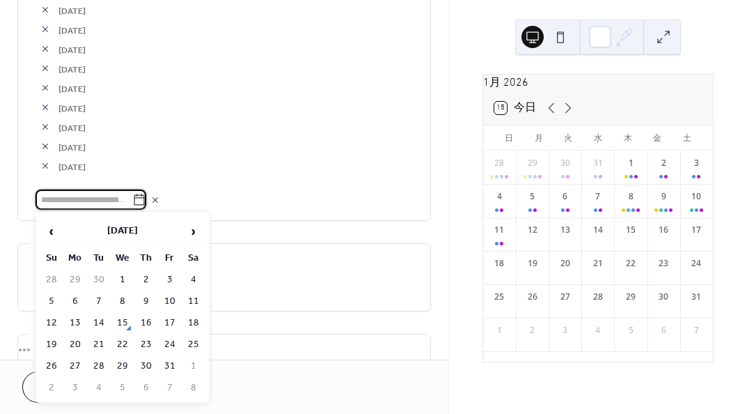
click at [195, 231] on span "›" at bounding box center [193, 231] width 21 height 28
click at [169, 345] on td "26" at bounding box center [170, 344] width 22 height 20
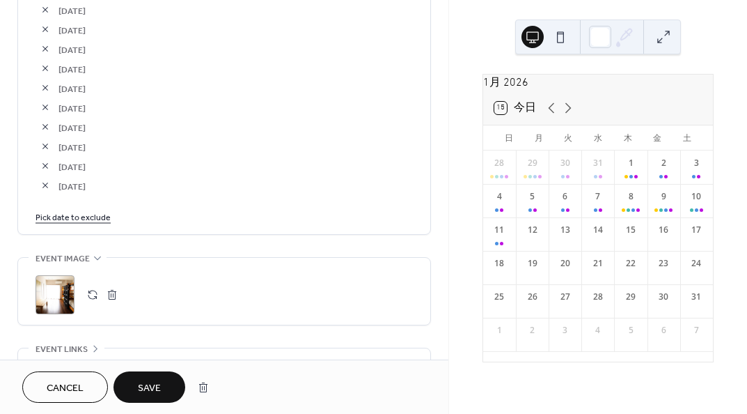
click at [102, 220] on link "Pick date to exclude" at bounding box center [73, 216] width 75 height 15
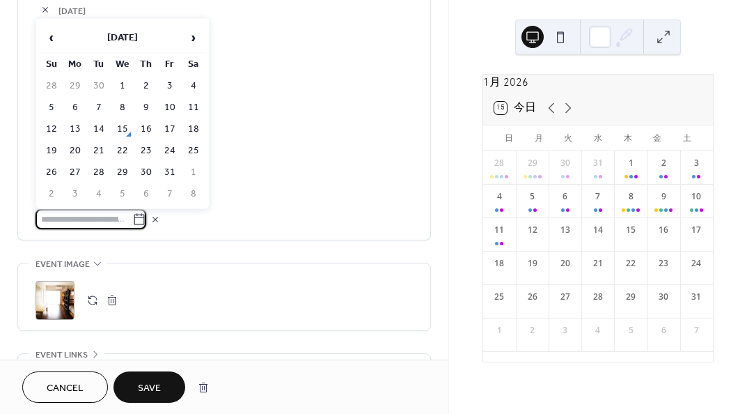
click at [195, 40] on span "›" at bounding box center [193, 38] width 21 height 28
click at [194, 40] on span "›" at bounding box center [193, 38] width 21 height 28
click at [196, 150] on td "27" at bounding box center [193, 151] width 22 height 20
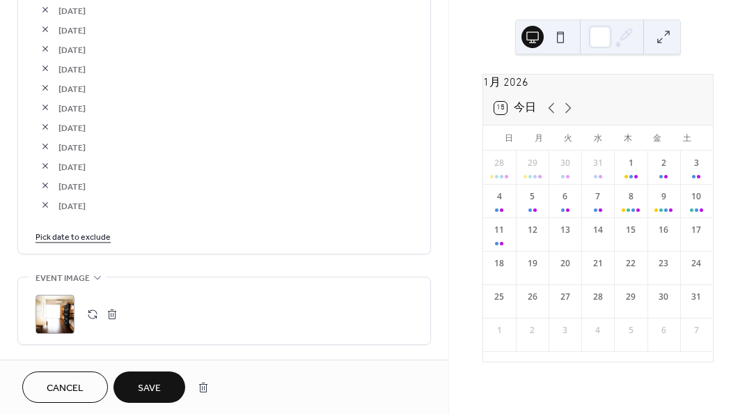
click at [108, 236] on div "Pick date to exclude" at bounding box center [225, 235] width 378 height 15
click at [105, 234] on link "Pick date to exclude" at bounding box center [73, 235] width 75 height 15
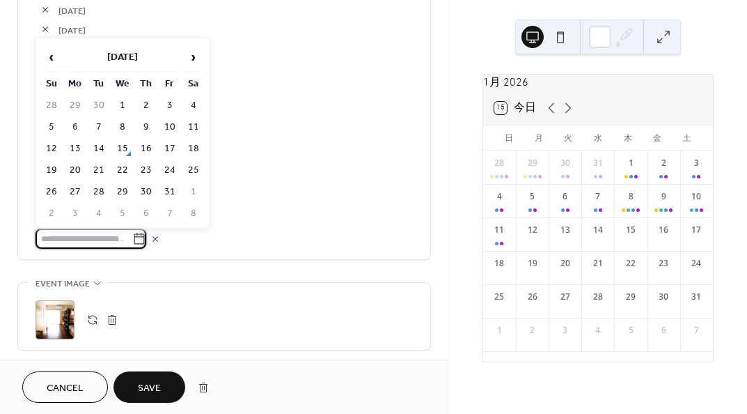
click at [205, 60] on table "‹ [DATE] › Su Mo Tu We Th Fr Sa 28 29 30 1 2 3 4 5 6 7 8 9 10 11 12 13 14 15 16…" at bounding box center [122, 133] width 167 height 184
click at [203, 61] on span "›" at bounding box center [193, 57] width 21 height 28
click at [52, 192] on td "28" at bounding box center [51, 192] width 22 height 20
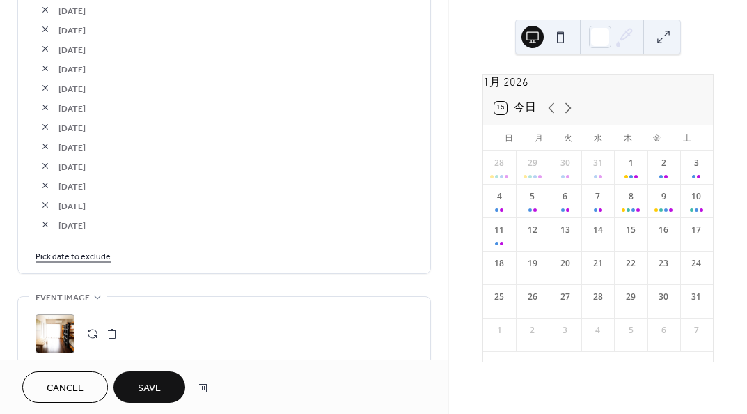
click at [91, 253] on link "Pick date to exclude" at bounding box center [73, 255] width 75 height 15
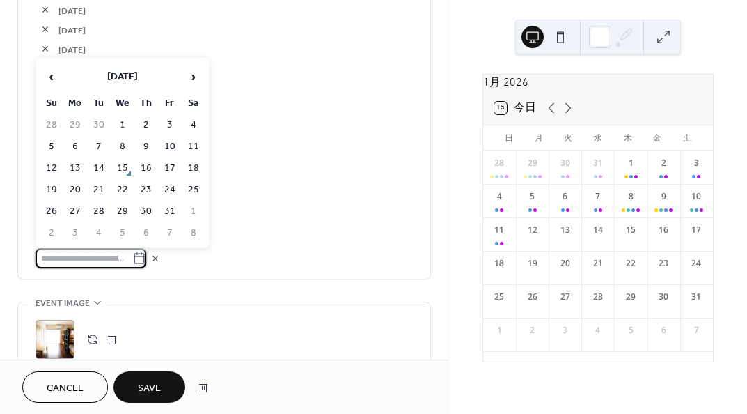
click at [188, 84] on span "›" at bounding box center [193, 77] width 21 height 28
click at [187, 84] on span "›" at bounding box center [193, 77] width 21 height 28
click at [75, 209] on td "29" at bounding box center [75, 211] width 22 height 20
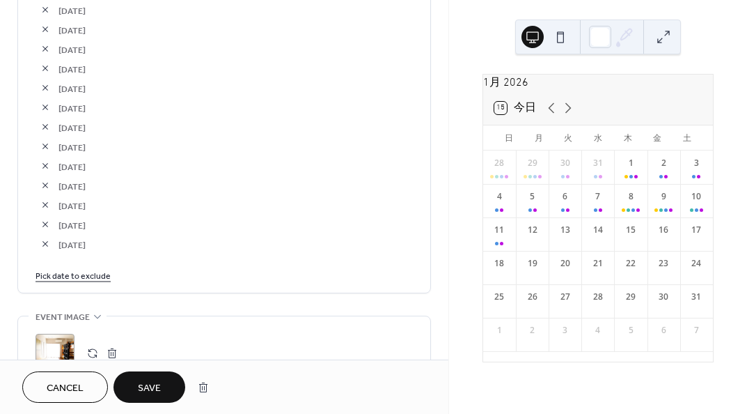
click at [100, 274] on link "Pick date to exclude" at bounding box center [73, 274] width 75 height 15
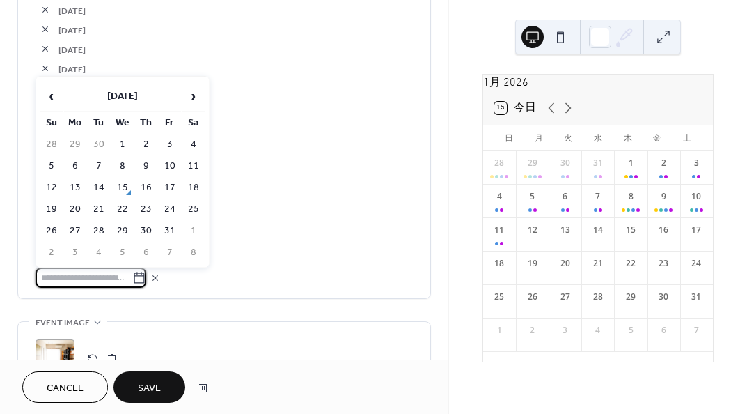
click at [190, 100] on span "›" at bounding box center [193, 96] width 21 height 28
click at [100, 231] on td "30" at bounding box center [99, 231] width 22 height 20
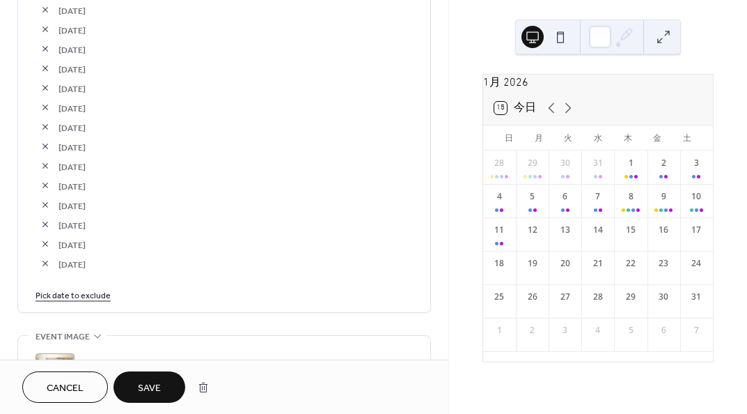
click at [100, 287] on link "Pick date to exclude" at bounding box center [73, 294] width 75 height 15
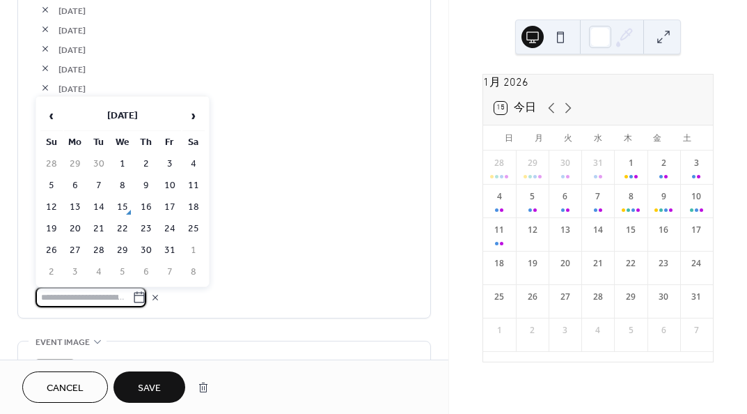
click at [195, 118] on span "›" at bounding box center [193, 116] width 21 height 28
click at [123, 249] on td "31" at bounding box center [122, 250] width 22 height 20
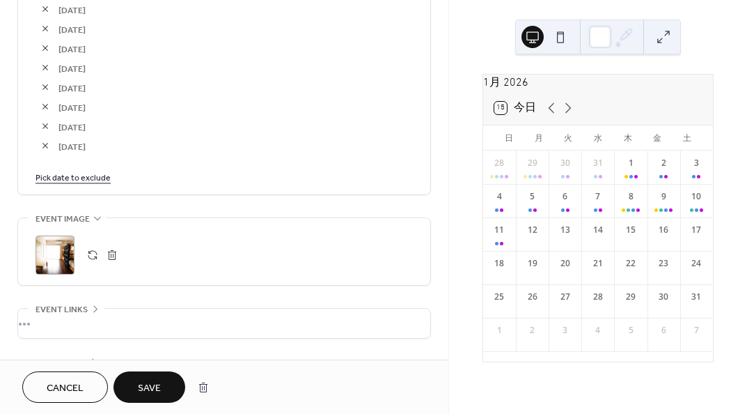
scroll to position [2994, 0]
click at [93, 171] on link "Pick date to exclude" at bounding box center [73, 174] width 75 height 15
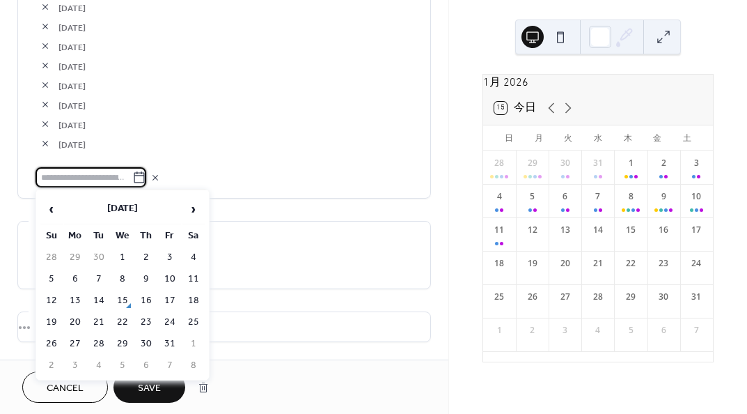
click at [146, 173] on icon at bounding box center [139, 178] width 14 height 14
click at [132, 173] on input "text" at bounding box center [84, 177] width 97 height 20
click at [185, 203] on span "›" at bounding box center [193, 209] width 21 height 28
click at [186, 203] on span "›" at bounding box center [193, 209] width 21 height 28
click at [188, 203] on span "›" at bounding box center [193, 209] width 21 height 28
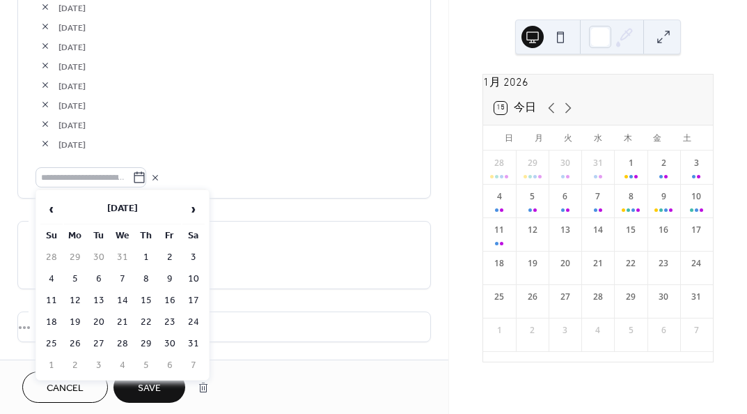
click at [146, 254] on td "1" at bounding box center [146, 257] width 22 height 20
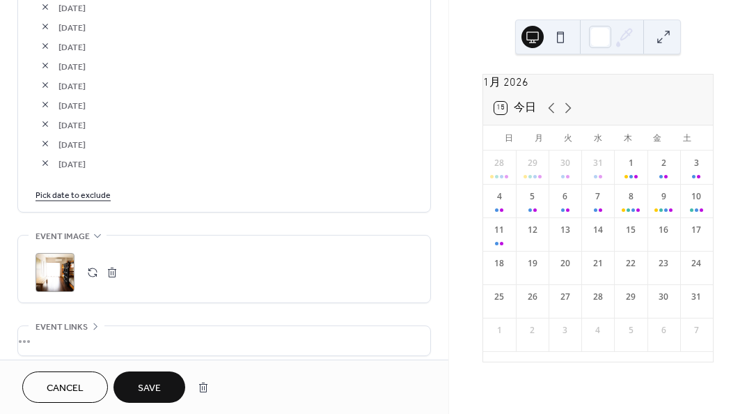
click at [93, 191] on link "Pick date to exclude" at bounding box center [73, 194] width 75 height 15
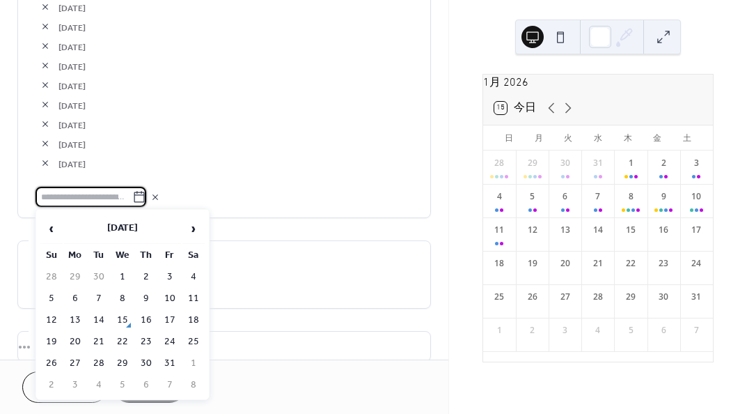
click at [191, 224] on span "›" at bounding box center [193, 229] width 21 height 28
click at [192, 224] on span "›" at bounding box center [193, 229] width 21 height 28
click at [169, 273] on td "2" at bounding box center [170, 277] width 22 height 20
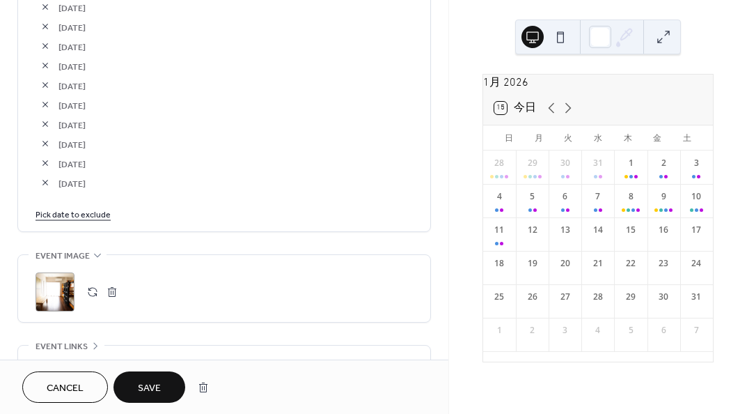
click at [99, 212] on link "Pick date to exclude" at bounding box center [73, 213] width 75 height 15
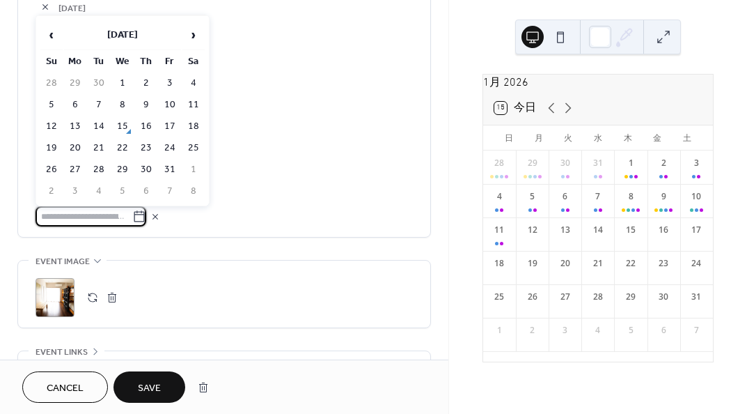
click at [196, 42] on span "›" at bounding box center [193, 35] width 21 height 28
click at [197, 40] on span "›" at bounding box center [193, 35] width 21 height 28
click at [196, 83] on td "3" at bounding box center [193, 83] width 22 height 20
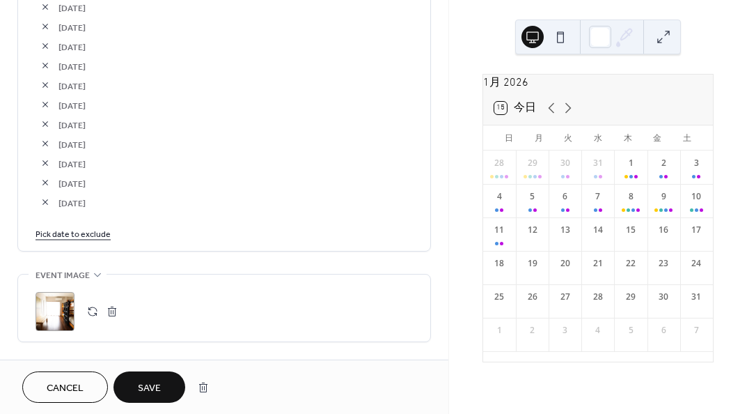
click at [104, 231] on link "Pick date to exclude" at bounding box center [73, 233] width 75 height 15
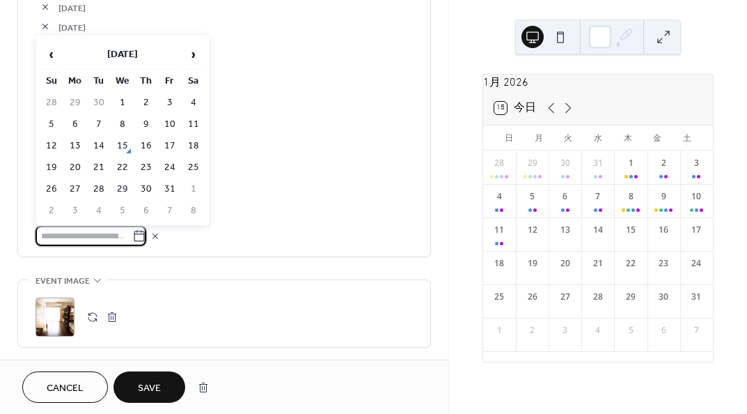
click at [193, 56] on span "›" at bounding box center [193, 54] width 21 height 28
click at [58, 121] on td "4" at bounding box center [51, 124] width 22 height 20
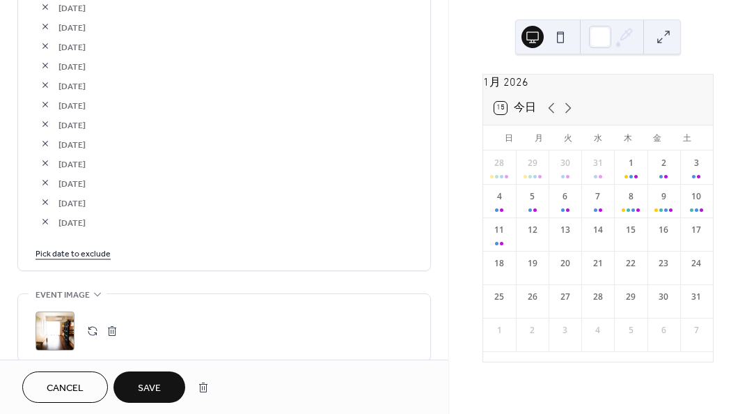
click at [100, 249] on link "Pick date to exclude" at bounding box center [73, 252] width 75 height 15
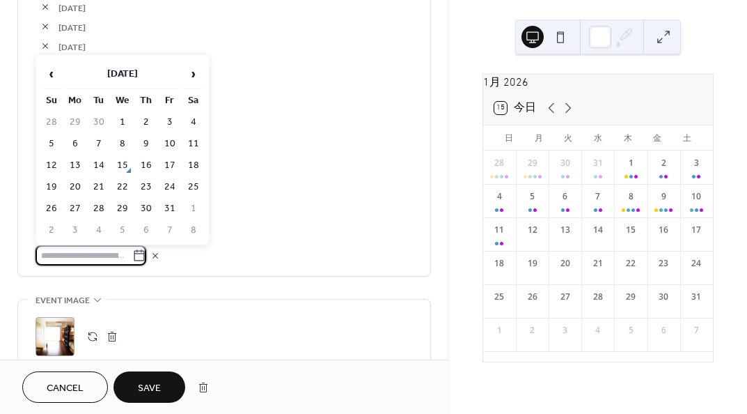
click at [194, 78] on span "›" at bounding box center [193, 74] width 21 height 28
click at [195, 78] on span "›" at bounding box center [193, 74] width 21 height 28
click at [70, 139] on td "5" at bounding box center [75, 144] width 22 height 20
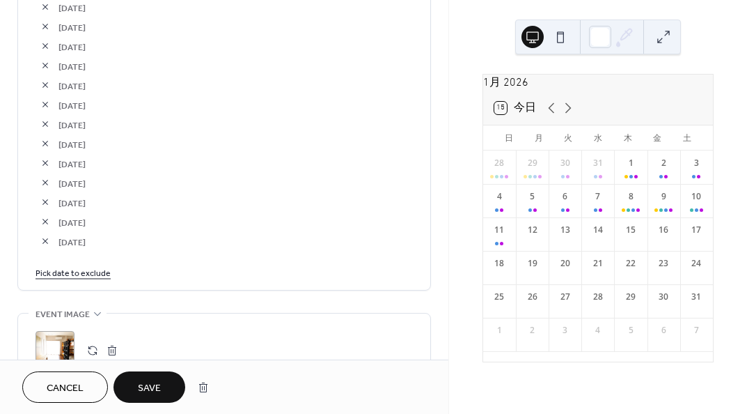
click at [98, 271] on link "Pick date to exclude" at bounding box center [73, 272] width 75 height 15
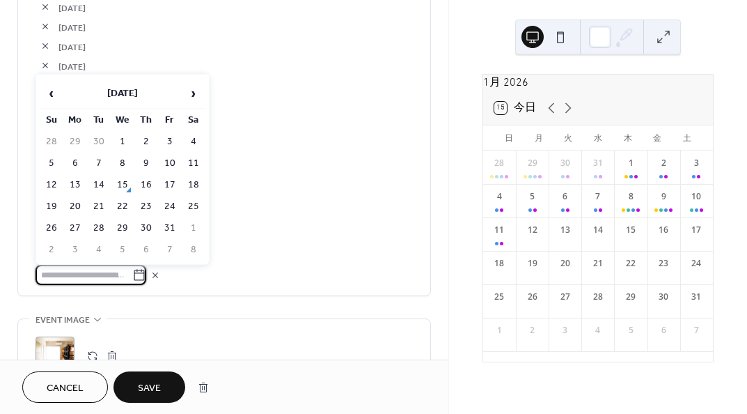
click at [196, 90] on span "›" at bounding box center [193, 93] width 21 height 28
click at [94, 164] on td "6" at bounding box center [99, 163] width 22 height 20
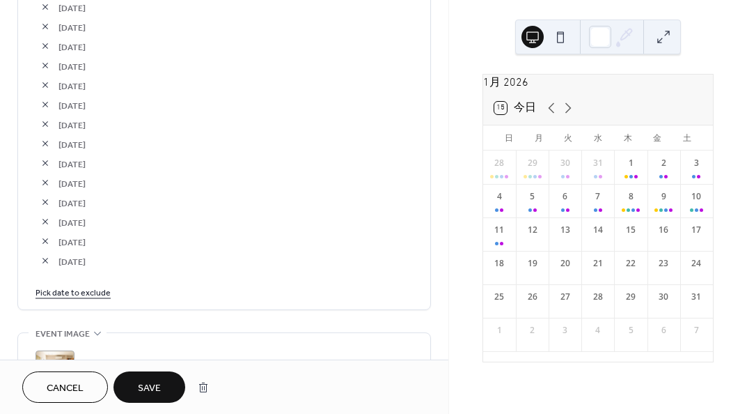
click at [100, 286] on link "Pick date to exclude" at bounding box center [73, 291] width 75 height 15
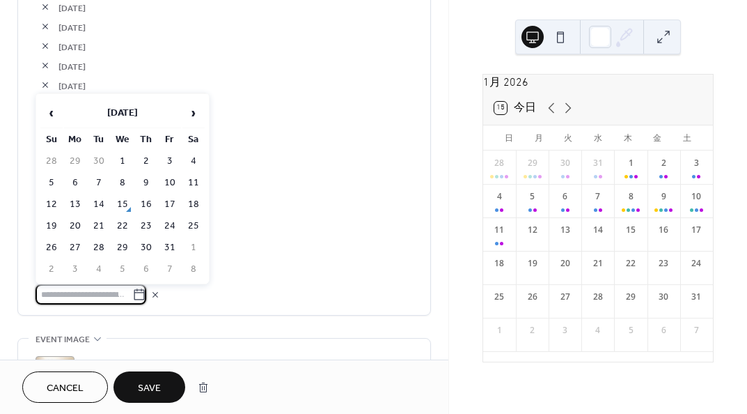
click at [186, 115] on span "›" at bounding box center [193, 113] width 21 height 28
click at [187, 115] on span "›" at bounding box center [193, 113] width 21 height 28
click at [122, 176] on td "7" at bounding box center [122, 183] width 22 height 20
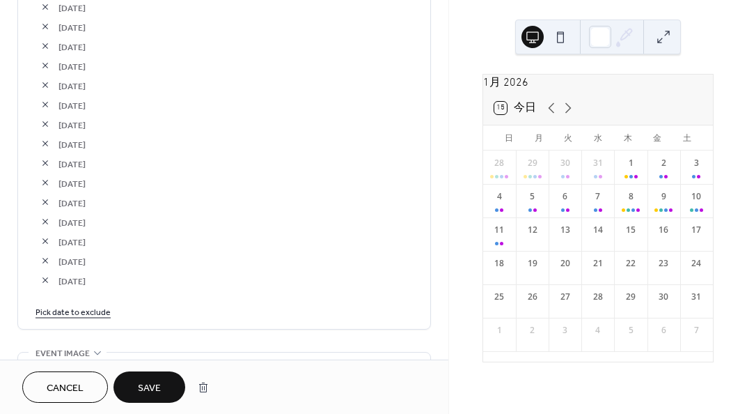
click at [95, 304] on link "Pick date to exclude" at bounding box center [73, 311] width 75 height 15
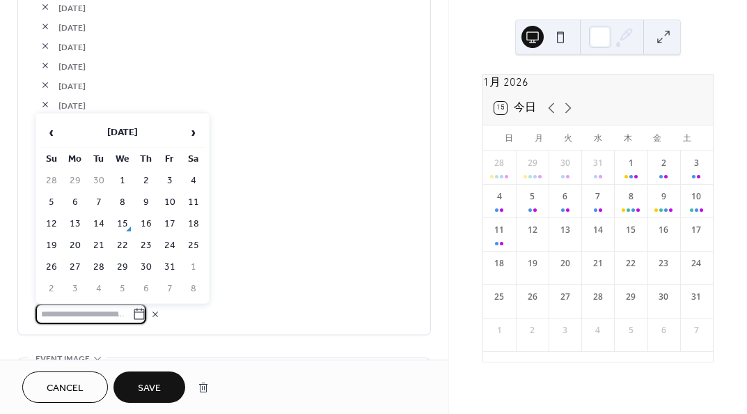
click at [188, 122] on span "›" at bounding box center [193, 132] width 21 height 28
click at [189, 122] on span "›" at bounding box center [193, 132] width 21 height 28
click at [190, 122] on span "›" at bounding box center [193, 132] width 21 height 28
click at [140, 201] on td "8" at bounding box center [146, 202] width 22 height 20
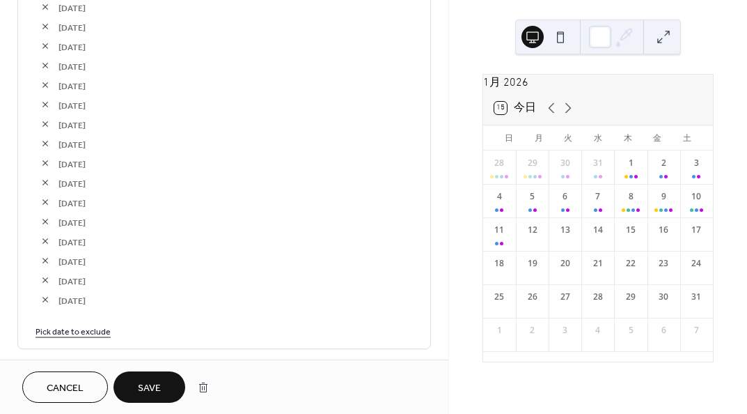
click at [87, 323] on link "Pick date to exclude" at bounding box center [73, 330] width 75 height 15
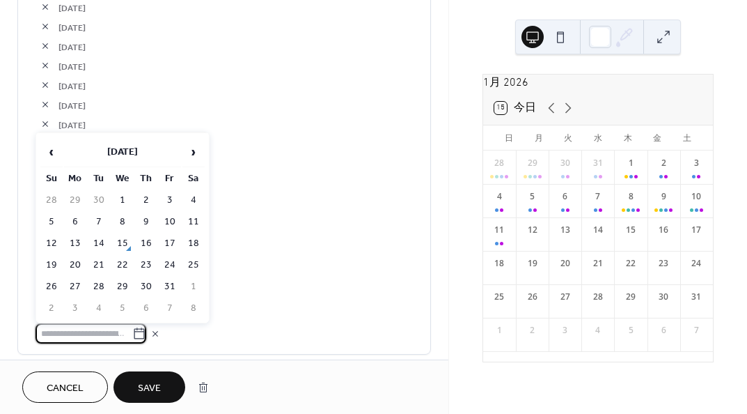
click at [206, 152] on div "‹ [DATE] › Su Mo Tu We Th Fr Sa 28 29 30 1 2 3 4 5 6 7 8 9 10 11 12 13 14 15 16…" at bounding box center [123, 227] width 174 height 191
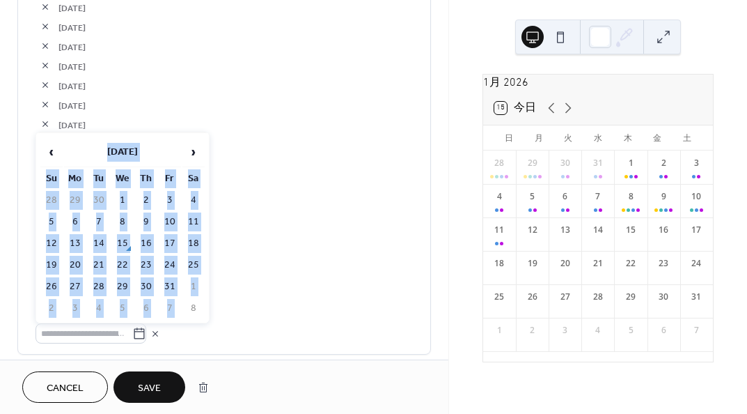
click at [194, 153] on span "›" at bounding box center [193, 152] width 21 height 28
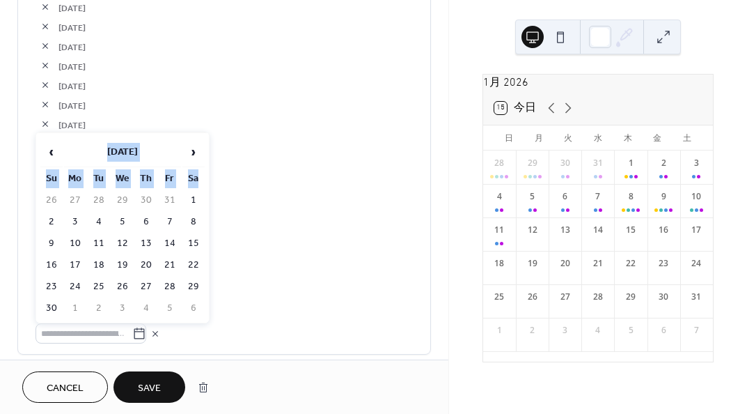
click at [194, 153] on span "›" at bounding box center [193, 152] width 21 height 28
click at [171, 219] on td "9" at bounding box center [170, 222] width 22 height 20
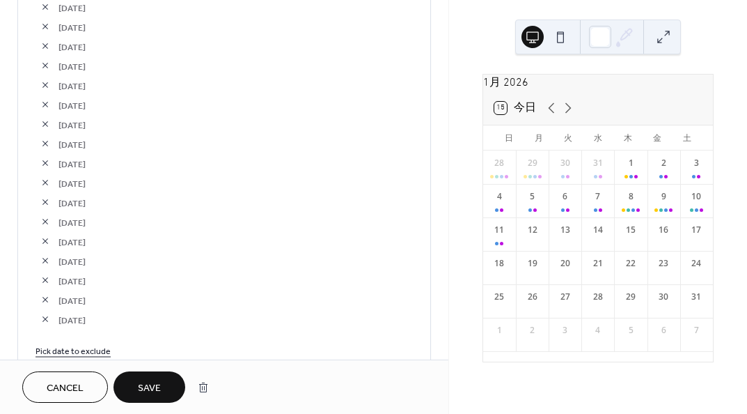
click at [186, 267] on span "[DATE]" at bounding box center [236, 261] width 355 height 15
click at [83, 343] on link "Pick date to exclude" at bounding box center [73, 350] width 75 height 15
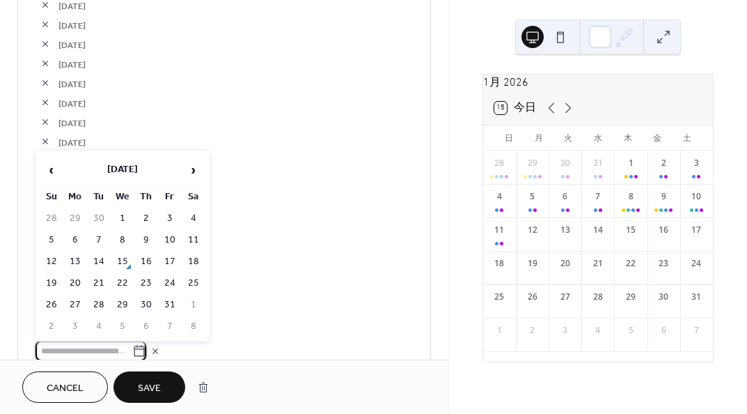
click at [191, 174] on span "›" at bounding box center [193, 170] width 21 height 28
click at [338, 256] on span "[DATE]" at bounding box center [236, 259] width 355 height 15
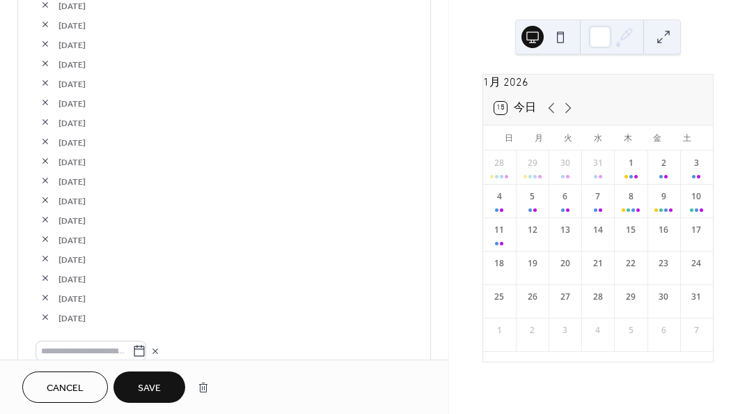
click at [47, 293] on button "button" at bounding box center [46, 298] width 20 height 20
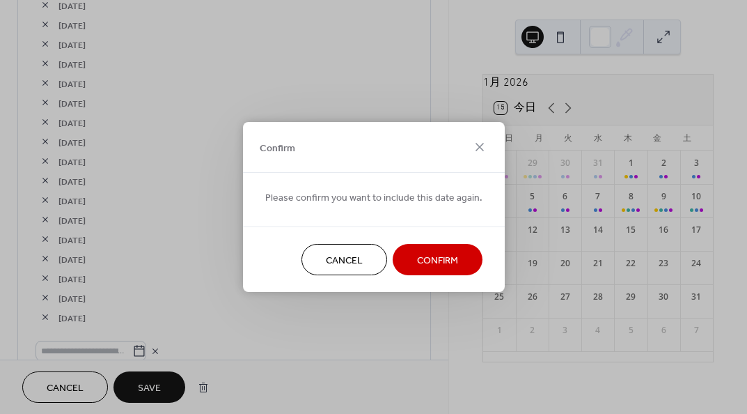
click at [488, 242] on div "Cancel Confirm" at bounding box center [374, 258] width 262 height 65
click at [444, 258] on span "Confirm" at bounding box center [437, 261] width 41 height 15
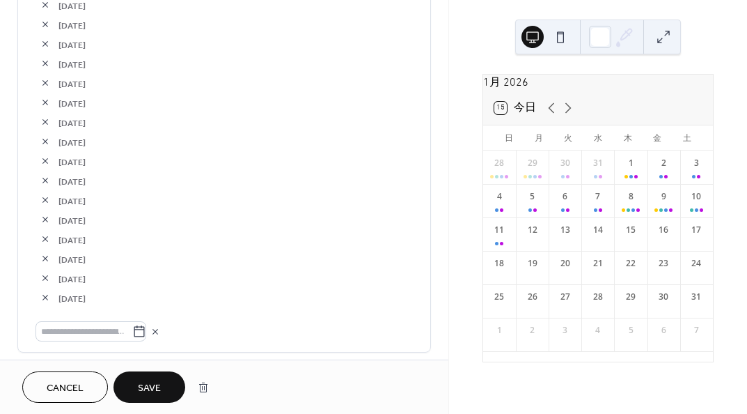
click at [44, 293] on button "button" at bounding box center [46, 298] width 20 height 20
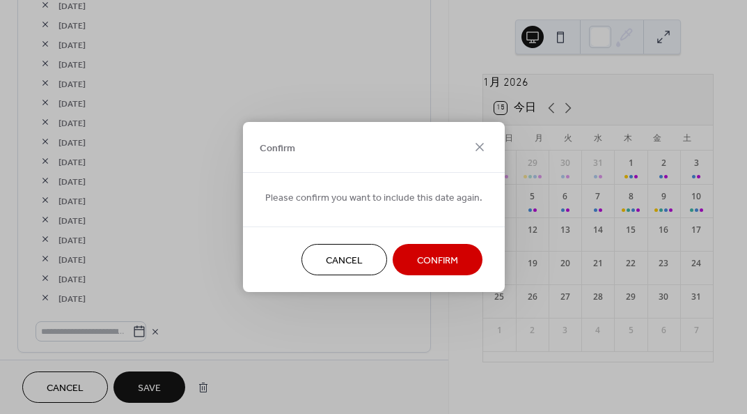
click at [417, 245] on button "Confirm" at bounding box center [438, 259] width 90 height 31
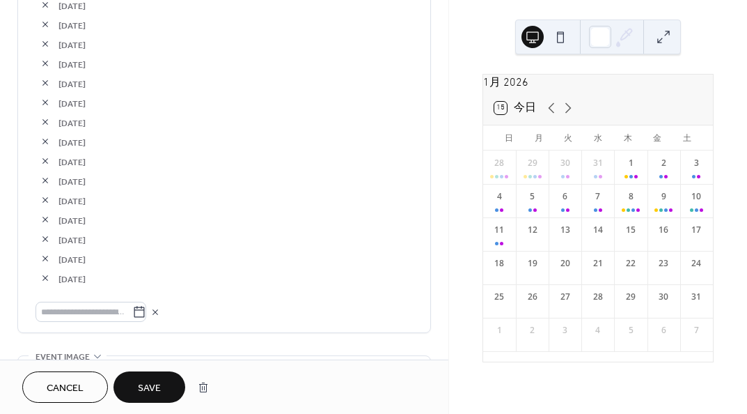
click at [151, 397] on button "Save" at bounding box center [150, 386] width 72 height 31
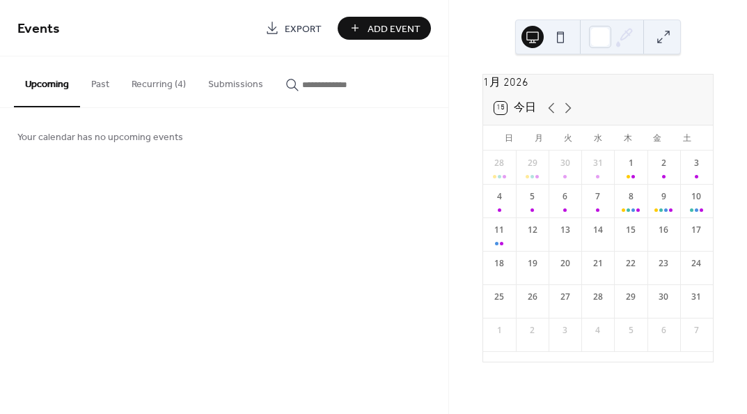
click at [139, 77] on button "Recurring (4)" at bounding box center [159, 80] width 77 height 49
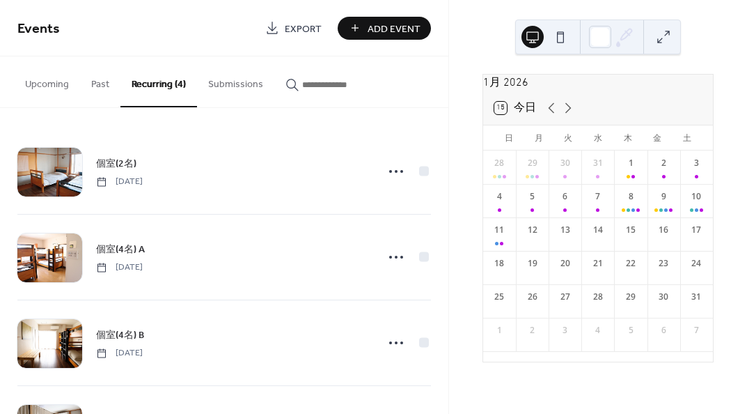
scroll to position [77, 0]
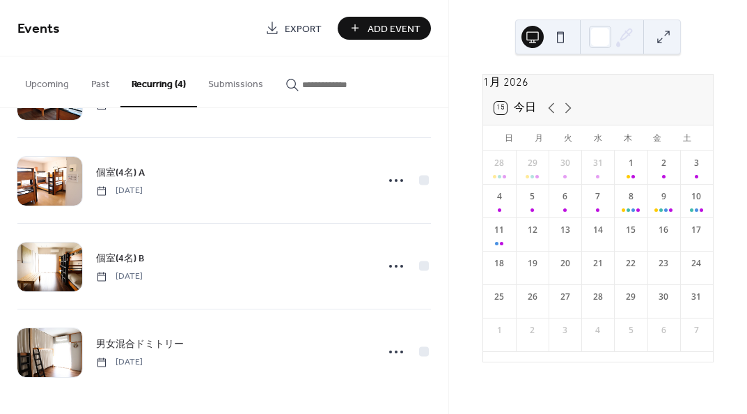
click at [137, 343] on span "男女混合ドミトリー" at bounding box center [140, 344] width 88 height 15
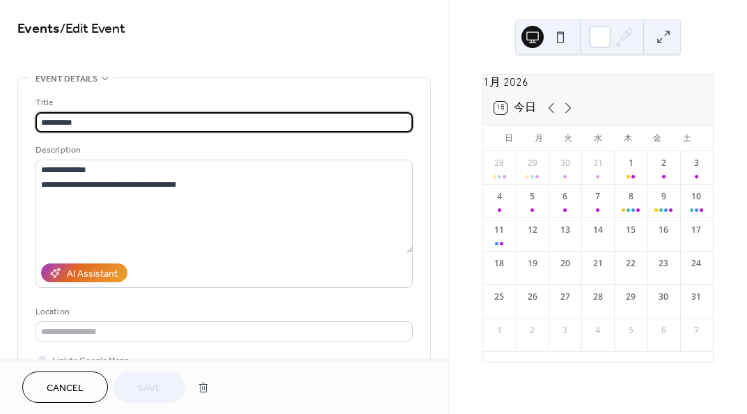
type input "**********"
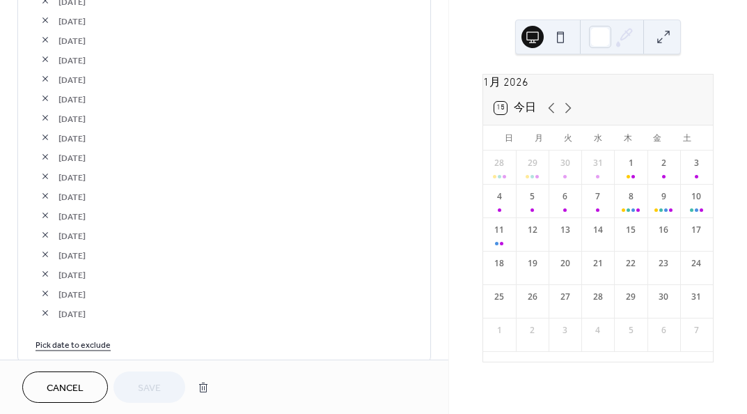
scroll to position [2379, 0]
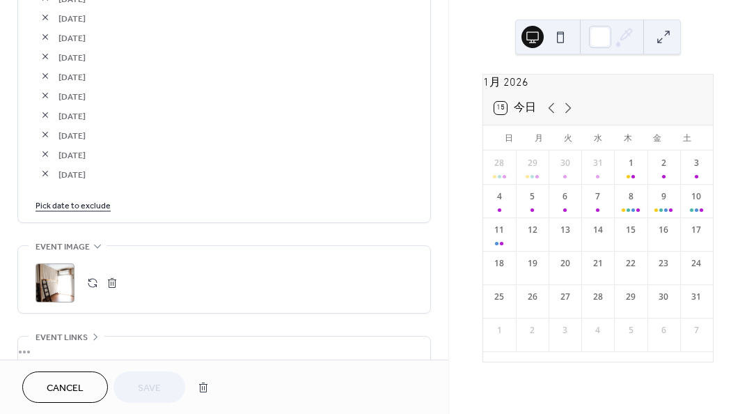
click at [102, 205] on link "Pick date to exclude" at bounding box center [73, 204] width 75 height 15
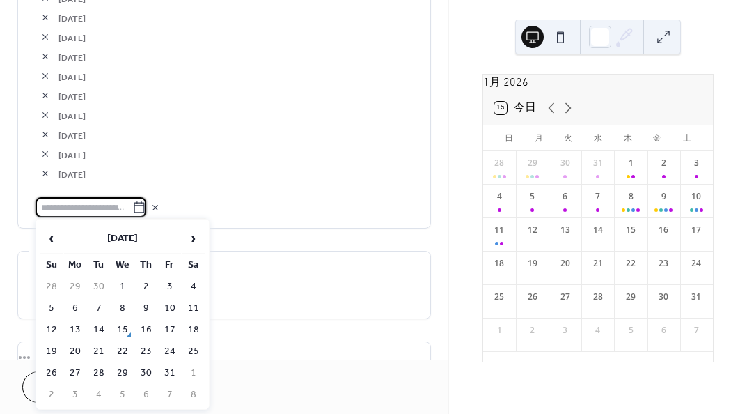
click at [197, 244] on span "›" at bounding box center [193, 238] width 21 height 28
click at [48, 302] on td "7" at bounding box center [51, 308] width 22 height 20
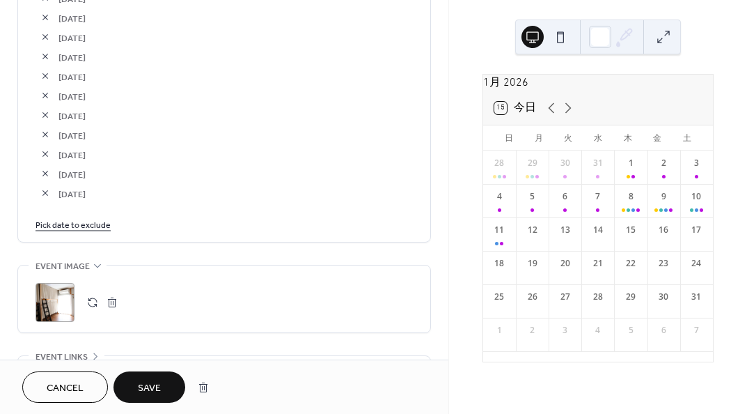
click at [90, 226] on link "Pick date to exclude" at bounding box center [73, 224] width 75 height 15
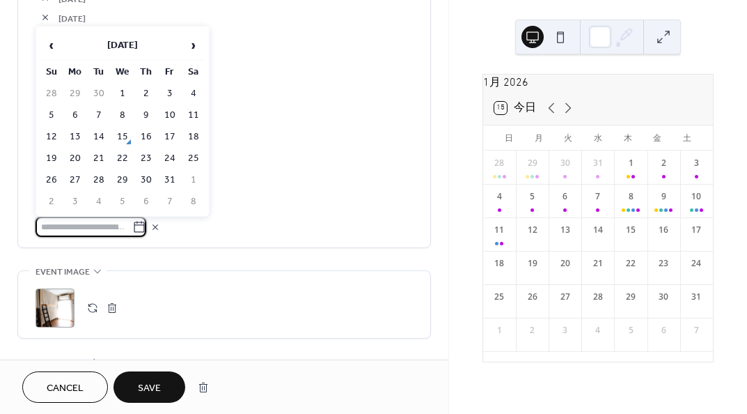
click at [194, 45] on span "›" at bounding box center [193, 45] width 21 height 28
click at [72, 114] on td "8" at bounding box center [75, 115] width 22 height 20
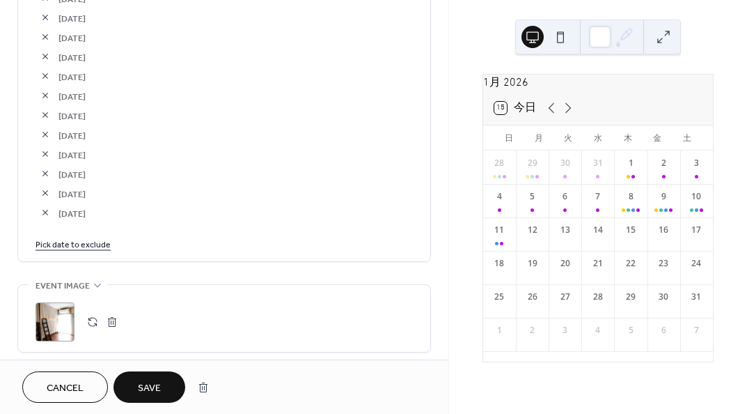
click at [90, 244] on link "Pick date to exclude" at bounding box center [73, 243] width 75 height 15
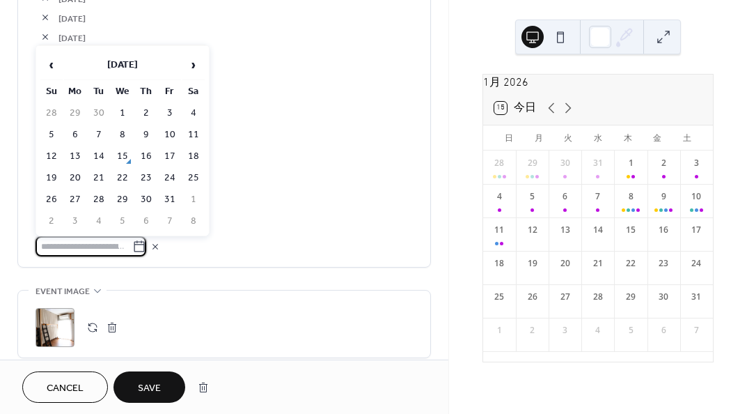
click at [185, 66] on span "›" at bounding box center [193, 65] width 21 height 28
drag, startPoint x: 97, startPoint y: 128, endPoint x: 116, endPoint y: 171, distance: 47.4
click at [98, 129] on td "9" at bounding box center [99, 135] width 22 height 20
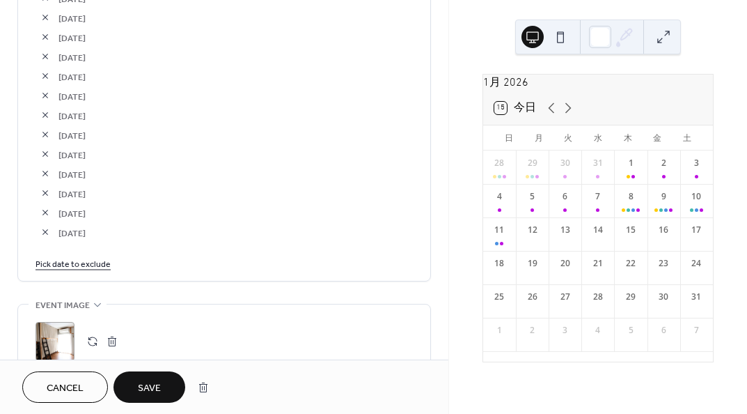
click at [94, 265] on link "Pick date to exclude" at bounding box center [73, 263] width 75 height 15
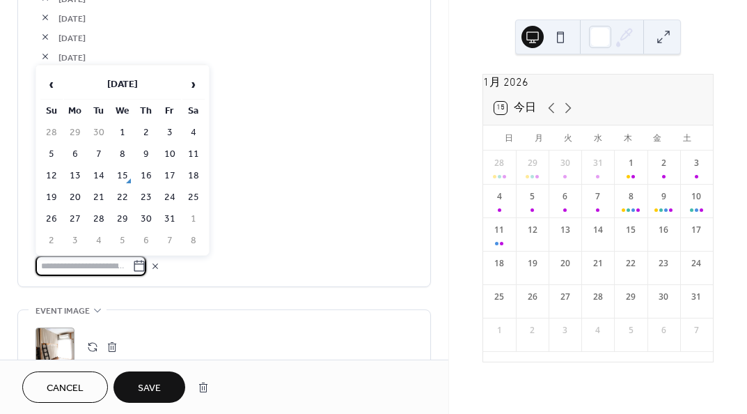
click at [199, 85] on span "›" at bounding box center [193, 84] width 21 height 28
click at [199, 84] on span "›" at bounding box center [193, 84] width 21 height 28
click at [125, 151] on td "10" at bounding box center [122, 154] width 22 height 20
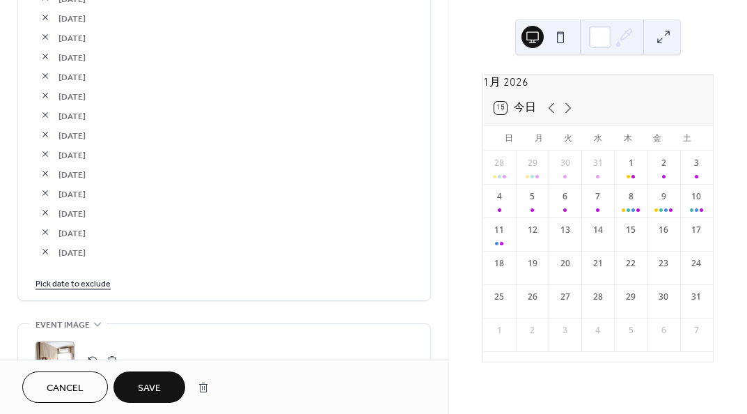
click at [77, 279] on link "Pick date to exclude" at bounding box center [73, 282] width 75 height 15
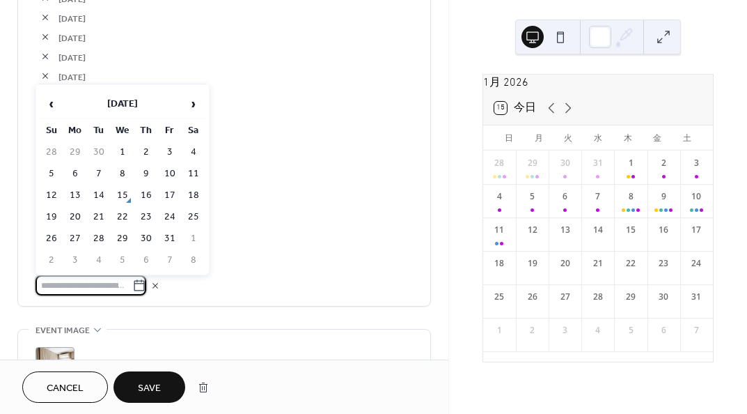
click at [199, 105] on span "›" at bounding box center [193, 104] width 21 height 28
click at [150, 171] on td "11" at bounding box center [146, 174] width 22 height 20
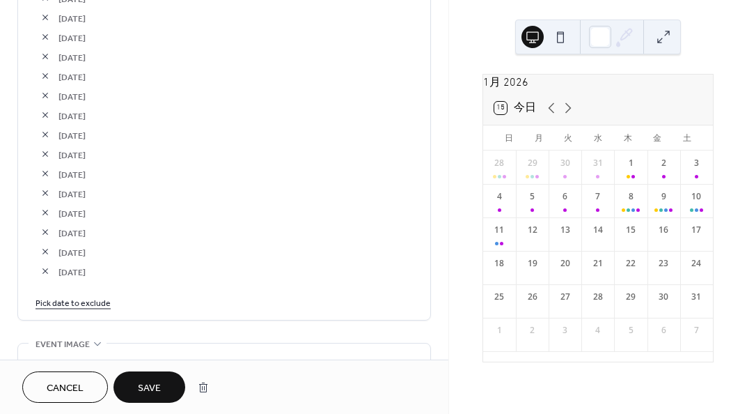
click at [101, 295] on link "Pick date to exclude" at bounding box center [73, 302] width 75 height 15
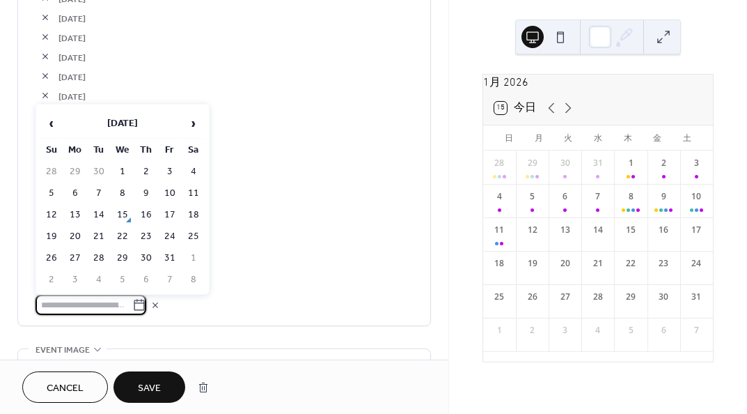
click at [191, 120] on span "›" at bounding box center [193, 123] width 21 height 28
click at [168, 192] on td "12" at bounding box center [170, 193] width 22 height 20
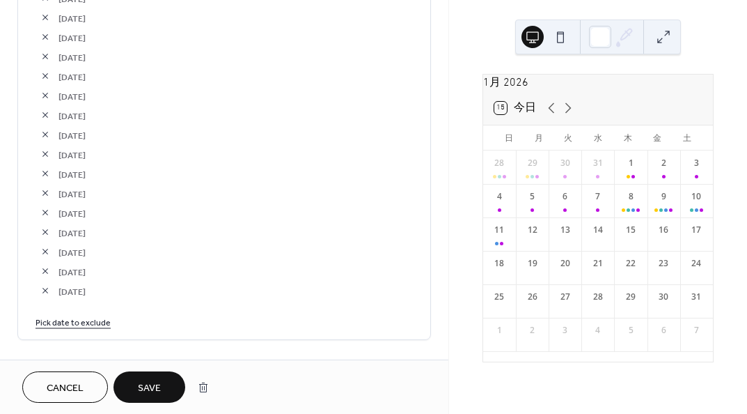
click at [91, 321] on link "Pick date to exclude" at bounding box center [73, 321] width 75 height 15
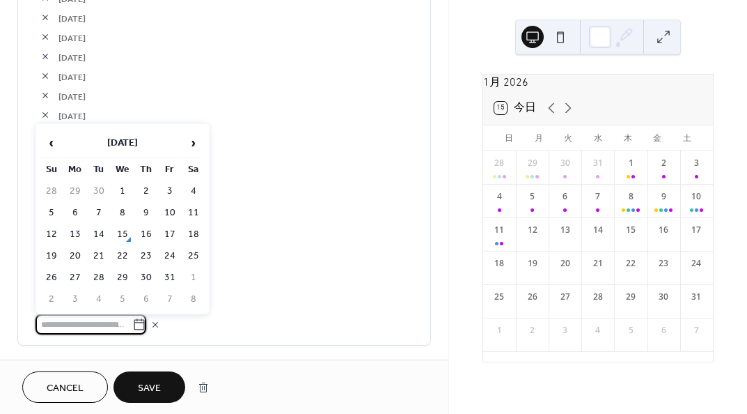
click at [187, 138] on span "›" at bounding box center [193, 143] width 21 height 28
click at [192, 213] on td "13" at bounding box center [193, 213] width 22 height 20
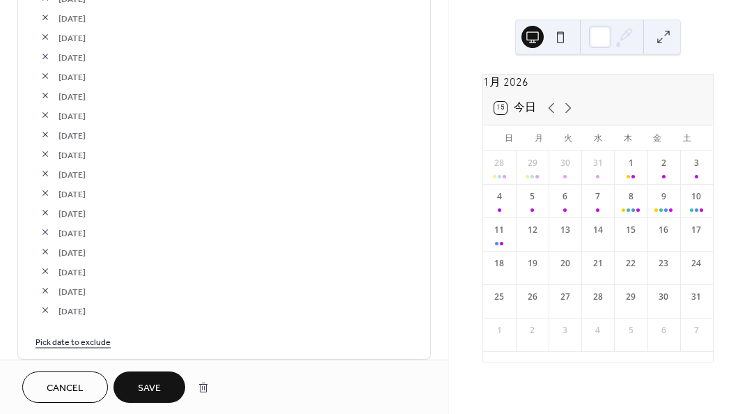
click at [95, 336] on link "Pick date to exclude" at bounding box center [73, 341] width 75 height 15
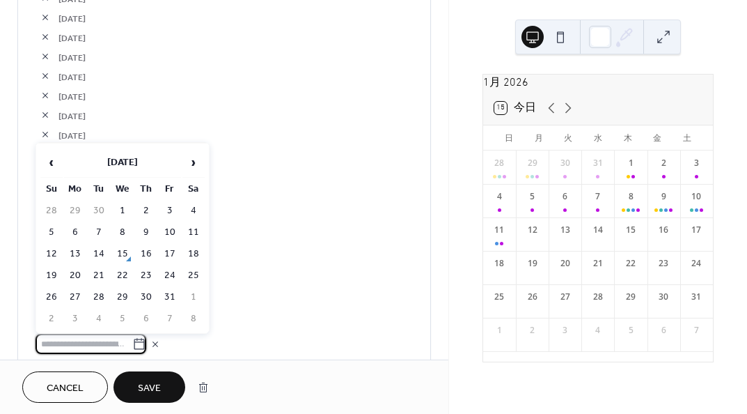
click at [185, 155] on span "›" at bounding box center [193, 162] width 21 height 28
click at [49, 256] on td "14" at bounding box center [51, 254] width 22 height 20
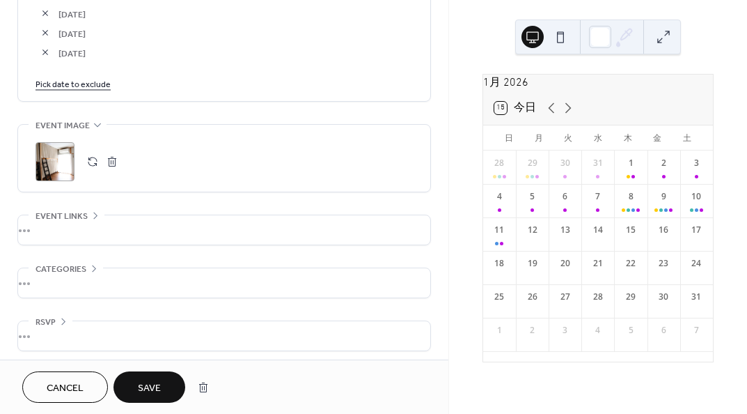
scroll to position [2658, 0]
click at [102, 84] on link "Pick date to exclude" at bounding box center [73, 82] width 75 height 15
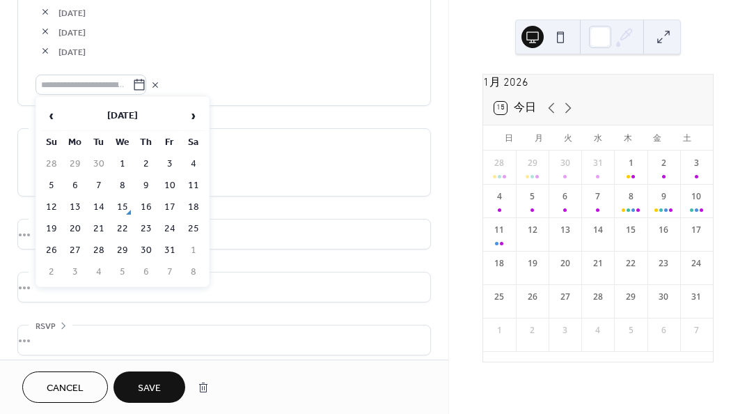
click at [194, 116] on span "›" at bounding box center [193, 116] width 21 height 28
click at [74, 203] on td "15" at bounding box center [75, 207] width 22 height 20
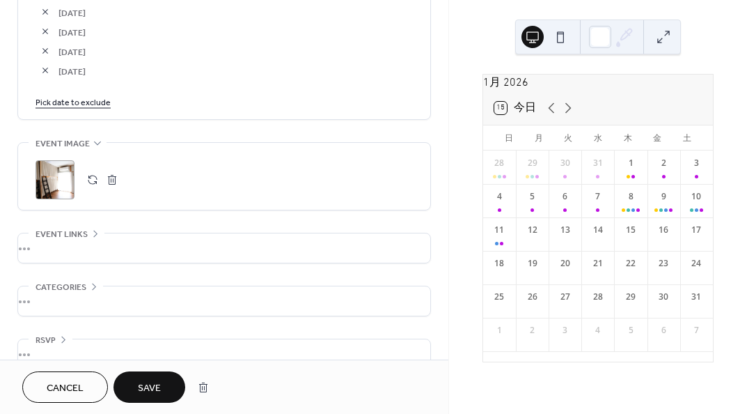
click at [86, 106] on link "Pick date to exclude" at bounding box center [73, 101] width 75 height 15
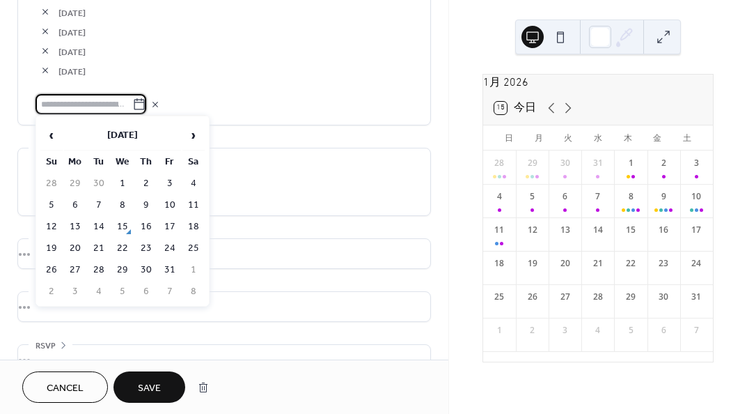
click at [192, 131] on span "›" at bounding box center [193, 135] width 21 height 28
click at [192, 130] on span "›" at bounding box center [193, 135] width 21 height 28
click at [97, 219] on td "16" at bounding box center [99, 227] width 22 height 20
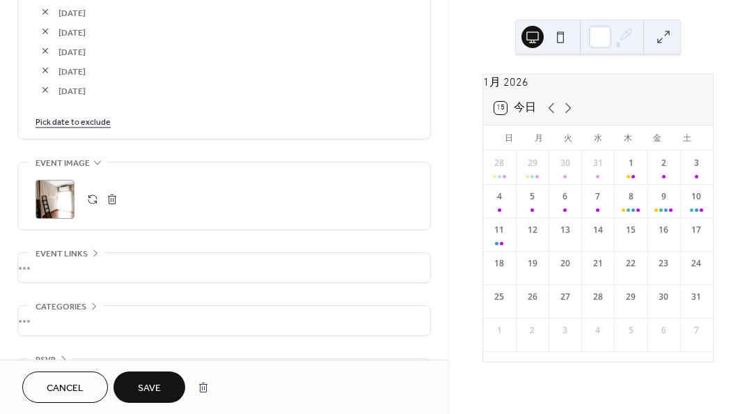
click at [83, 114] on link "Pick date to exclude" at bounding box center [73, 121] width 75 height 15
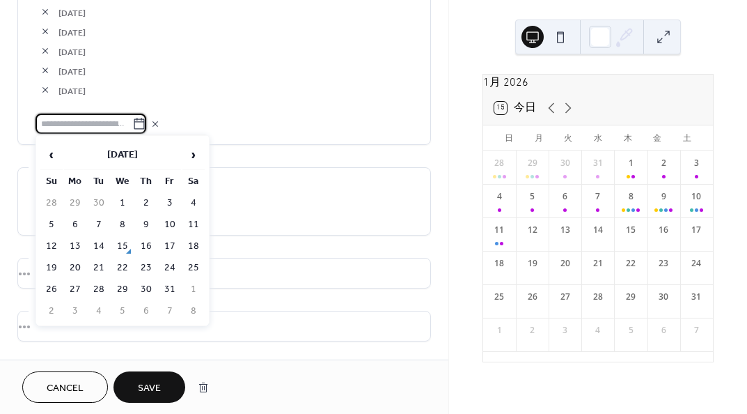
click at [186, 150] on span "›" at bounding box center [193, 155] width 21 height 28
click at [130, 242] on td "17" at bounding box center [122, 246] width 22 height 20
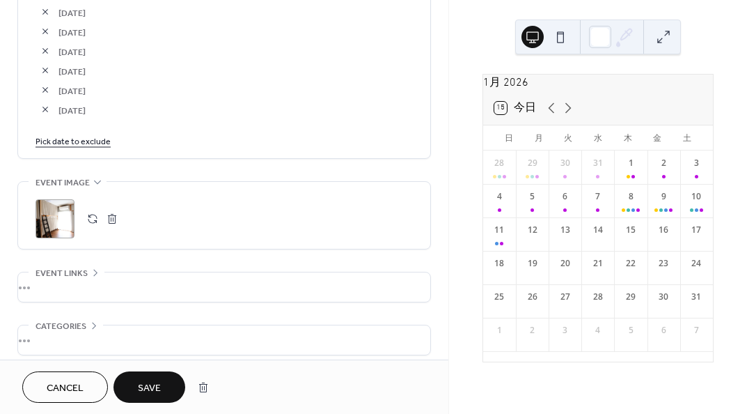
click at [95, 144] on link "Pick date to exclude" at bounding box center [73, 140] width 75 height 15
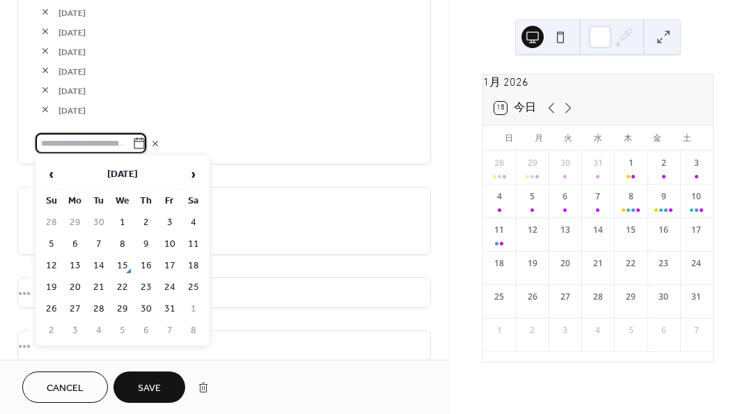
click at [192, 173] on span "›" at bounding box center [193, 174] width 21 height 28
click at [145, 260] on td "18" at bounding box center [146, 266] width 22 height 20
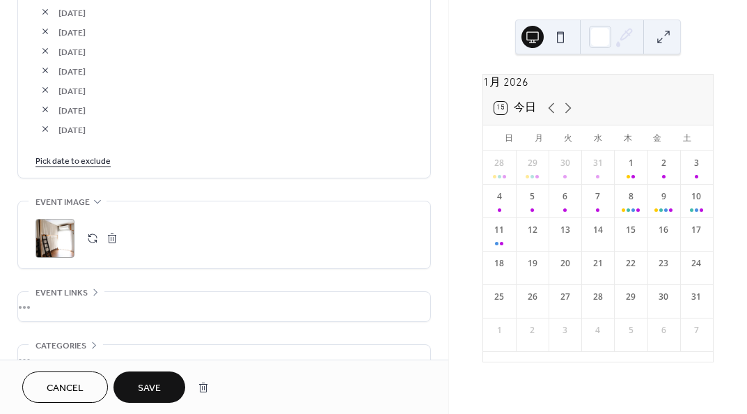
click at [97, 156] on link "Pick date to exclude" at bounding box center [73, 160] width 75 height 15
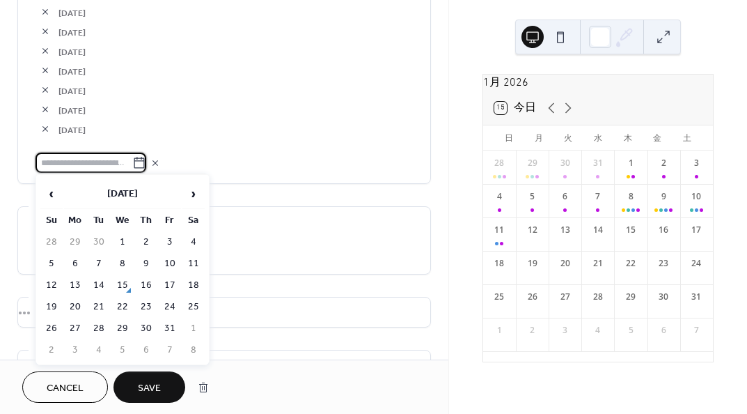
click at [189, 194] on span "›" at bounding box center [193, 194] width 21 height 28
click at [166, 283] on td "19" at bounding box center [170, 285] width 22 height 20
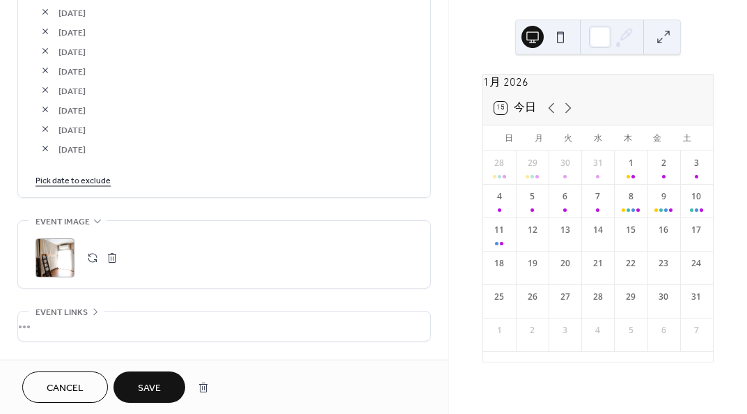
click at [100, 178] on link "Pick date to exclude" at bounding box center [73, 179] width 75 height 15
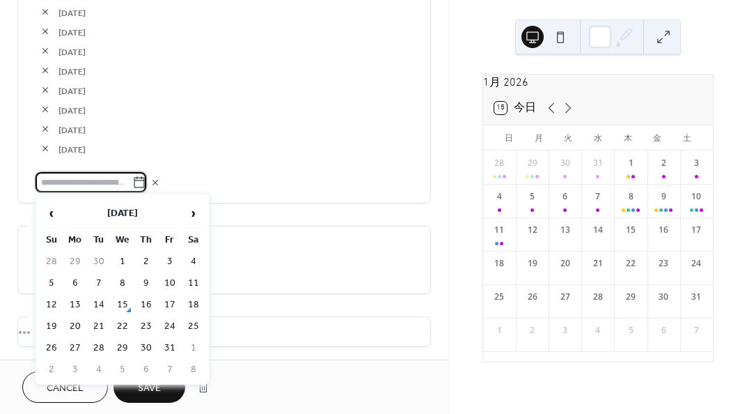
click at [196, 214] on span "›" at bounding box center [193, 213] width 21 height 28
click at [144, 325] on td "25" at bounding box center [146, 326] width 22 height 20
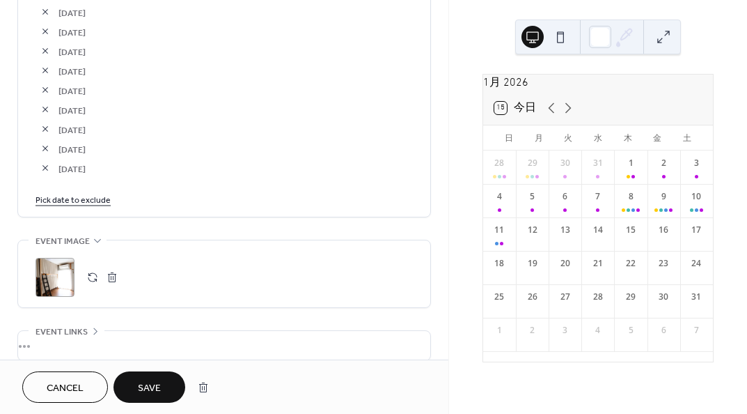
click at [90, 194] on link "Pick date to exclude" at bounding box center [73, 199] width 75 height 15
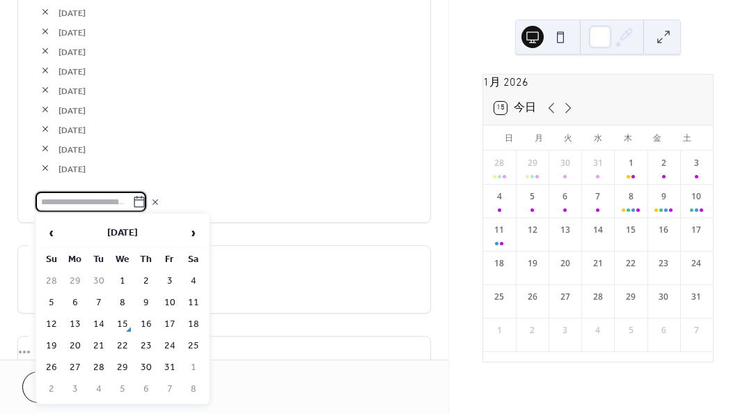
click at [185, 228] on span "›" at bounding box center [193, 233] width 21 height 28
drag, startPoint x: 171, startPoint y: 336, endPoint x: 162, endPoint y: 301, distance: 36.5
click at [169, 338] on td "26" at bounding box center [170, 346] width 22 height 20
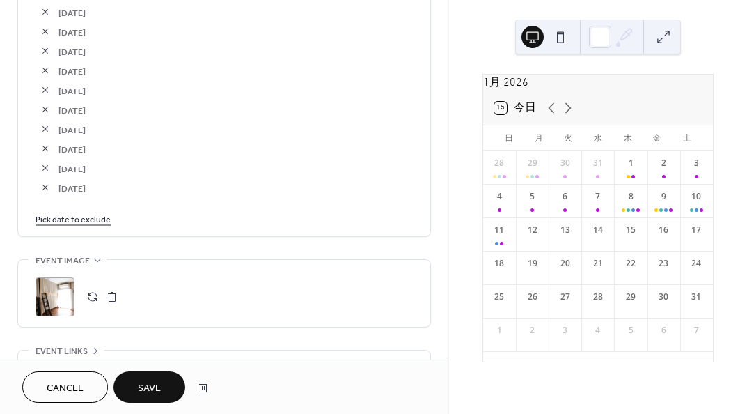
click at [87, 214] on link "Pick date to exclude" at bounding box center [73, 218] width 75 height 15
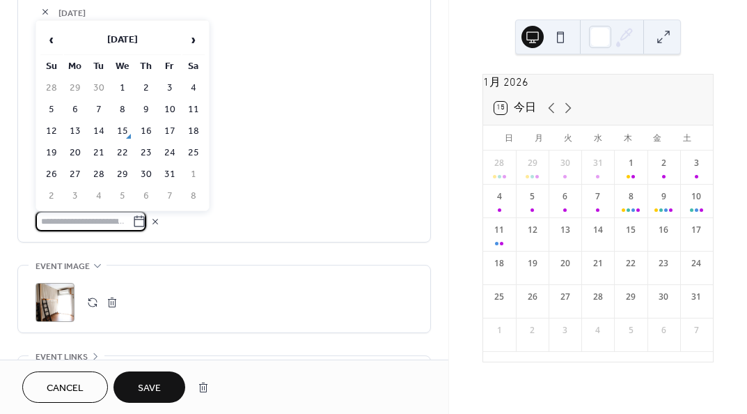
click at [194, 44] on span "›" at bounding box center [193, 40] width 21 height 28
click at [118, 176] on td "31" at bounding box center [122, 174] width 22 height 20
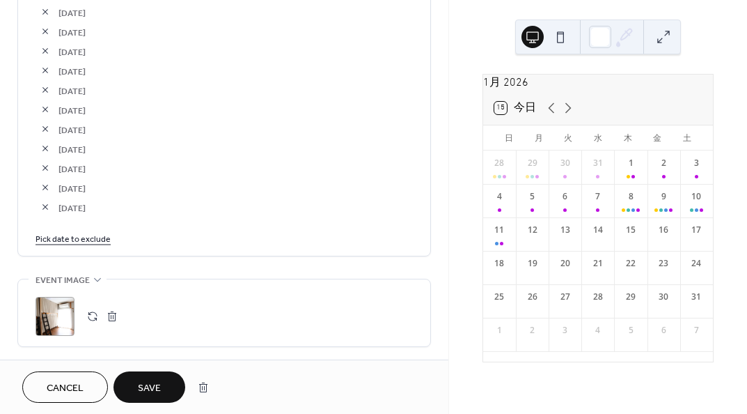
scroll to position [2728, 0]
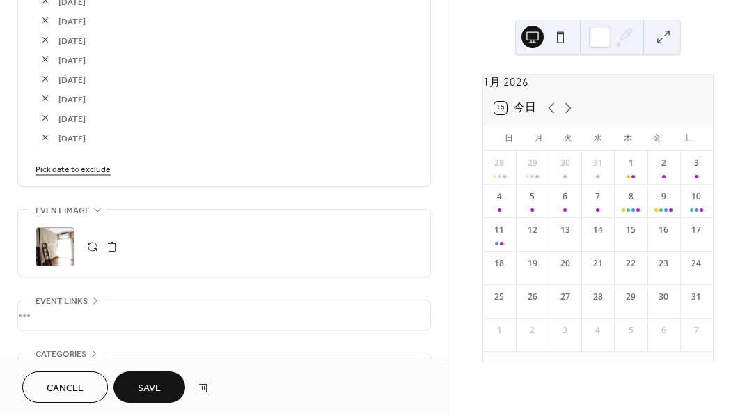
click at [87, 175] on link "Pick date to exclude" at bounding box center [73, 168] width 75 height 15
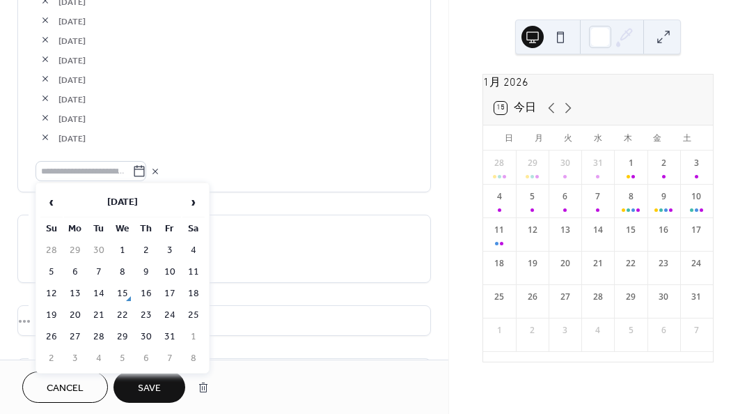
click at [197, 195] on span "›" at bounding box center [193, 202] width 21 height 28
click at [45, 268] on td "4" at bounding box center [51, 272] width 22 height 20
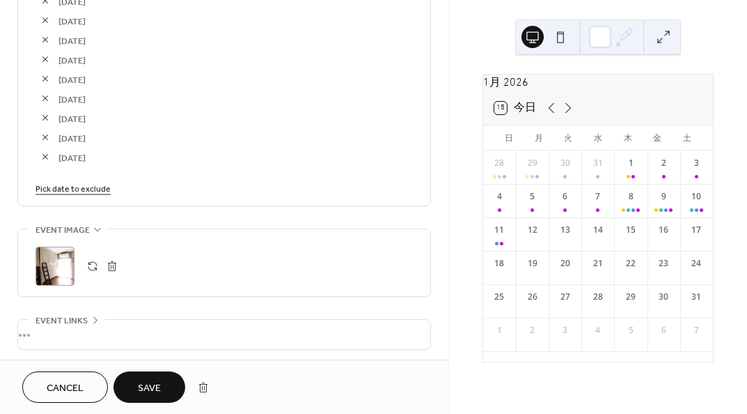
click at [79, 185] on link "Pick date to exclude" at bounding box center [73, 187] width 75 height 15
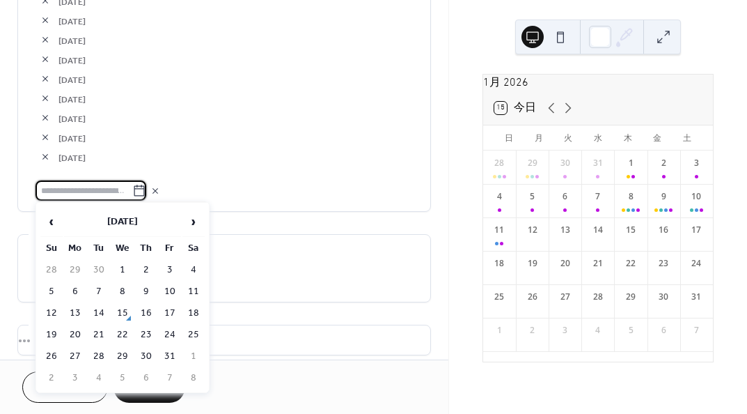
click at [190, 216] on span "›" at bounding box center [193, 222] width 21 height 28
click at [190, 222] on span "›" at bounding box center [193, 222] width 21 height 28
click at [69, 288] on td "5" at bounding box center [75, 291] width 22 height 20
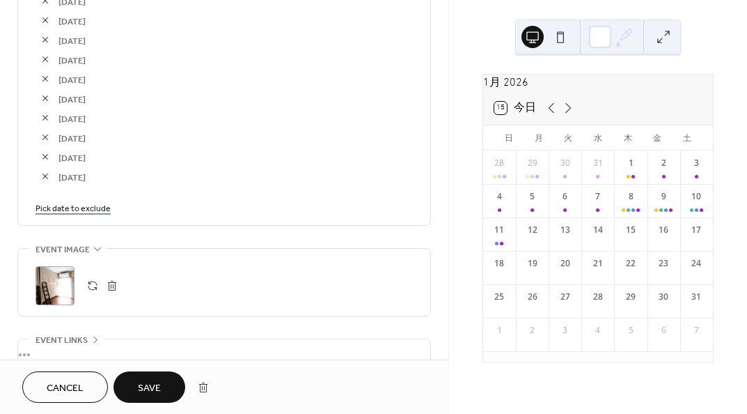
click at [97, 205] on link "Pick date to exclude" at bounding box center [73, 207] width 75 height 15
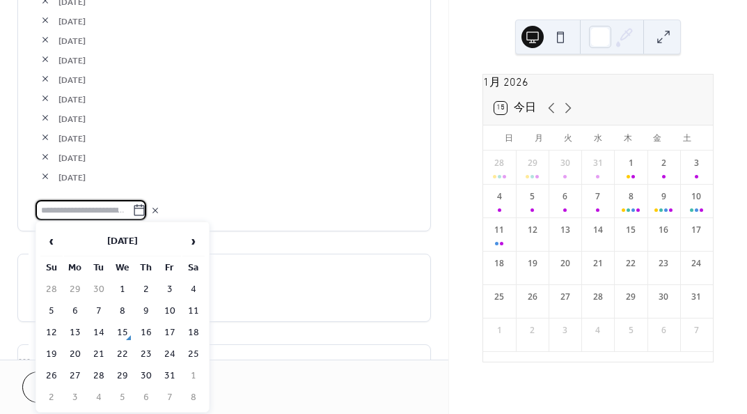
click at [187, 235] on span "›" at bounding box center [193, 241] width 21 height 28
click at [95, 309] on td "6" at bounding box center [99, 311] width 22 height 20
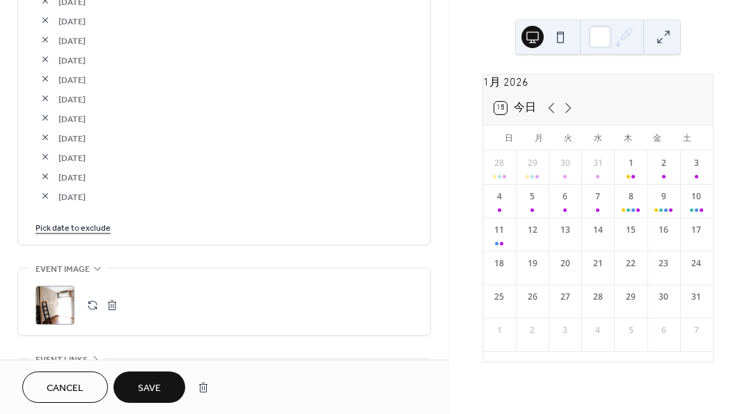
click at [95, 224] on link "Pick date to exclude" at bounding box center [73, 226] width 75 height 15
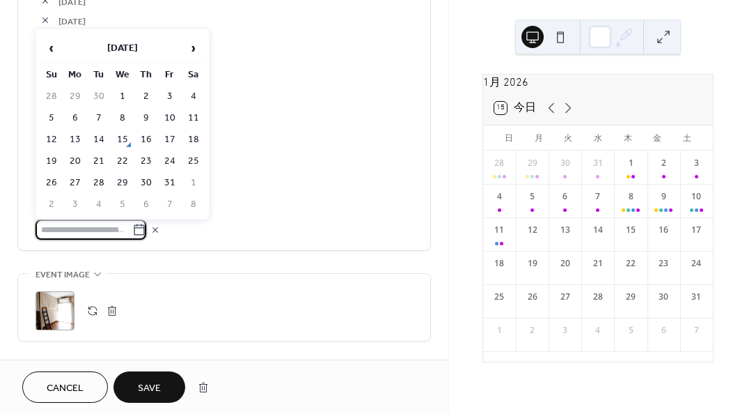
click at [197, 49] on span "›" at bounding box center [193, 48] width 21 height 28
click at [119, 118] on td "7" at bounding box center [122, 118] width 22 height 20
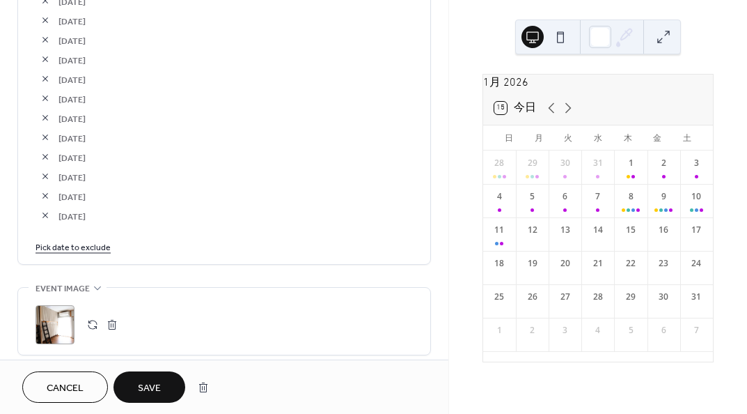
click at [164, 391] on button "Save" at bounding box center [150, 386] width 72 height 31
